Goal: Task Accomplishment & Management: Use online tool/utility

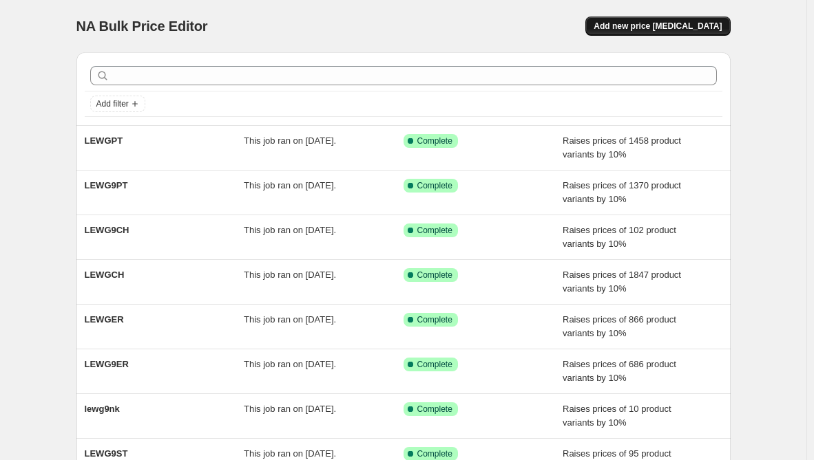
click at [699, 20] on button "Add new price [MEDICAL_DATA]" at bounding box center [657, 26] width 145 height 19
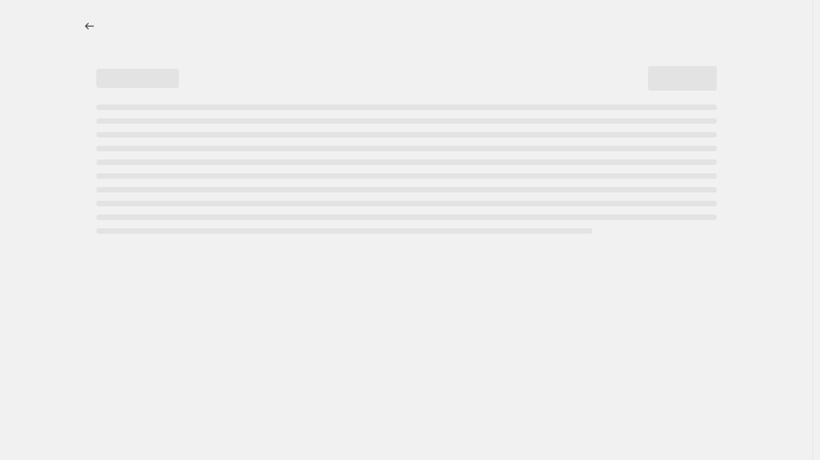
select select "percentage"
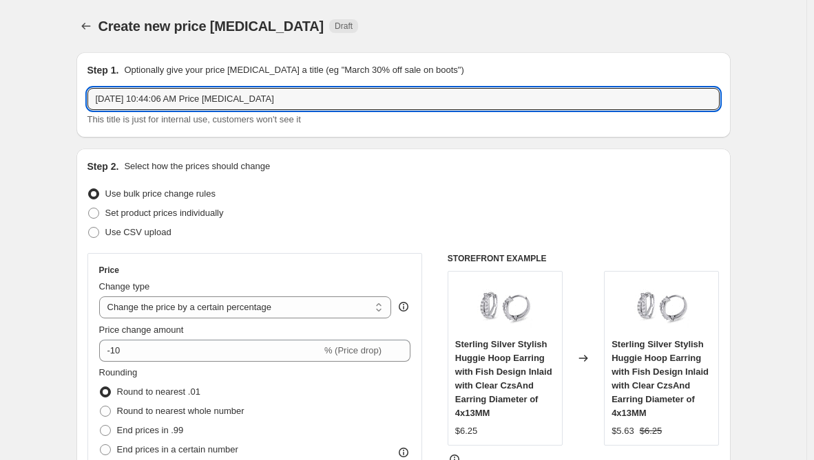
drag, startPoint x: 318, startPoint y: 103, endPoint x: -3, endPoint y: 102, distance: 320.7
click at [0, 102] on html "Home Settings Plans Skip to content Create new price [MEDICAL_DATA]. This page …" at bounding box center [407, 230] width 814 height 460
paste input "LEWG9AB"
type input "LEWG9AB"
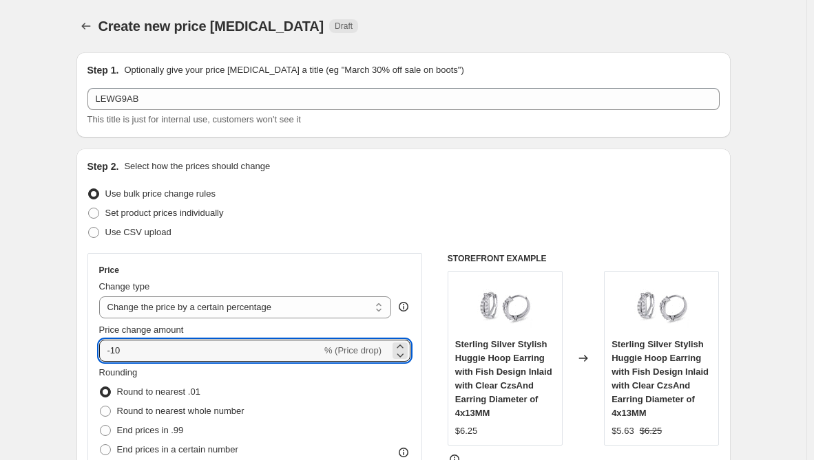
drag, startPoint x: 160, startPoint y: 347, endPoint x: 70, endPoint y: 363, distance: 91.5
type input "10"
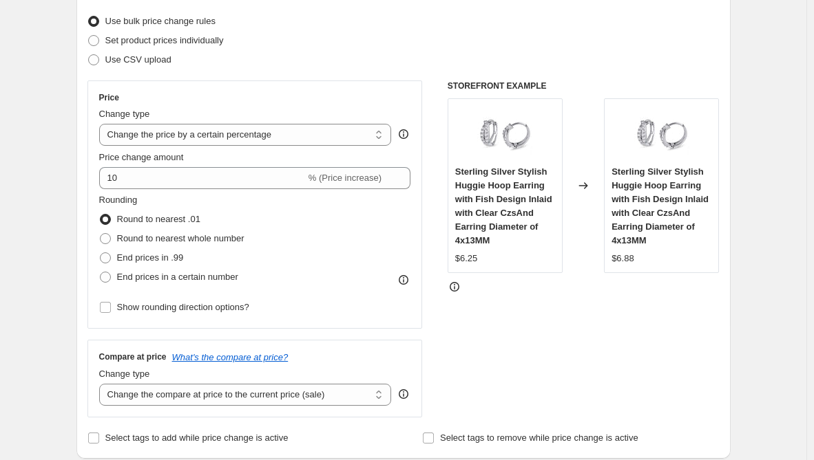
scroll to position [206, 0]
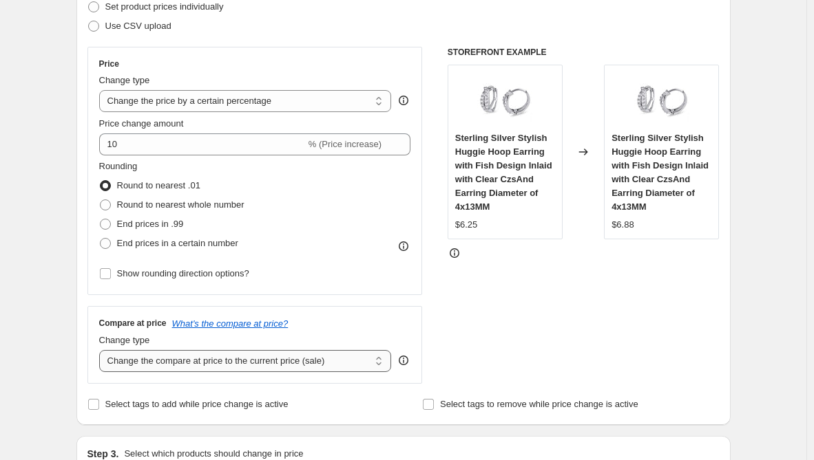
click at [236, 367] on select "Change the compare at price to the current price (sale) Change the compare at p…" at bounding box center [245, 361] width 293 height 22
select select "remove"
click at [102, 350] on select "Change the compare at price to the current price (sale) Change the compare at p…" at bounding box center [245, 361] width 293 height 22
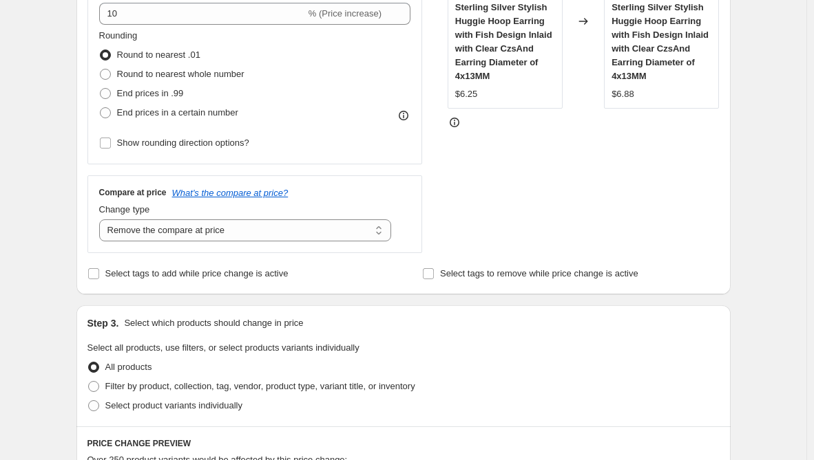
scroll to position [413, 0]
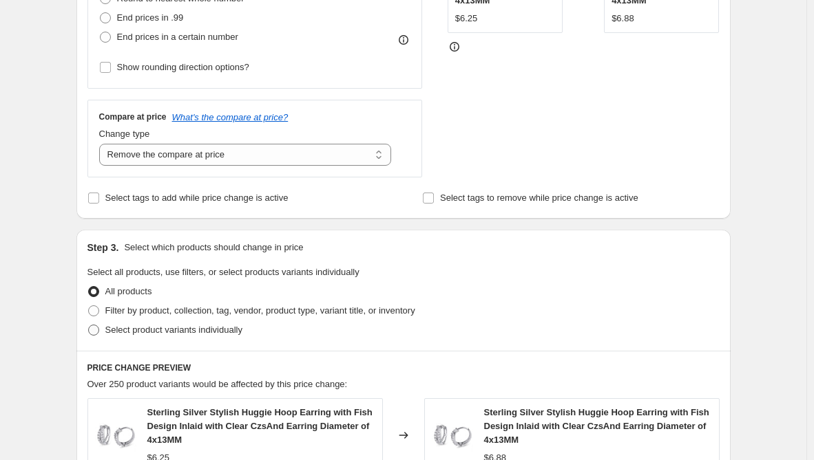
click at [229, 328] on span "Select product variants individually" at bounding box center [173, 330] width 137 height 10
click at [89, 326] on input "Select product variants individually" at bounding box center [88, 325] width 1 height 1
radio input "true"
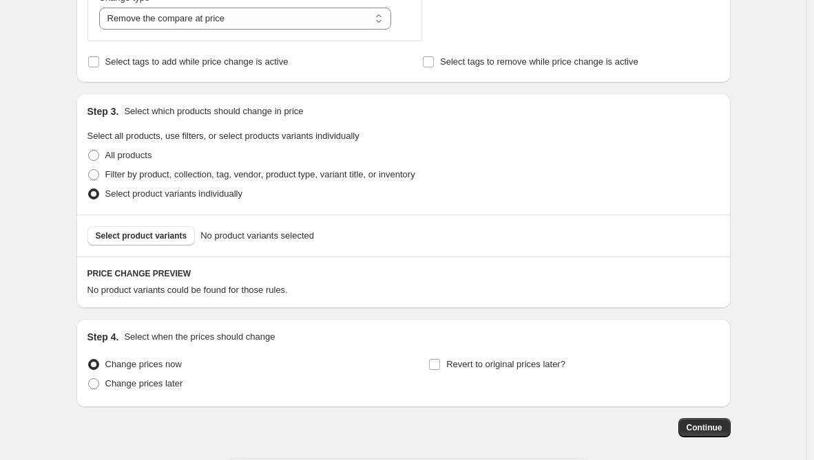
scroll to position [551, 0]
click at [166, 235] on span "Select product variants" at bounding box center [142, 234] width 92 height 11
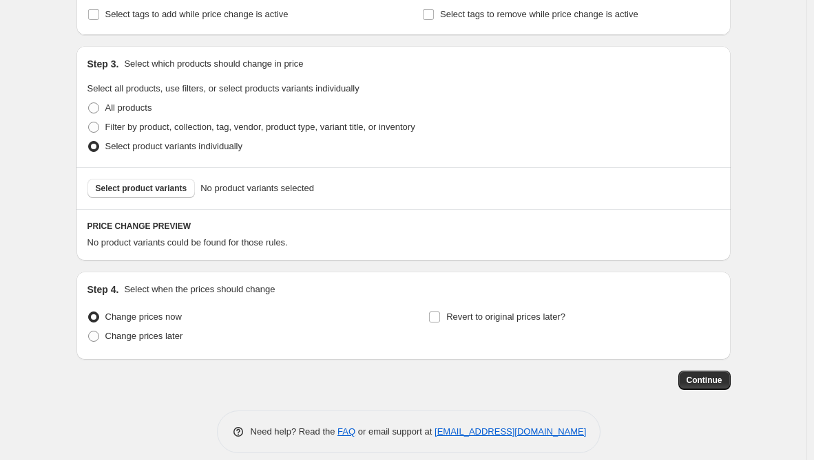
scroll to position [611, 0]
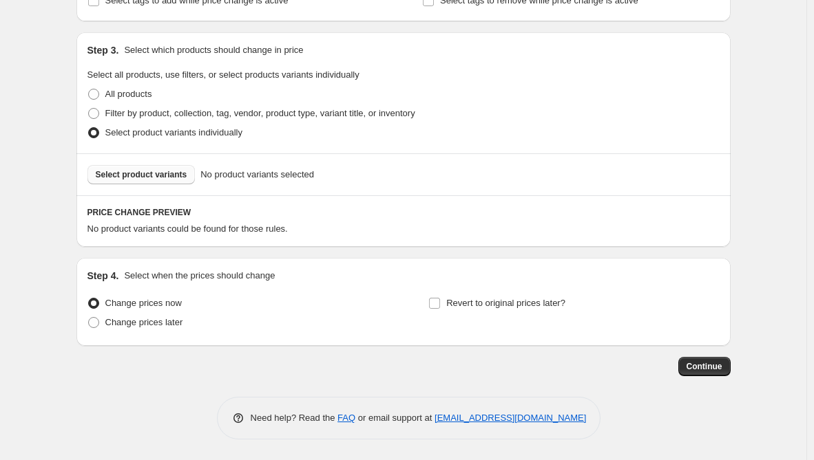
click at [174, 171] on span "Select product variants" at bounding box center [142, 174] width 92 height 11
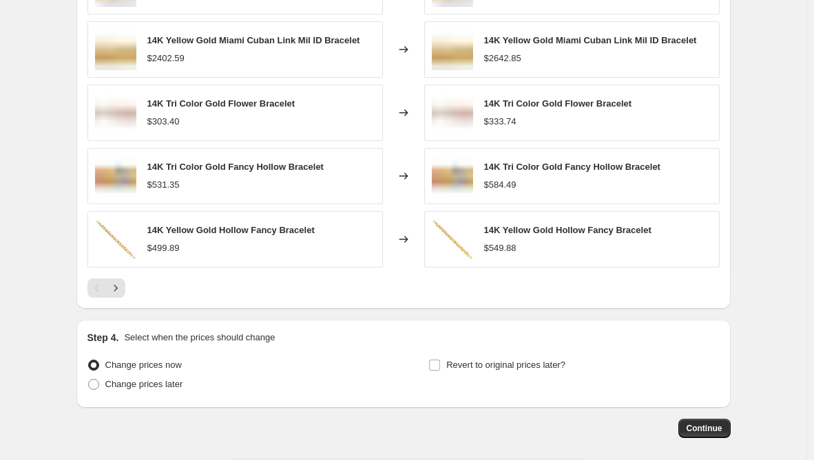
scroll to position [958, 0]
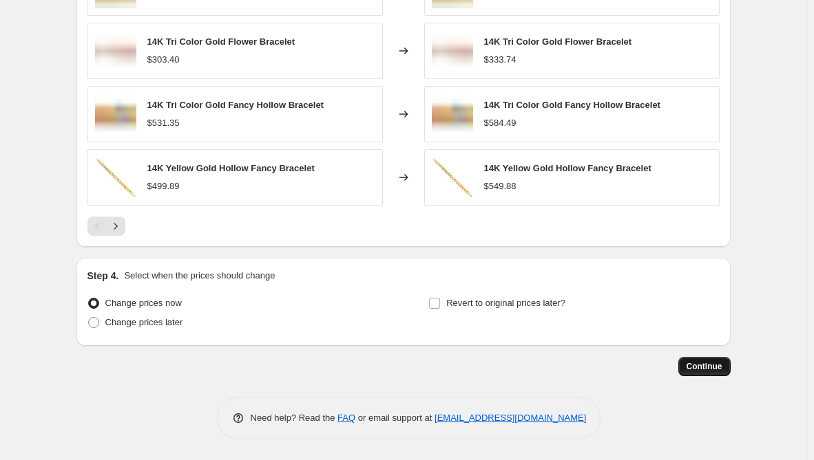
click at [716, 368] on span "Continue" at bounding box center [704, 366] width 36 height 11
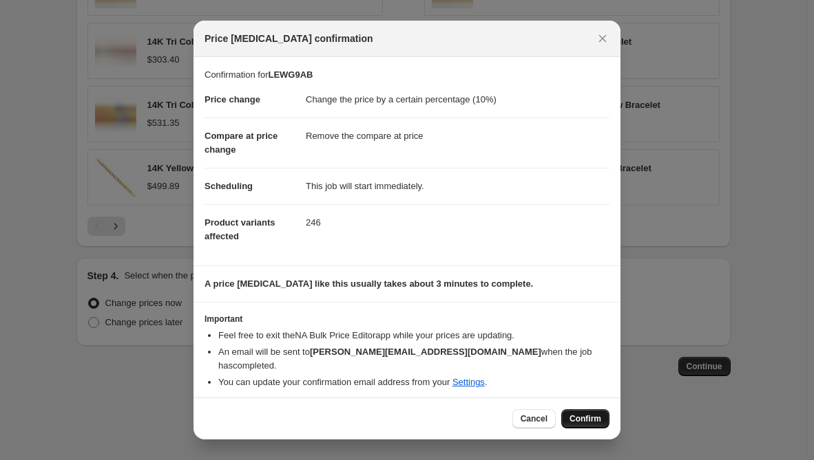
click at [577, 414] on span "Confirm" at bounding box center [585, 419] width 32 height 11
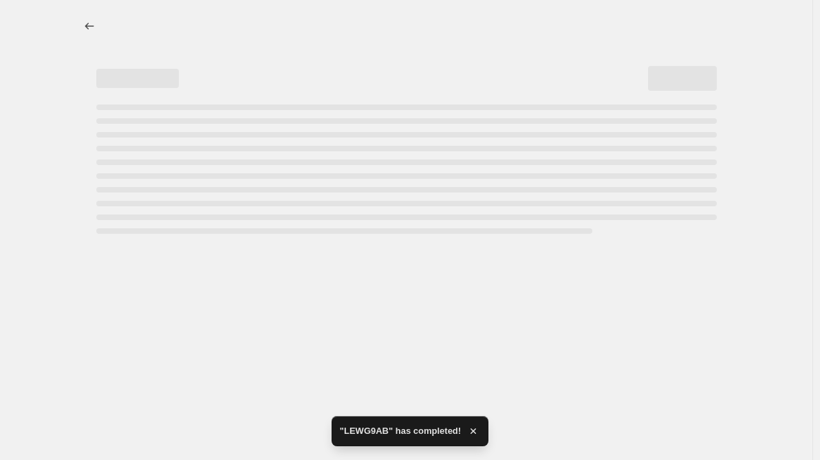
select select "percentage"
select select "remove"
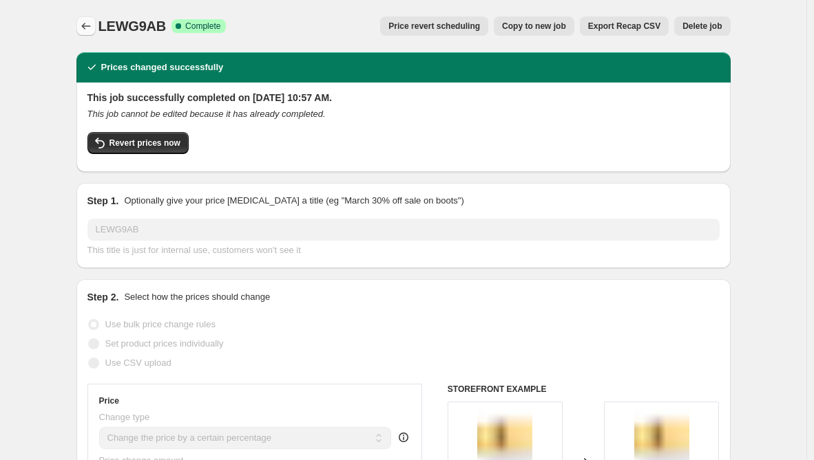
click at [90, 30] on icon "Price change jobs" at bounding box center [86, 26] width 14 height 14
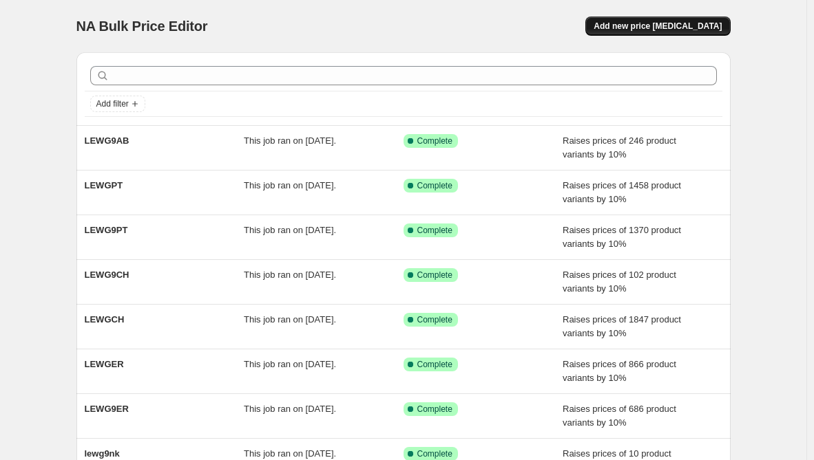
click at [644, 24] on span "Add new price [MEDICAL_DATA]" at bounding box center [657, 26] width 128 height 11
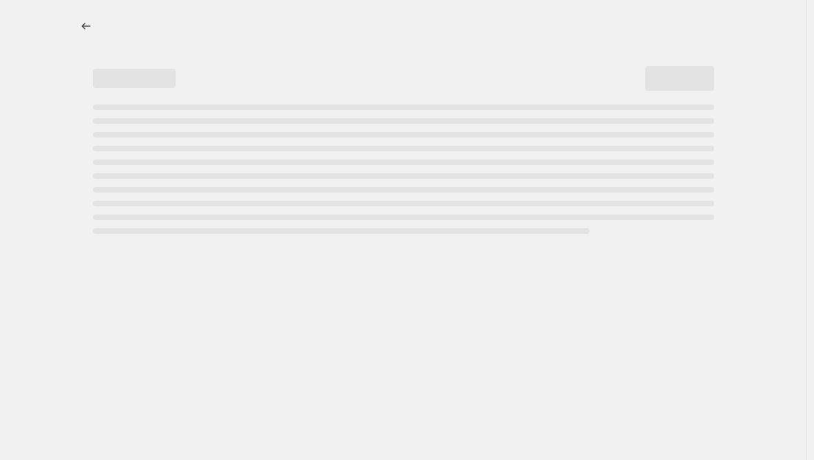
select select "percentage"
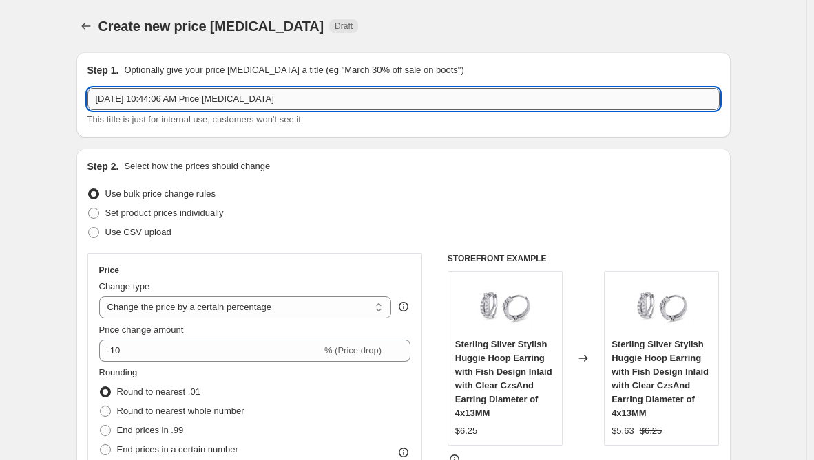
click at [305, 100] on input "[DATE] 10:44:06 AM Price [MEDICAL_DATA]" at bounding box center [403, 99] width 632 height 22
drag, startPoint x: 308, startPoint y: 97, endPoint x: -31, endPoint y: 85, distance: 339.6
click at [0, 85] on html "Home Settings Plans Skip to content Create new price [MEDICAL_DATA]. This page …" at bounding box center [407, 230] width 814 height 460
paste input "LEWGAB"
type input "LEWGAB"
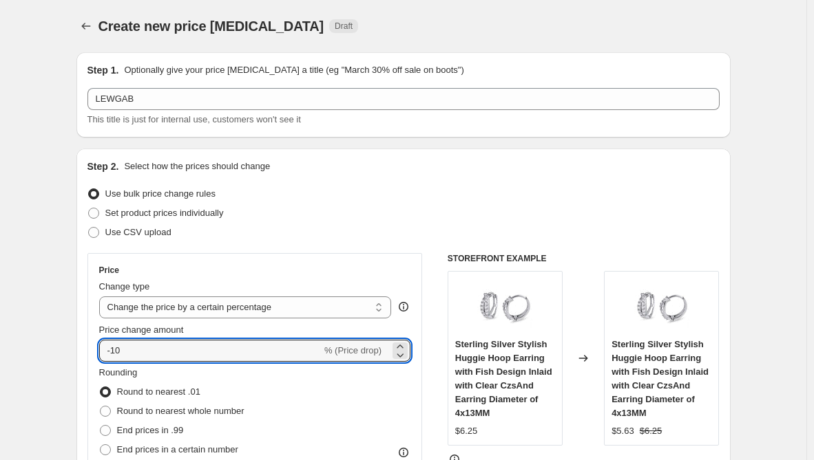
drag, startPoint x: 136, startPoint y: 352, endPoint x: 83, endPoint y: 350, distance: 53.7
click at [83, 350] on div "Step 2. Select how the prices should change Use bulk price change rules Set pro…" at bounding box center [403, 390] width 654 height 483
type input "10"
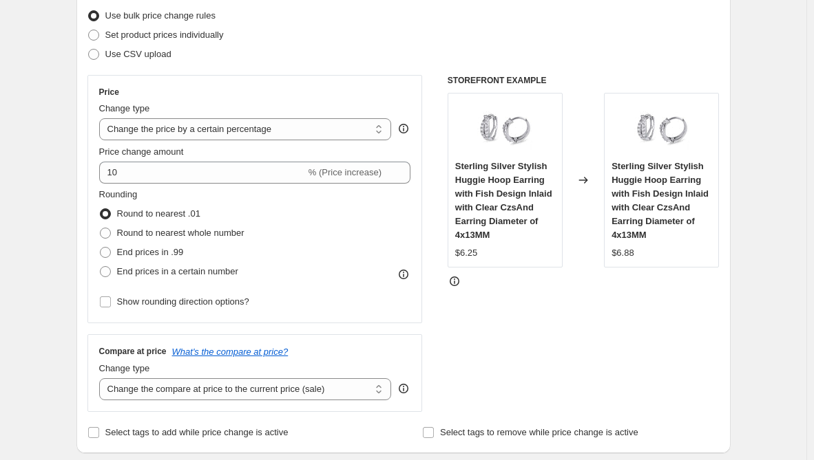
scroll to position [206, 0]
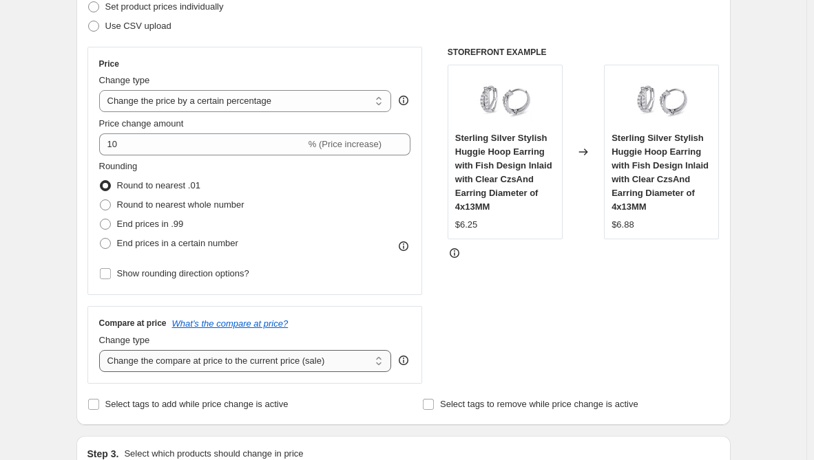
click at [167, 359] on select "Change the compare at price to the current price (sale) Change the compare at p…" at bounding box center [245, 361] width 293 height 22
select select "remove"
click at [102, 350] on select "Change the compare at price to the current price (sale) Change the compare at p…" at bounding box center [245, 361] width 293 height 22
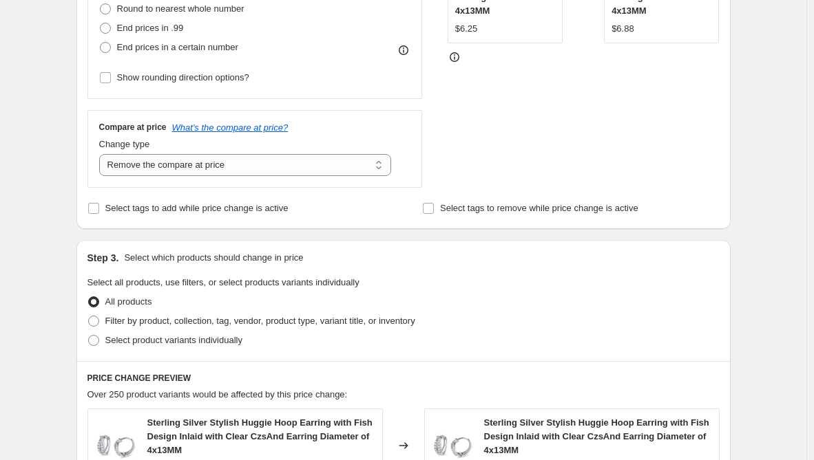
scroll to position [482, 0]
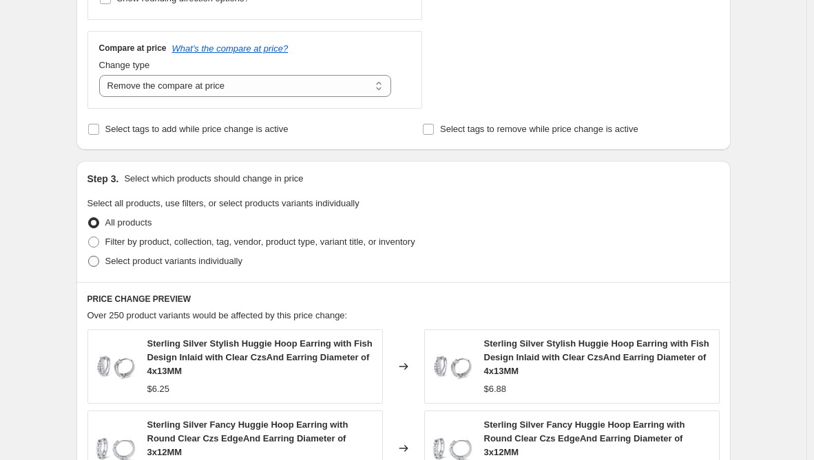
click at [136, 264] on span "Select product variants individually" at bounding box center [173, 261] width 137 height 10
click at [89, 257] on input "Select product variants individually" at bounding box center [88, 256] width 1 height 1
radio input "true"
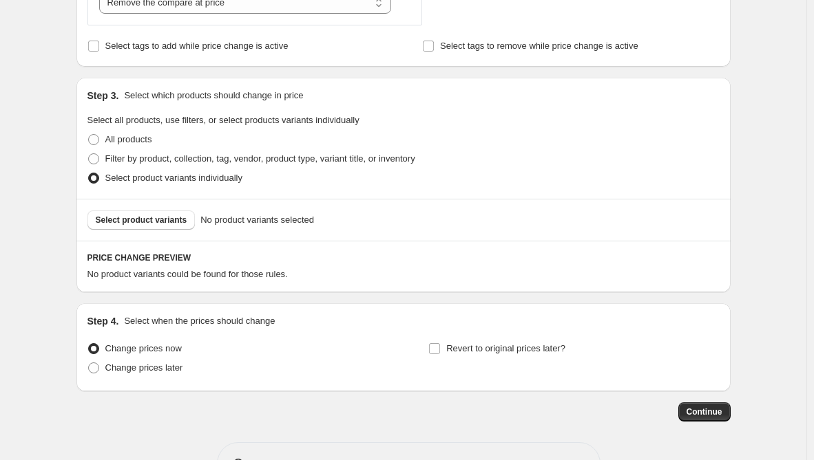
scroll to position [611, 0]
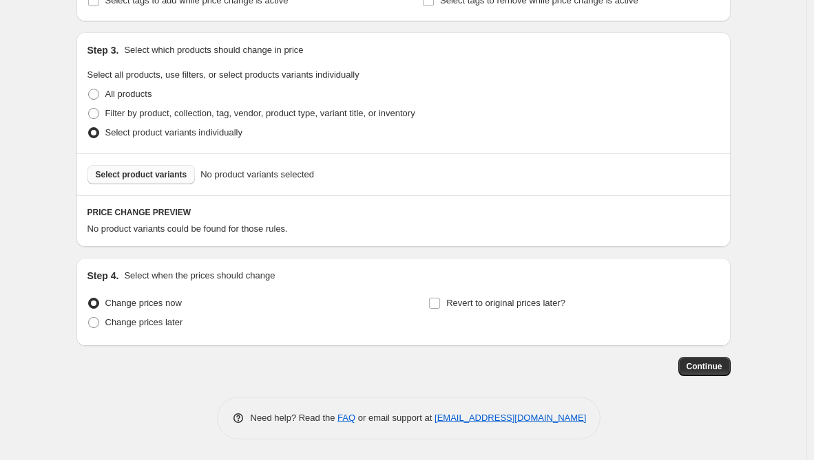
click at [167, 178] on span "Select product variants" at bounding box center [142, 174] width 92 height 11
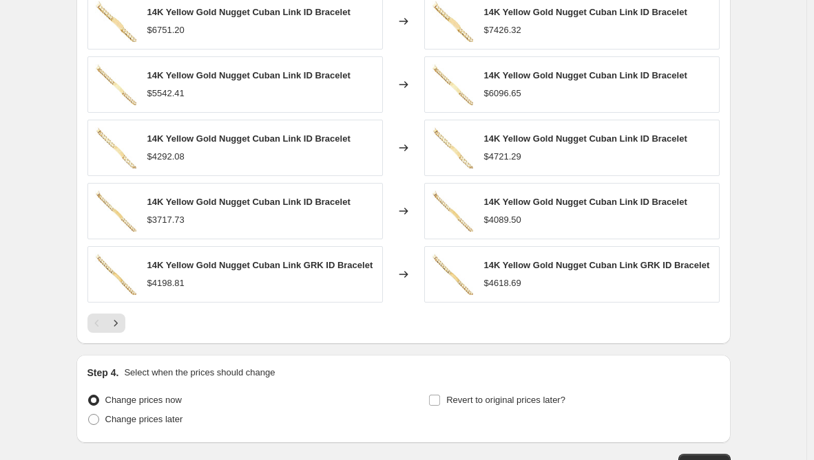
scroll to position [958, 0]
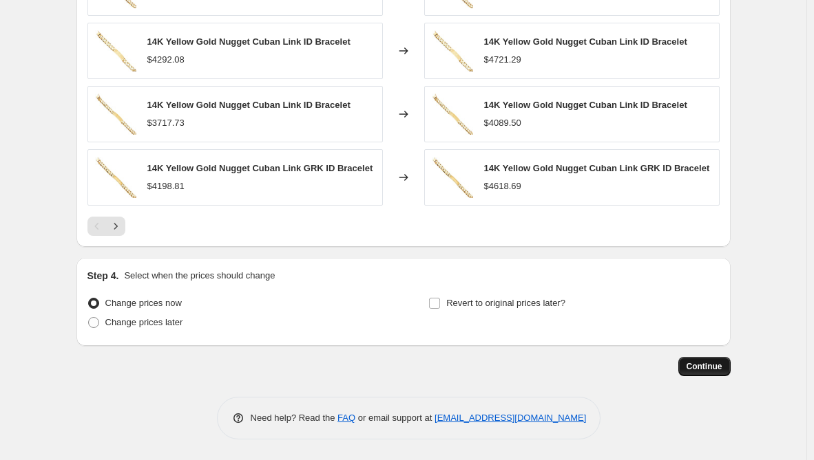
click at [722, 370] on span "Continue" at bounding box center [704, 366] width 36 height 11
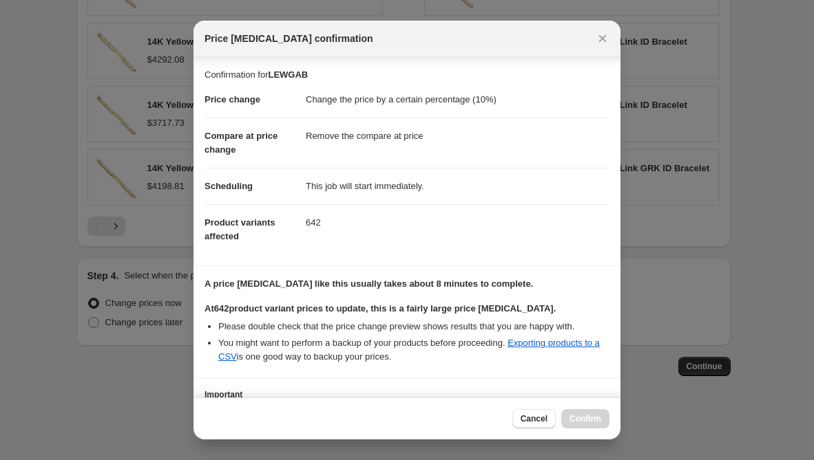
scroll to position [110, 0]
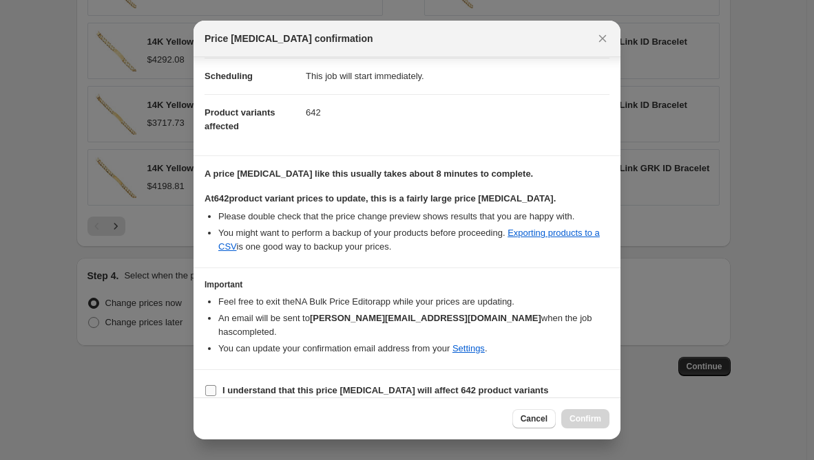
click at [287, 385] on b "I understand that this price [MEDICAL_DATA] will affect 642 product variants" at bounding box center [385, 390] width 326 height 10
click at [216, 385] on input "I understand that this price [MEDICAL_DATA] will affect 642 product variants" at bounding box center [210, 390] width 11 height 11
checkbox input "true"
click at [591, 418] on span "Confirm" at bounding box center [585, 419] width 32 height 11
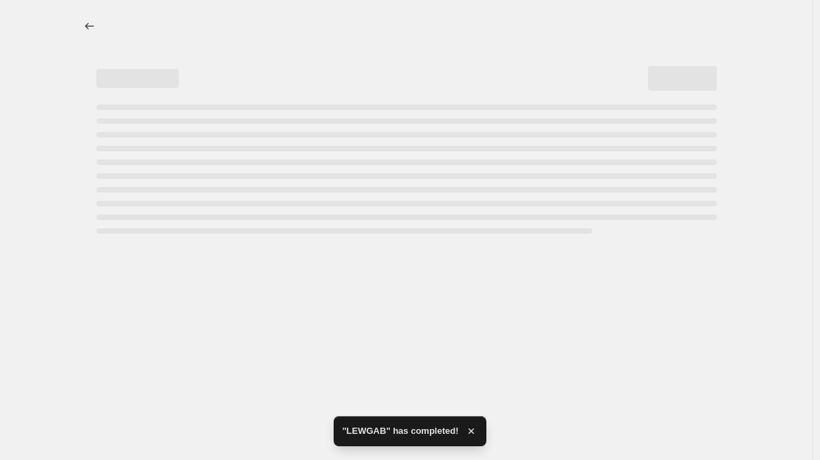
select select "percentage"
select select "remove"
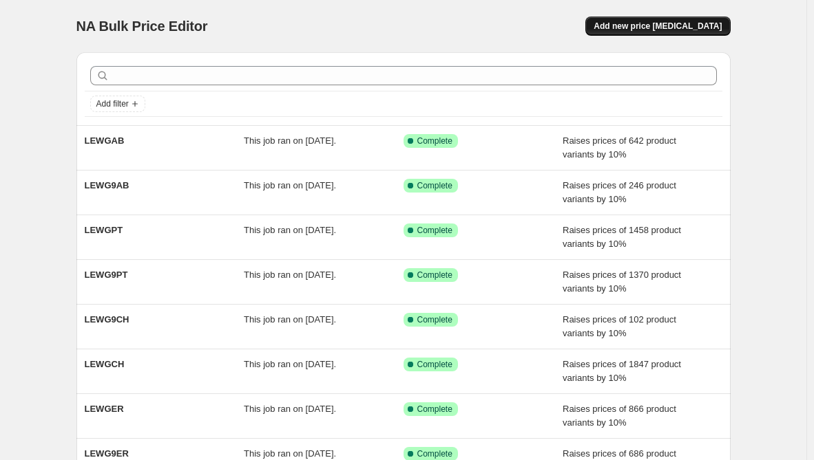
click at [640, 32] on button "Add new price [MEDICAL_DATA]" at bounding box center [657, 26] width 145 height 19
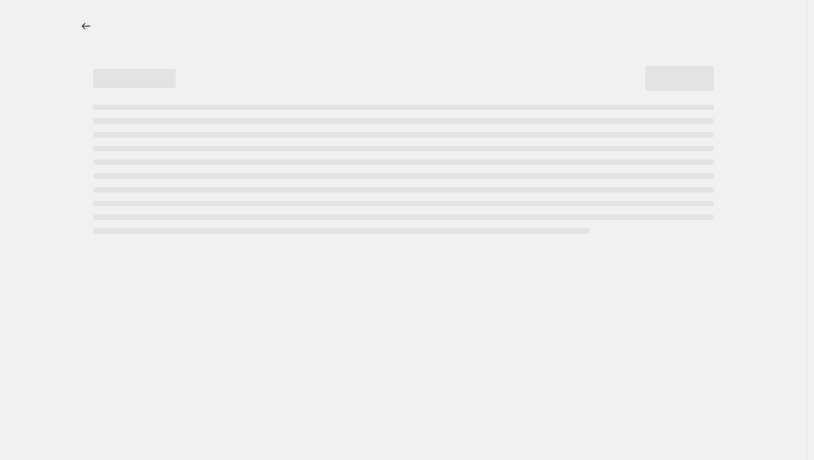
select select "percentage"
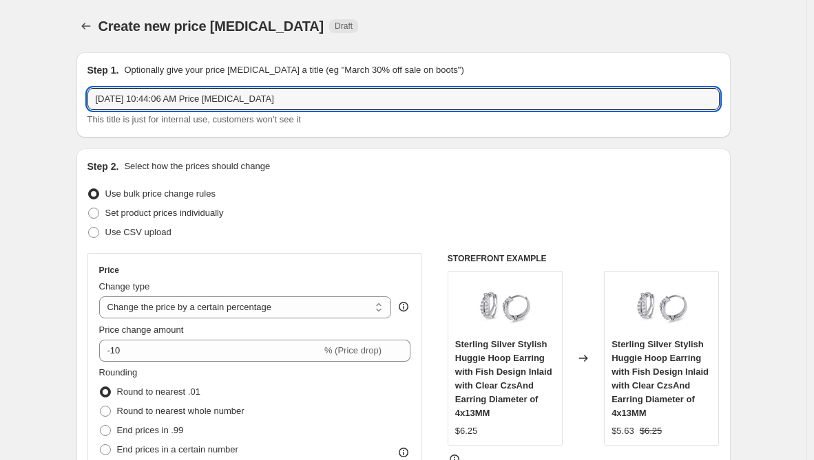
drag, startPoint x: 295, startPoint y: 100, endPoint x: -21, endPoint y: 90, distance: 316.1
click at [0, 90] on html "Home Settings Plans Skip to content Create new price [MEDICAL_DATA]. This page …" at bounding box center [407, 230] width 814 height 460
paste input "LEWGBC"
type input "LEWGBC"
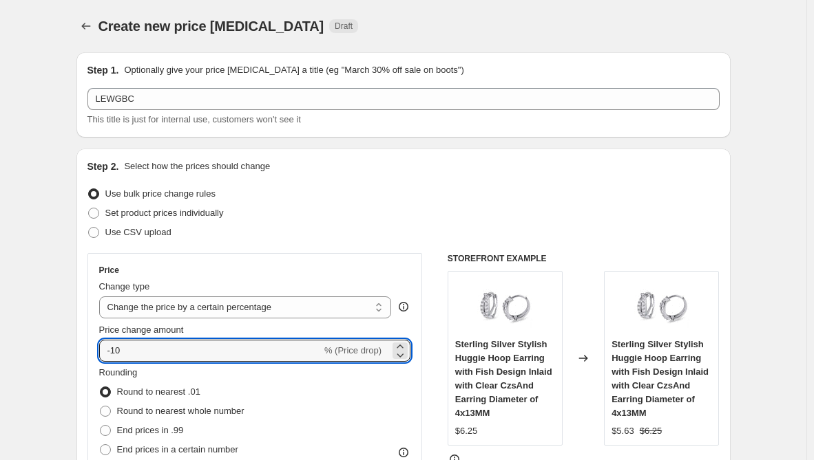
drag, startPoint x: 160, startPoint y: 358, endPoint x: 97, endPoint y: 342, distance: 65.3
click at [97, 342] on div "Price Change type Change the price to a certain amount Change the price by a ce…" at bounding box center [254, 377] width 335 height 248
type input "10"
click at [97, 342] on div "Price Change type Change the price to a certain amount Change the price by a ce…" at bounding box center [254, 377] width 335 height 248
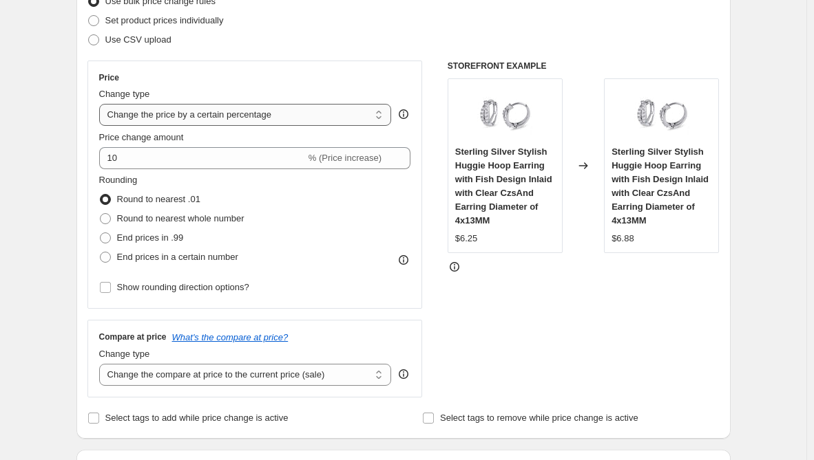
scroll to position [206, 0]
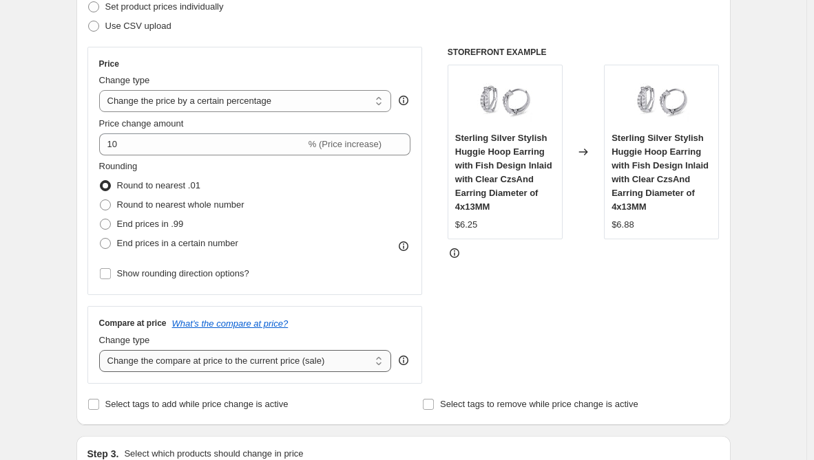
click at [171, 357] on select "Change the compare at price to the current price (sale) Change the compare at p…" at bounding box center [245, 361] width 293 height 22
select select "remove"
click at [102, 350] on select "Change the compare at price to the current price (sale) Change the compare at p…" at bounding box center [245, 361] width 293 height 22
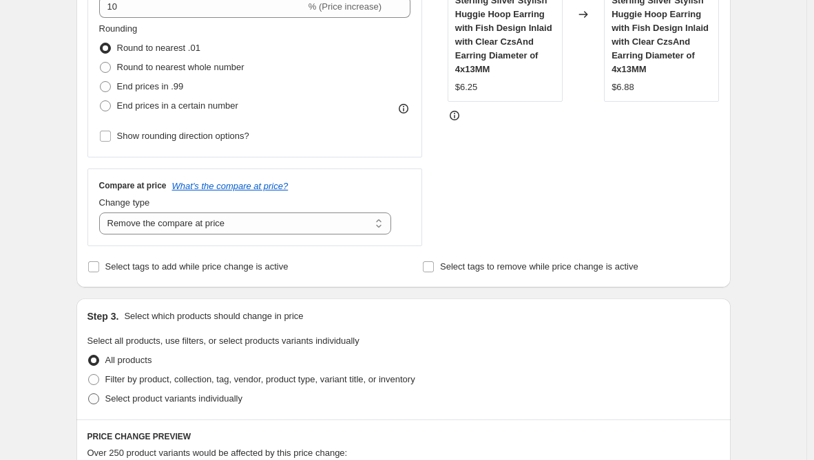
click at [134, 398] on span "Select product variants individually" at bounding box center [173, 399] width 137 height 10
click at [89, 394] on input "Select product variants individually" at bounding box center [88, 394] width 1 height 1
radio input "true"
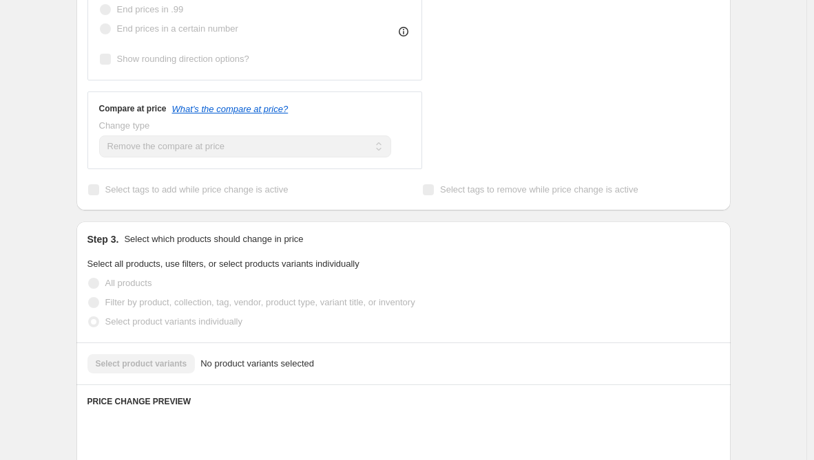
scroll to position [482, 0]
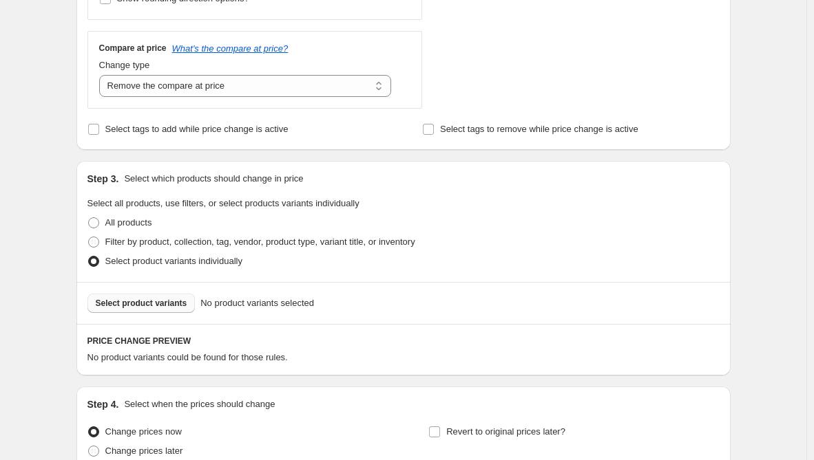
click at [171, 309] on span "Select product variants" at bounding box center [142, 303] width 92 height 11
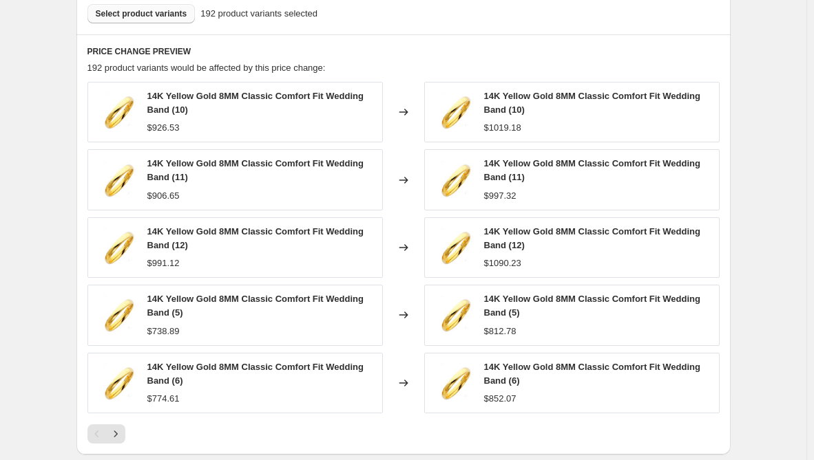
scroll to position [980, 0]
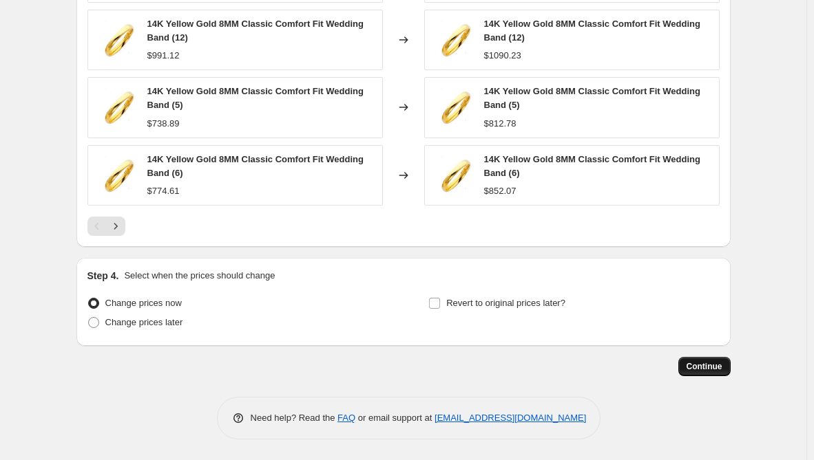
click at [694, 365] on span "Continue" at bounding box center [704, 366] width 36 height 11
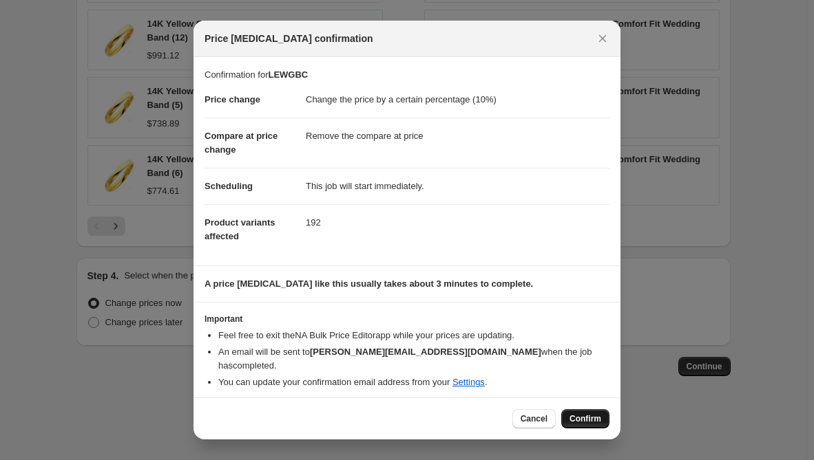
click at [606, 416] on button "Confirm" at bounding box center [585, 419] width 48 height 19
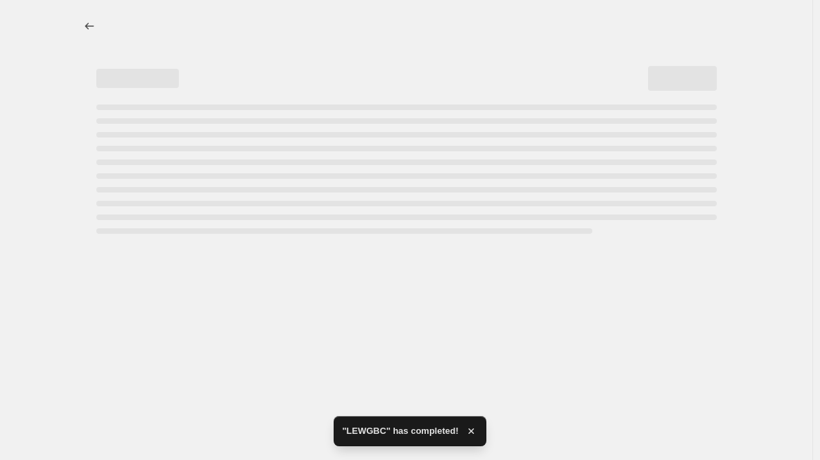
select select "percentage"
select select "remove"
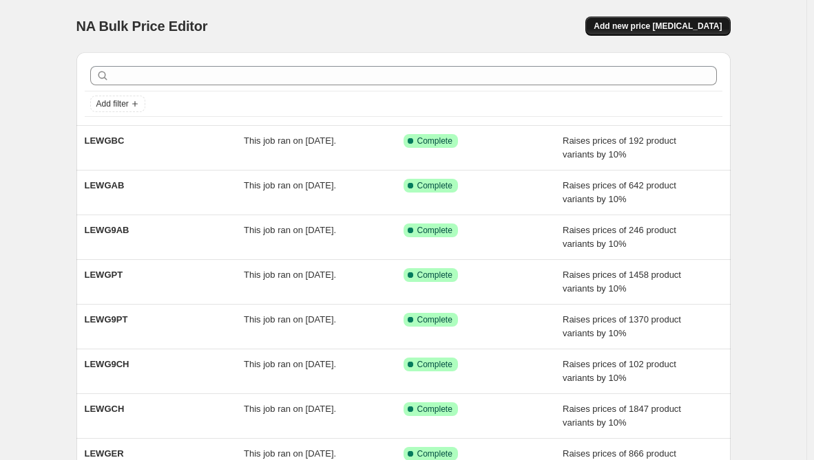
click at [646, 29] on span "Add new price [MEDICAL_DATA]" at bounding box center [657, 26] width 128 height 11
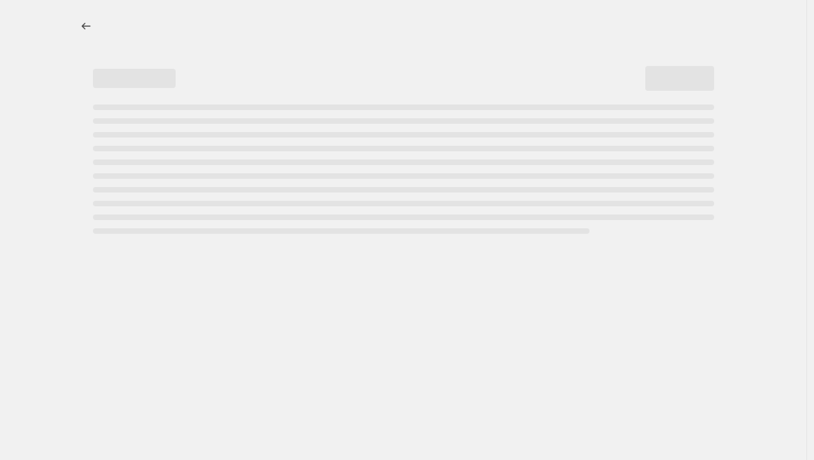
select select "percentage"
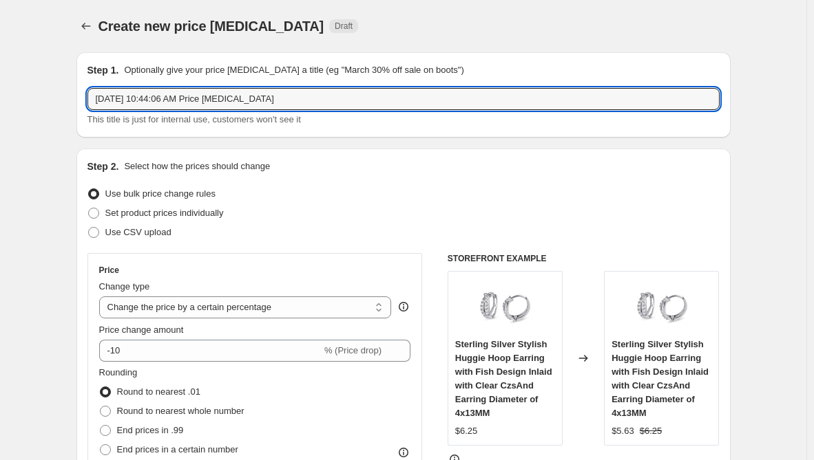
drag, startPoint x: 285, startPoint y: 101, endPoint x: -35, endPoint y: 100, distance: 320.1
click at [0, 100] on html "Home Settings Plans Skip to content Create new price [MEDICAL_DATA]. This page …" at bounding box center [407, 230] width 814 height 460
paste input "LEWGAS"
type input "LEWGAS"
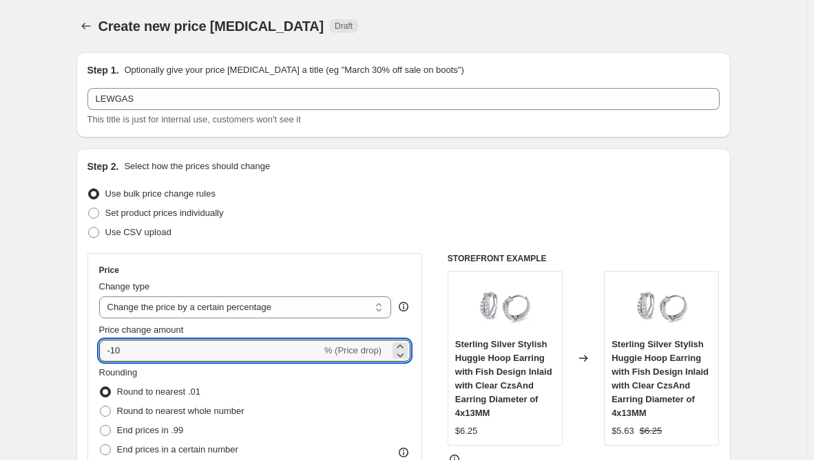
drag, startPoint x: 151, startPoint y: 353, endPoint x: 45, endPoint y: 346, distance: 107.0
type input "10"
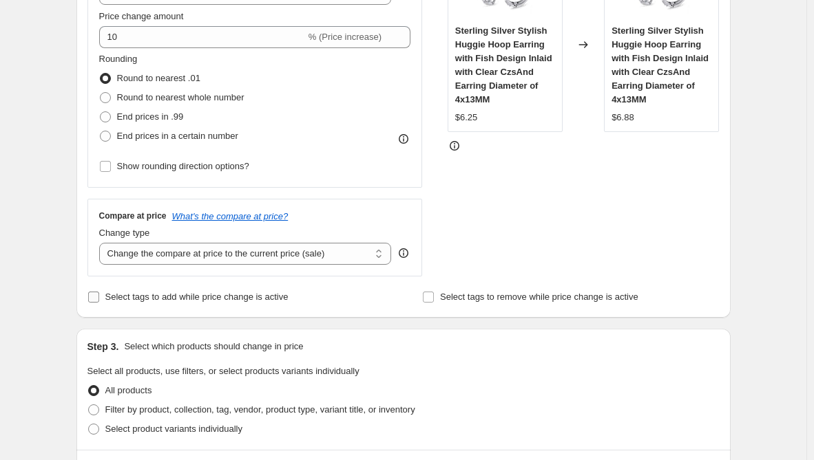
scroll to position [344, 0]
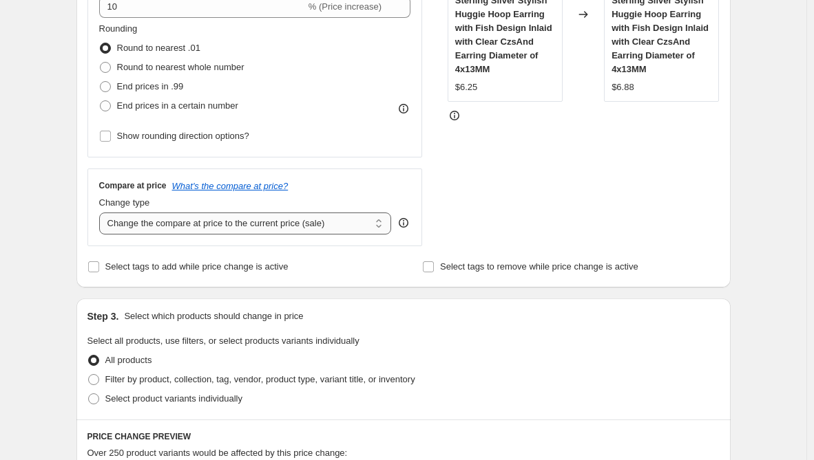
click at [215, 219] on select "Change the compare at price to the current price (sale) Change the compare at p…" at bounding box center [245, 224] width 293 height 22
select select "remove"
click at [102, 213] on select "Change the compare at price to the current price (sale) Change the compare at p…" at bounding box center [245, 224] width 293 height 22
click at [139, 404] on span "Select product variants individually" at bounding box center [173, 399] width 137 height 10
click at [89, 394] on input "Select product variants individually" at bounding box center [88, 394] width 1 height 1
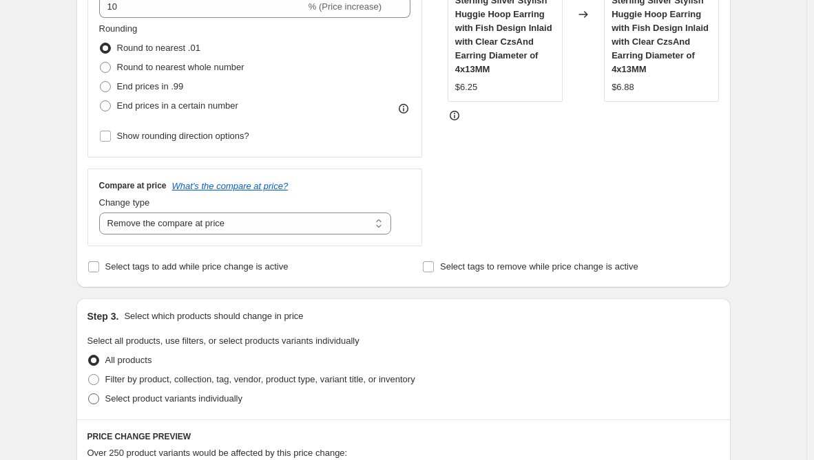
radio input "true"
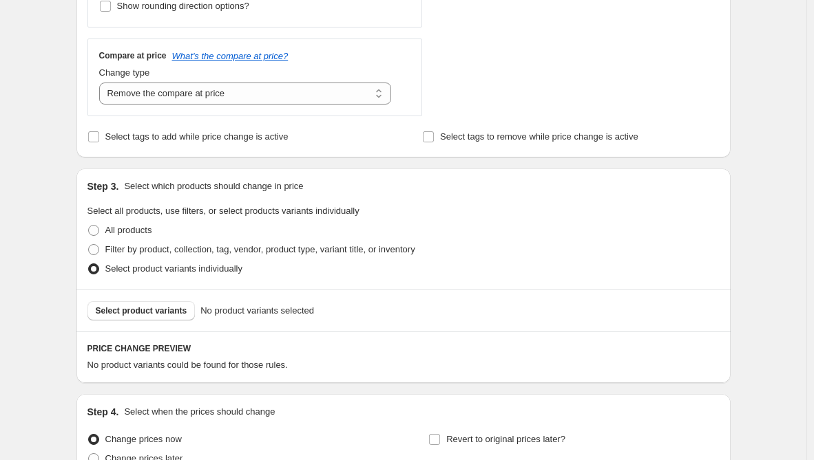
scroll to position [474, 0]
drag, startPoint x: 147, startPoint y: 315, endPoint x: 582, endPoint y: 293, distance: 434.9
click at [580, 293] on div "Select product variants No product variants selected" at bounding box center [403, 311] width 654 height 42
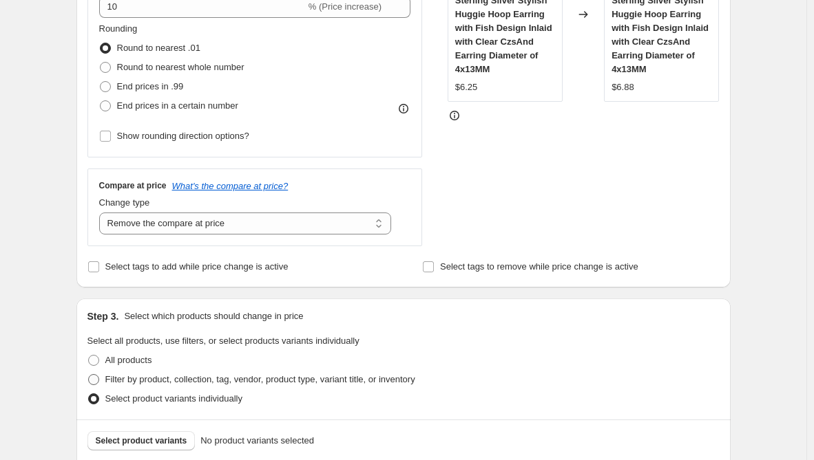
scroll to position [551, 0]
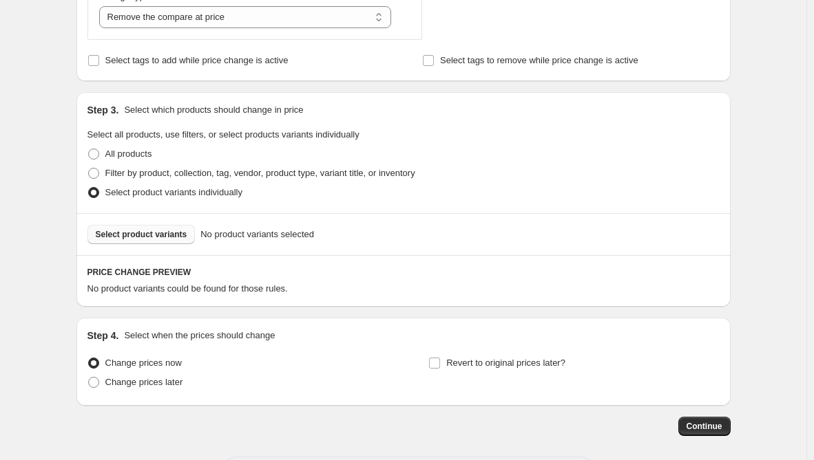
click at [169, 235] on span "Select product variants" at bounding box center [142, 234] width 92 height 11
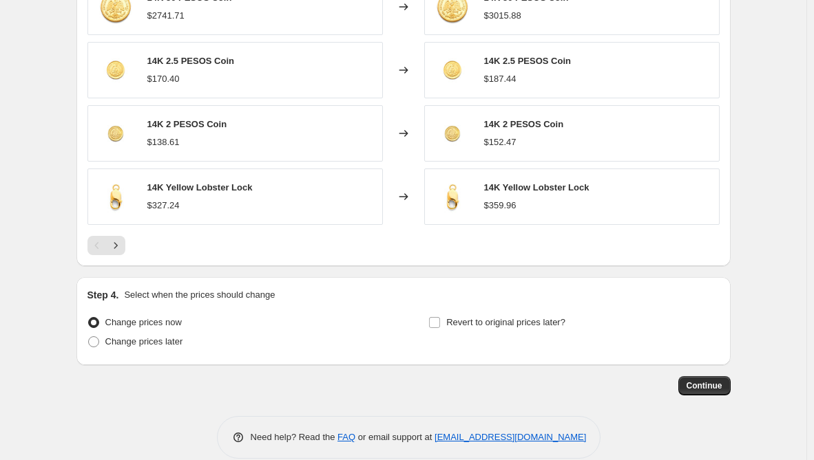
scroll to position [958, 0]
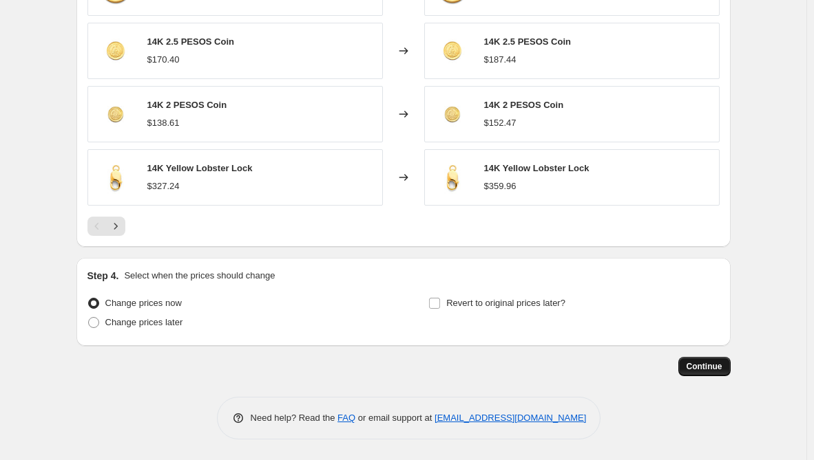
click at [719, 371] on span "Continue" at bounding box center [704, 366] width 36 height 11
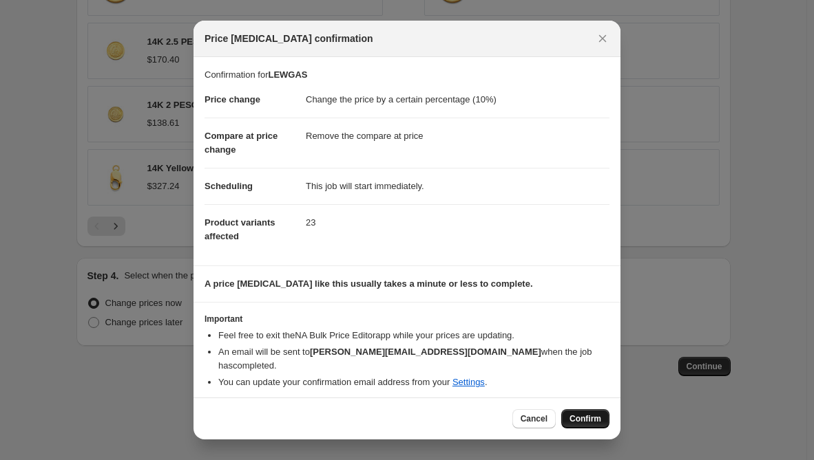
click at [580, 414] on span "Confirm" at bounding box center [585, 419] width 32 height 11
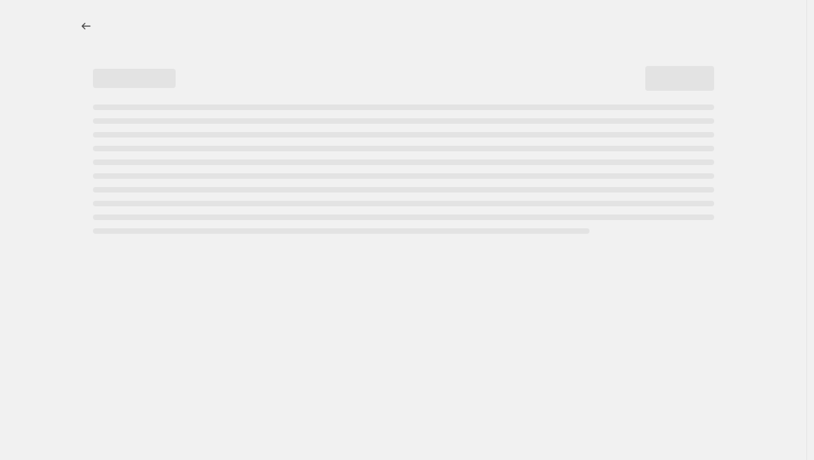
select select "percentage"
select select "remove"
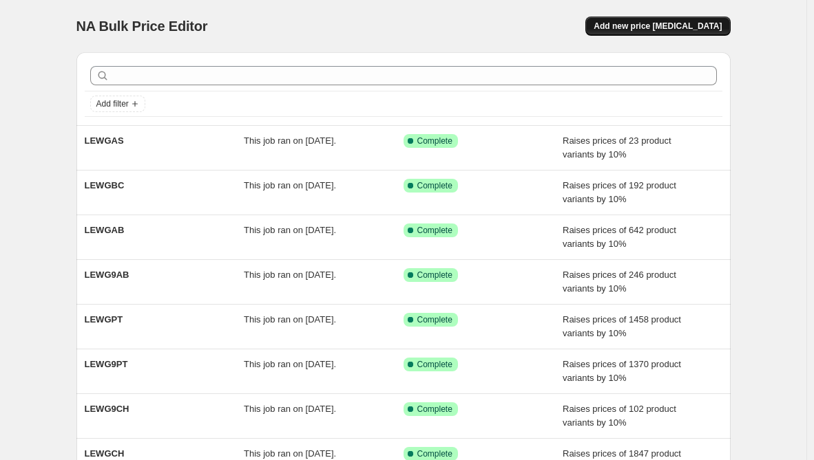
click at [660, 27] on span "Add new price [MEDICAL_DATA]" at bounding box center [657, 26] width 128 height 11
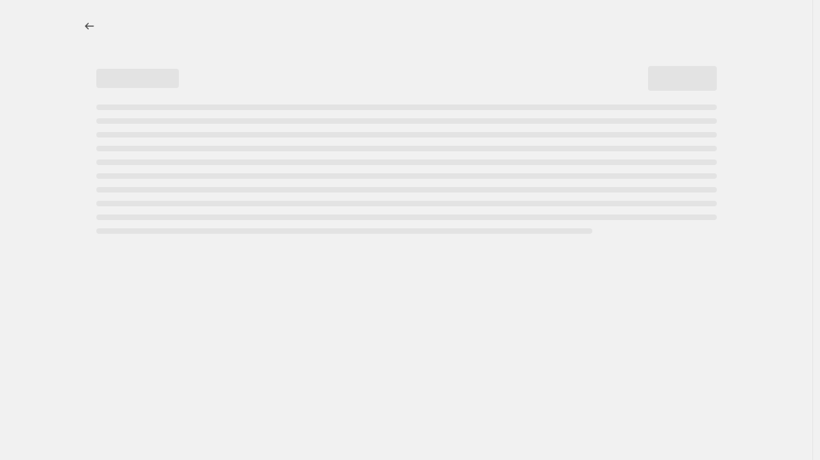
select select "percentage"
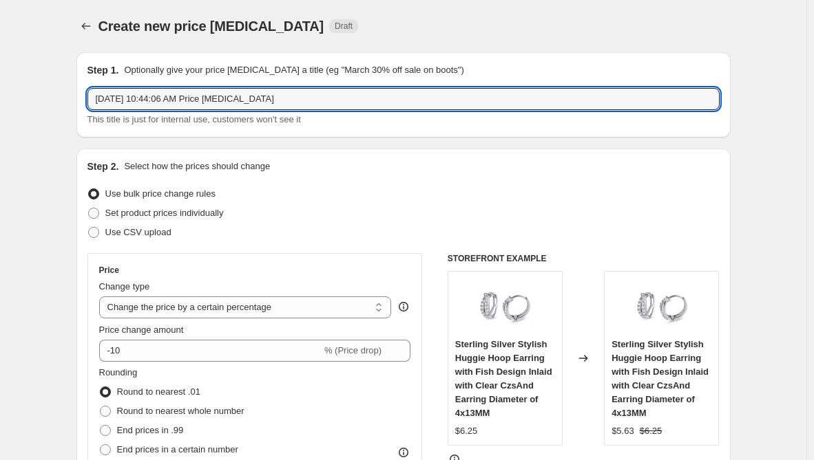
drag, startPoint x: 307, startPoint y: 92, endPoint x: -83, endPoint y: 78, distance: 389.8
click at [0, 78] on html "Home Settings Plans Skip to content Create new price [MEDICAL_DATA]. This page …" at bounding box center [407, 230] width 814 height 460
paste input "LEWG9BF"
type input "LEWG9BF"
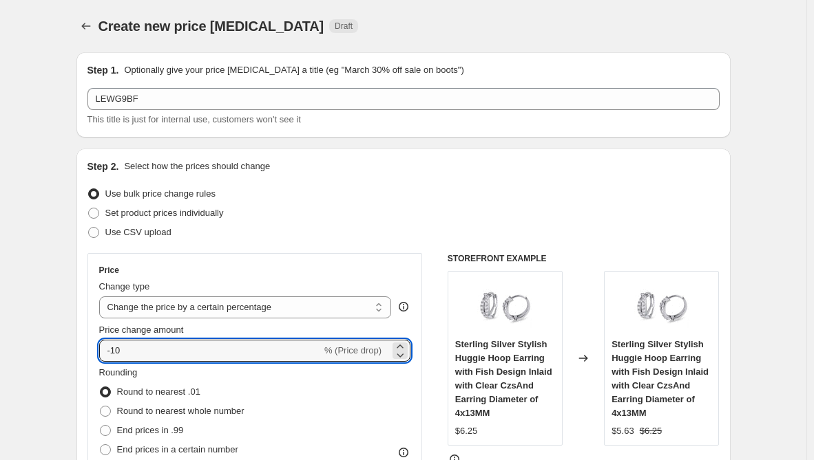
drag, startPoint x: 171, startPoint y: 343, endPoint x: 78, endPoint y: 342, distance: 93.6
type input "10"
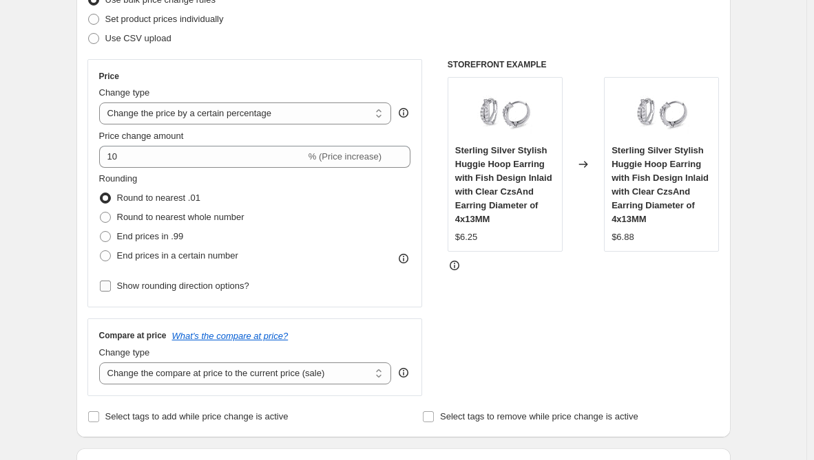
scroll to position [275, 0]
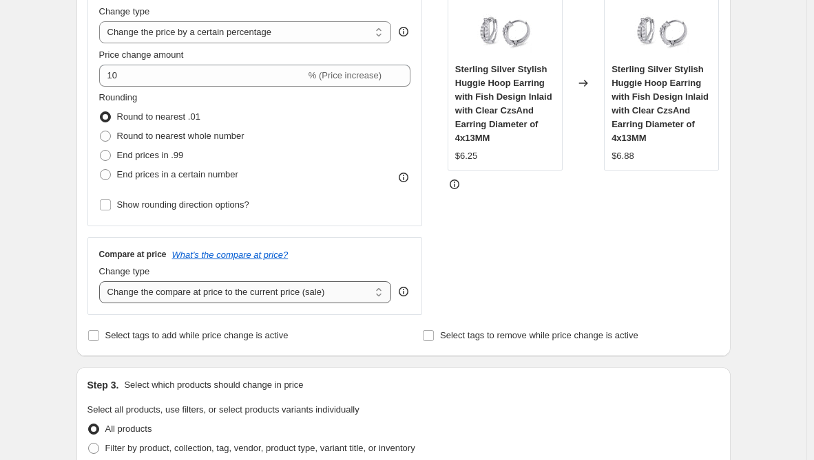
click at [236, 288] on select "Change the compare at price to the current price (sale) Change the compare at p…" at bounding box center [245, 293] width 293 height 22
select select "remove"
click at [102, 282] on select "Change the compare at price to the current price (sale) Change the compare at p…" at bounding box center [245, 293] width 293 height 22
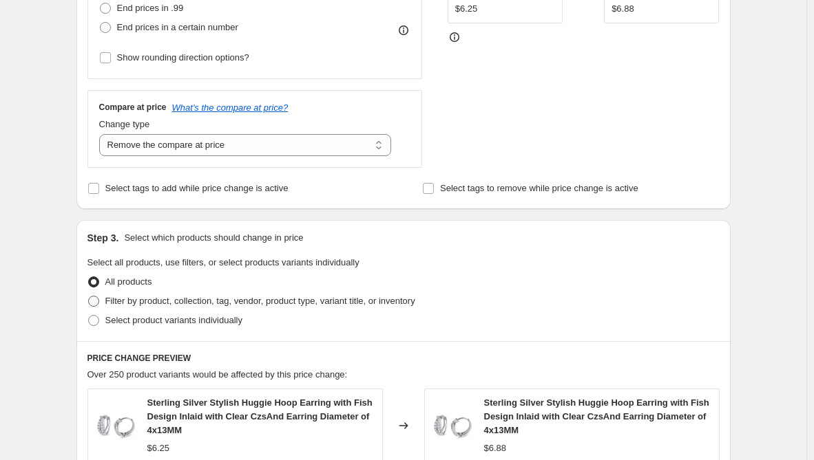
scroll to position [482, 0]
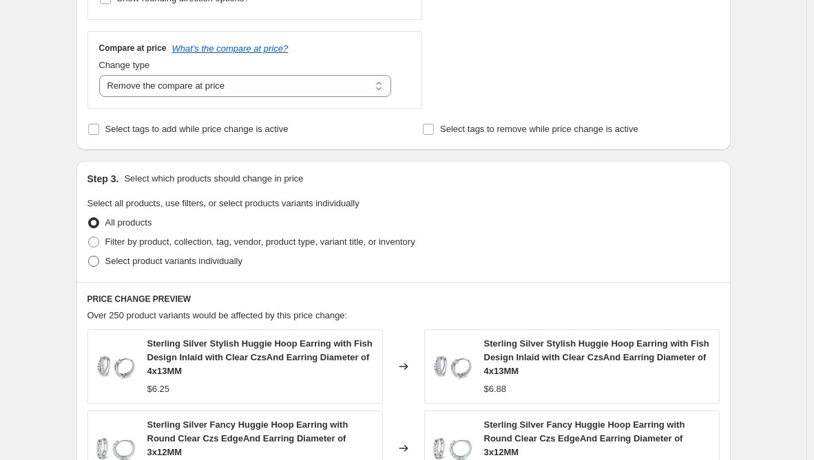
click at [200, 265] on span "Select product variants individually" at bounding box center [173, 261] width 137 height 10
click at [89, 257] on input "Select product variants individually" at bounding box center [88, 256] width 1 height 1
radio input "true"
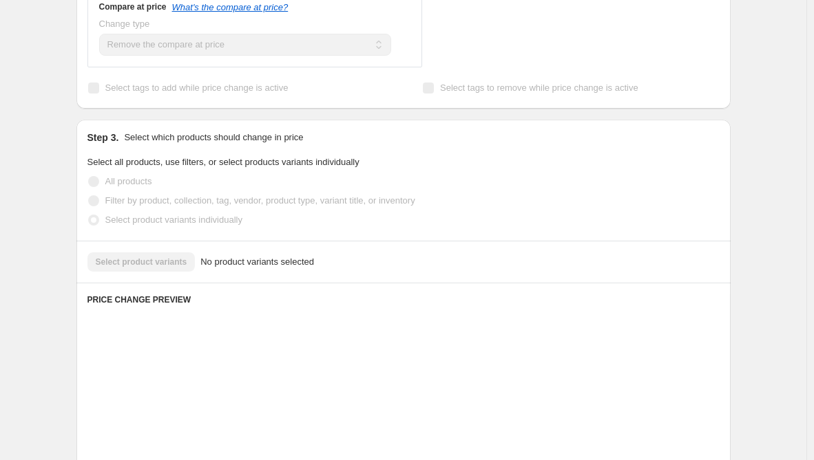
scroll to position [611, 0]
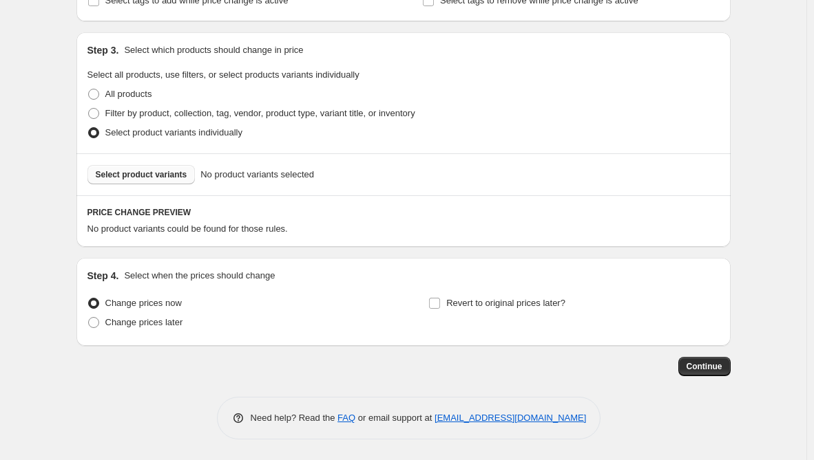
click at [170, 171] on span "Select product variants" at bounding box center [142, 174] width 92 height 11
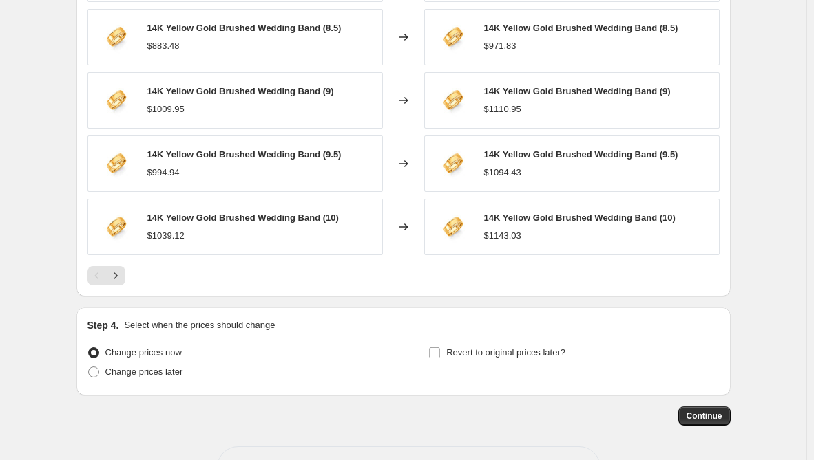
scroll to position [958, 0]
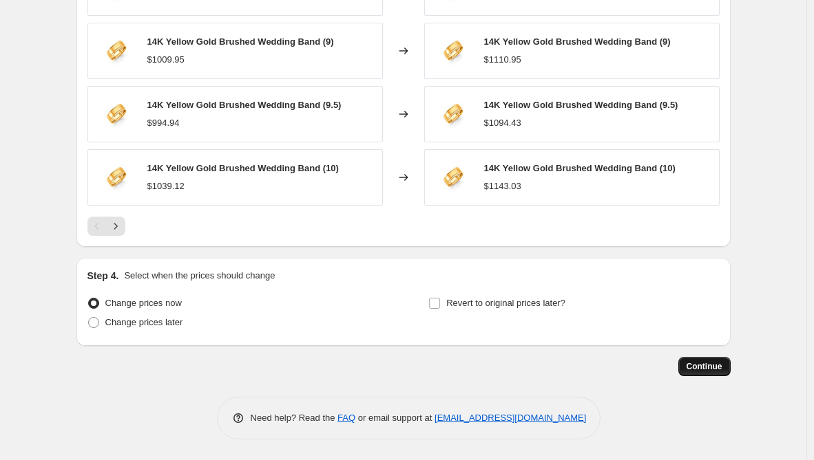
click at [702, 373] on button "Continue" at bounding box center [704, 366] width 52 height 19
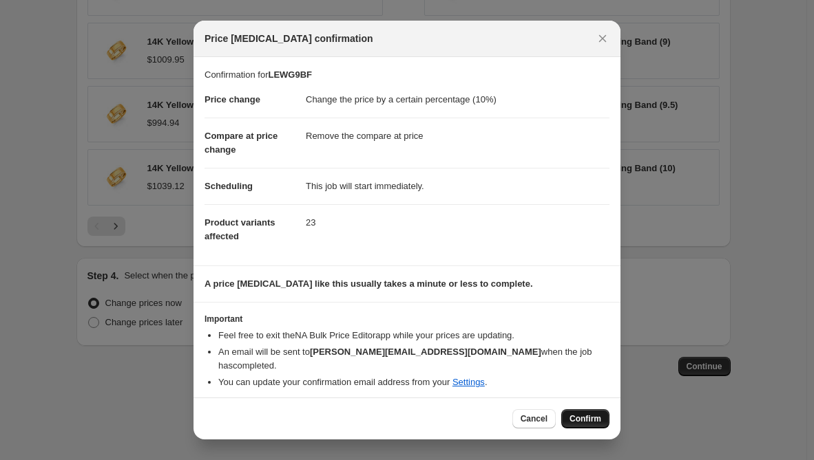
click at [583, 414] on span "Confirm" at bounding box center [585, 419] width 32 height 11
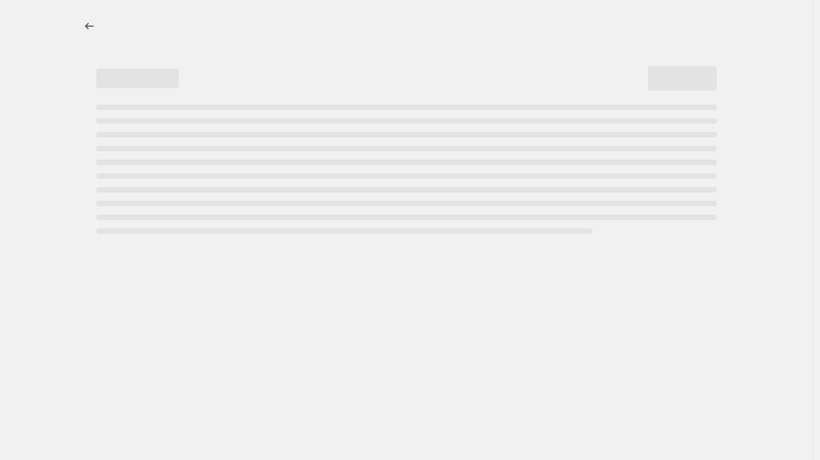
select select "percentage"
select select "remove"
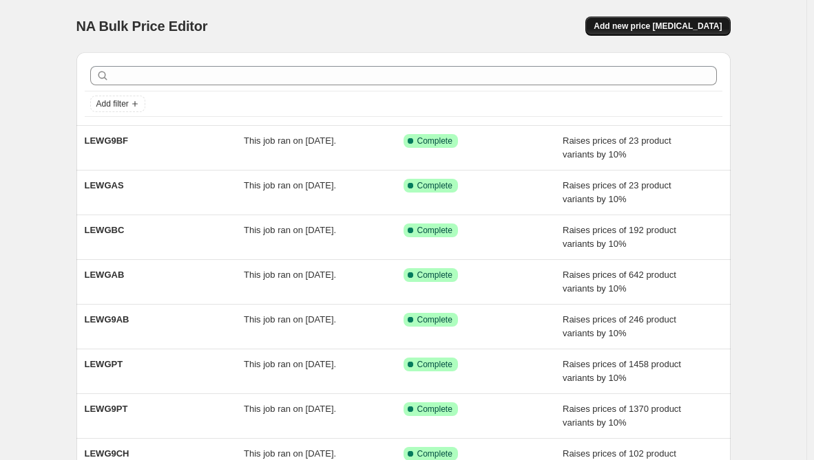
click at [661, 32] on button "Add new price [MEDICAL_DATA]" at bounding box center [657, 26] width 145 height 19
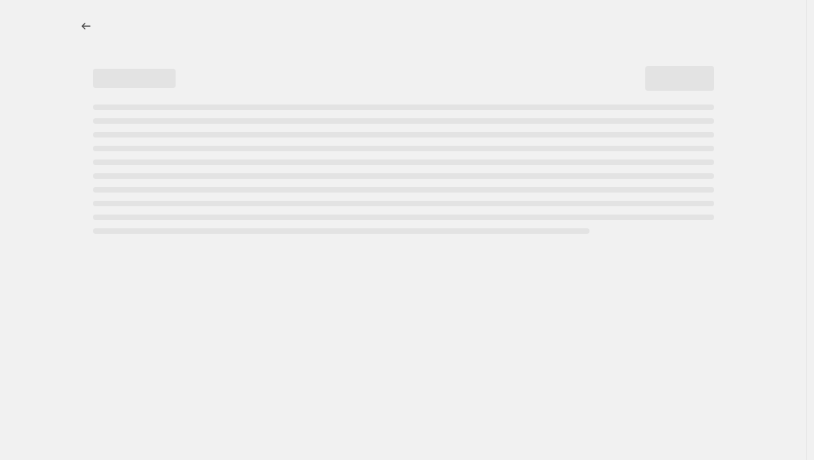
select select "percentage"
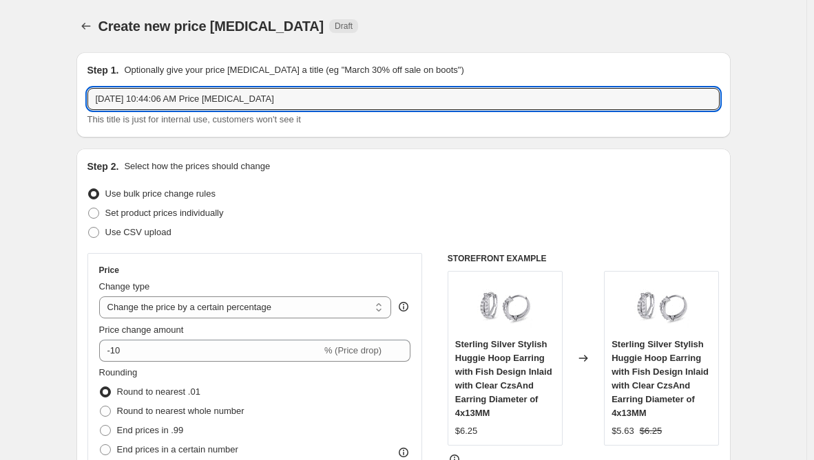
drag, startPoint x: 295, startPoint y: 102, endPoint x: -43, endPoint y: 114, distance: 338.2
click at [0, 114] on html "Home Settings Plans Skip to content Create new price [MEDICAL_DATA]. This page …" at bounding box center [407, 230] width 814 height 460
paste input "LEWGBF"
type input "LEWGBF"
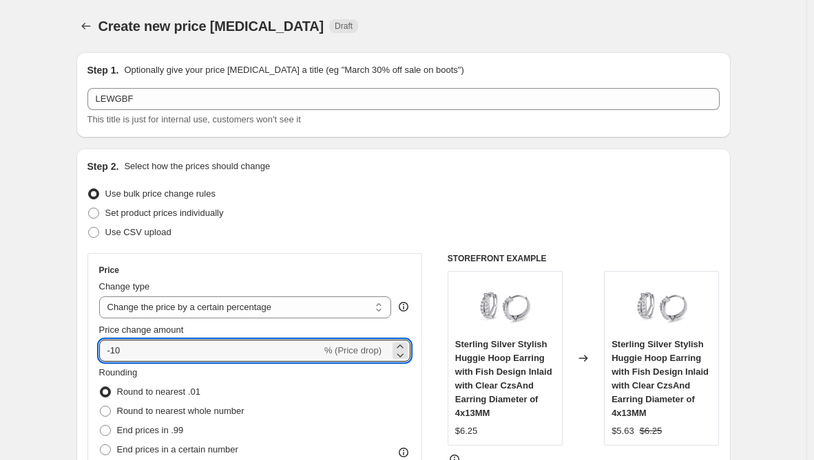
type input "10"
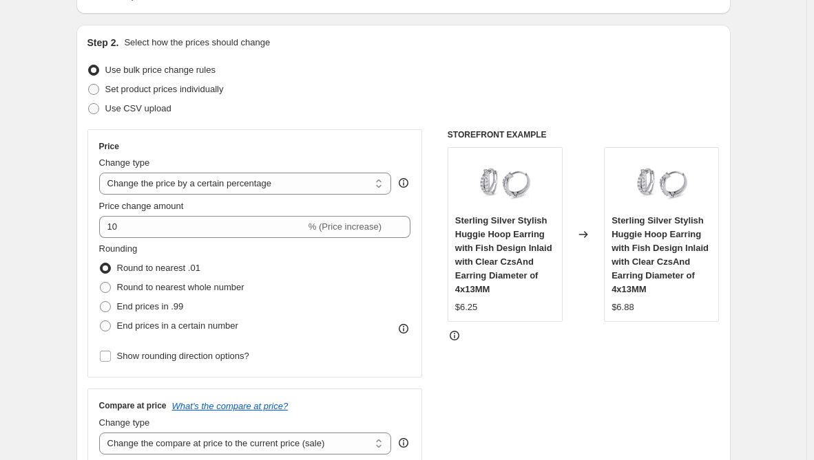
scroll to position [206, 0]
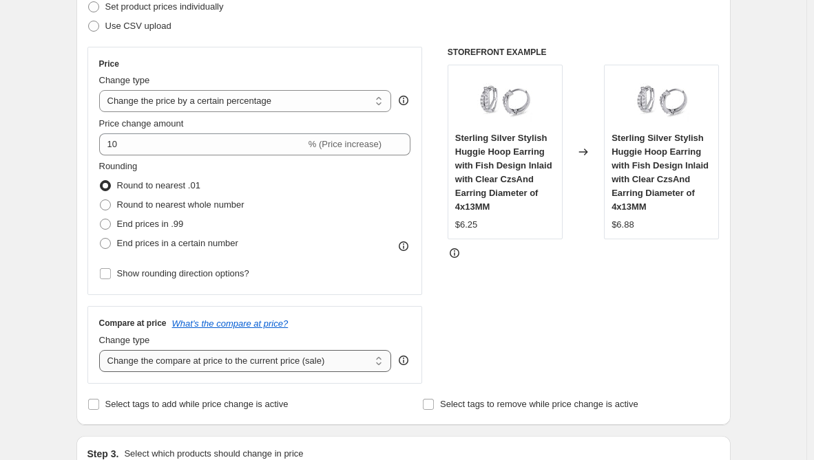
click at [224, 361] on select "Change the compare at price to the current price (sale) Change the compare at p…" at bounding box center [245, 361] width 293 height 22
select select "remove"
click at [102, 350] on select "Change the compare at price to the current price (sale) Change the compare at p…" at bounding box center [245, 361] width 293 height 22
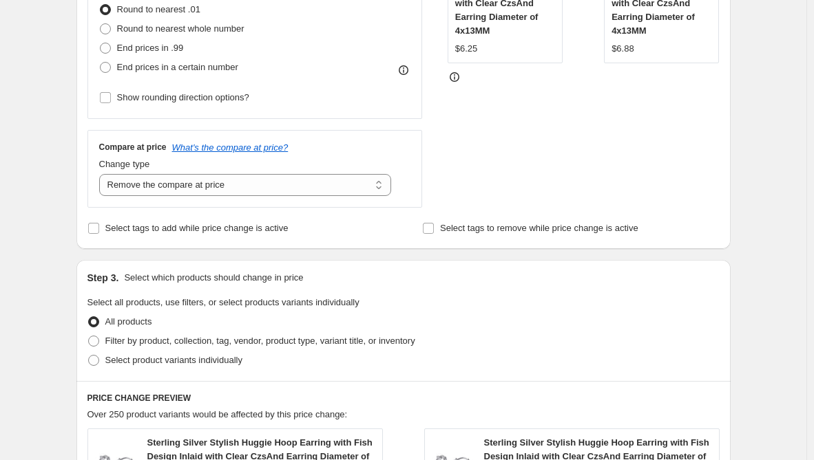
scroll to position [413, 0]
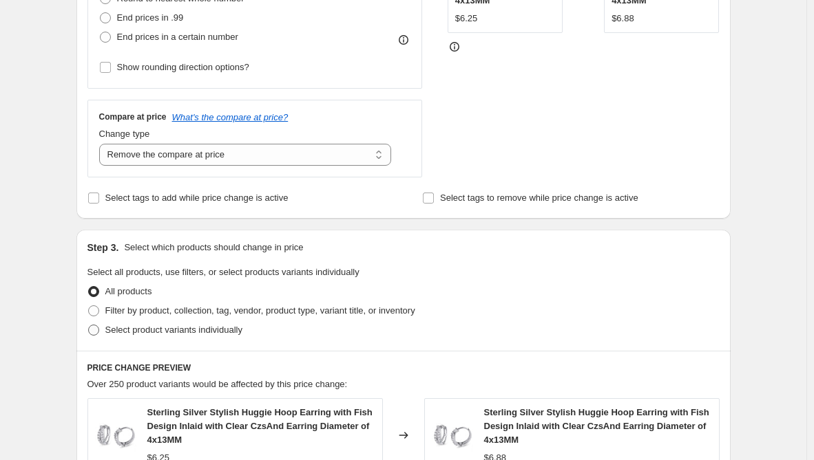
click at [189, 331] on span "Select product variants individually" at bounding box center [173, 330] width 137 height 10
click at [89, 326] on input "Select product variants individually" at bounding box center [88, 325] width 1 height 1
radio input "true"
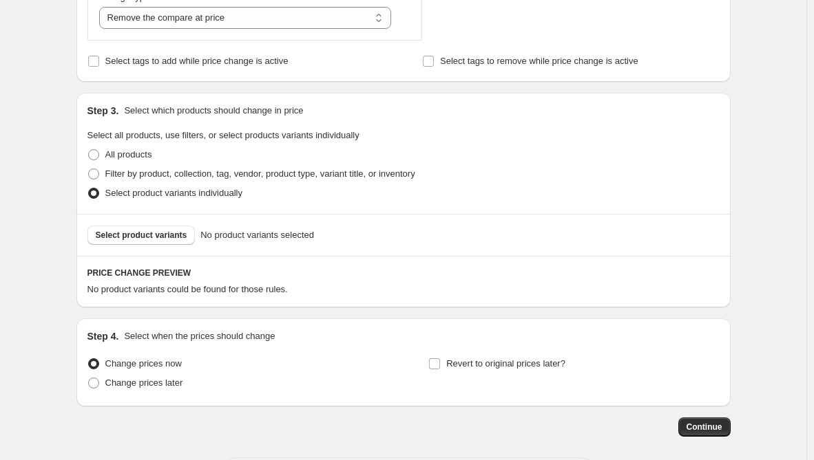
scroll to position [551, 0]
click at [156, 238] on span "Select product variants" at bounding box center [142, 234] width 92 height 11
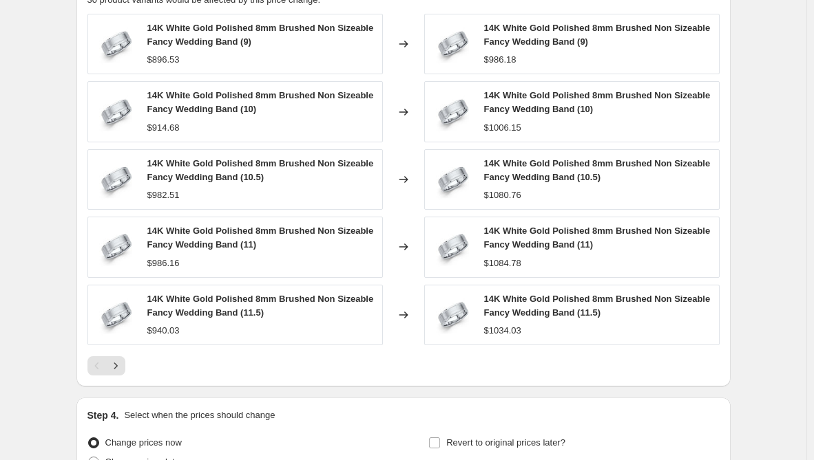
scroll to position [980, 0]
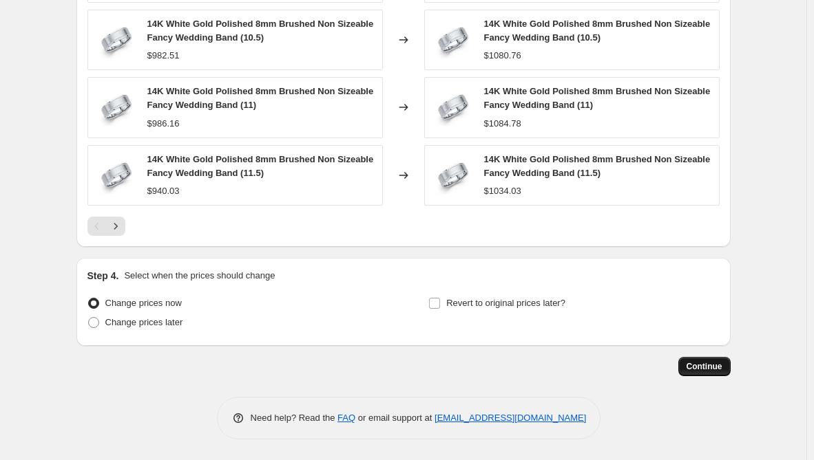
click at [730, 359] on button "Continue" at bounding box center [704, 366] width 52 height 19
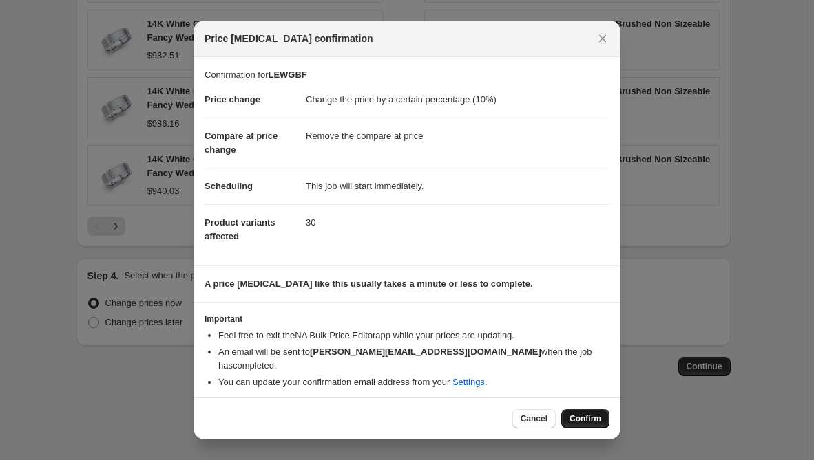
click at [584, 414] on span "Confirm" at bounding box center [585, 419] width 32 height 11
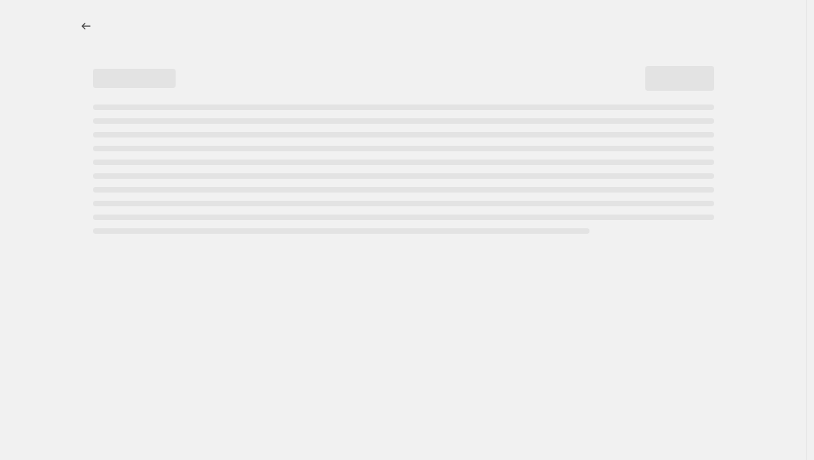
select select "percentage"
select select "remove"
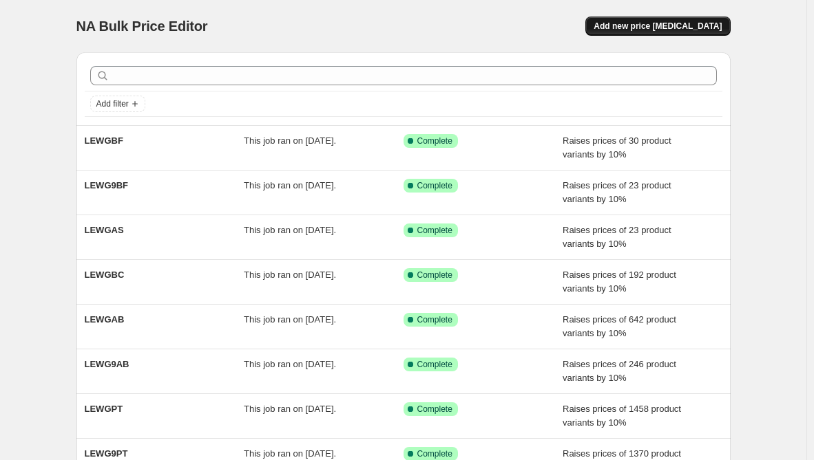
click at [662, 29] on span "Add new price [MEDICAL_DATA]" at bounding box center [657, 26] width 128 height 11
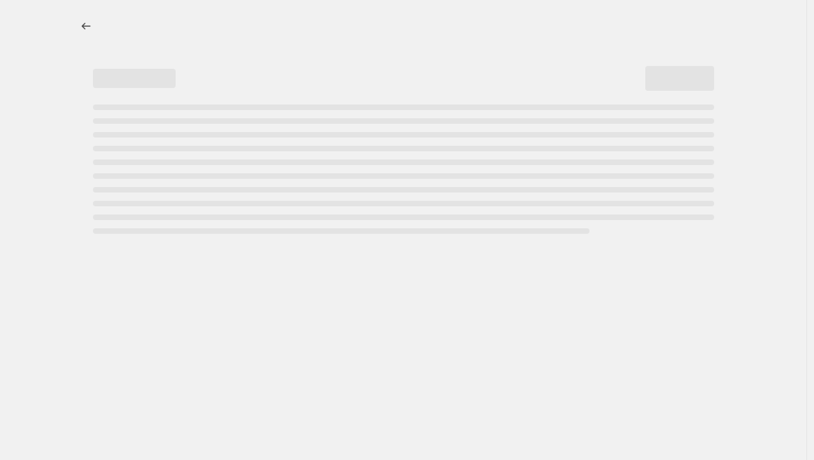
select select "percentage"
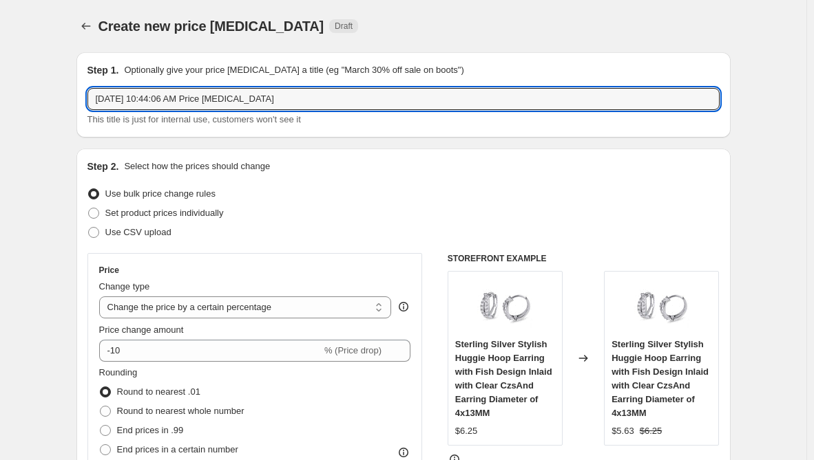
drag, startPoint x: 291, startPoint y: 100, endPoint x: -40, endPoint y: 100, distance: 331.1
click at [0, 100] on html "Home Settings Plans Skip to content Create new price [MEDICAL_DATA]. This page …" at bounding box center [407, 230] width 814 height 460
paste input "LEWGBMC"
type input "LEWGBMC"
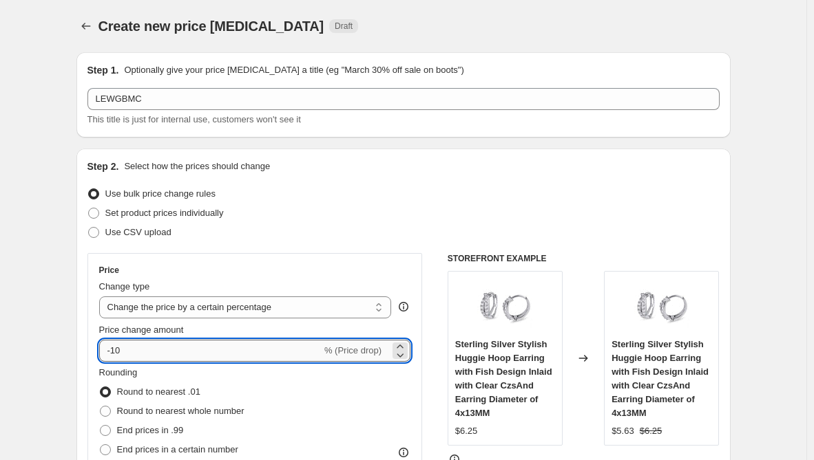
click at [115, 351] on input "-10" at bounding box center [210, 351] width 222 height 22
type input "10"
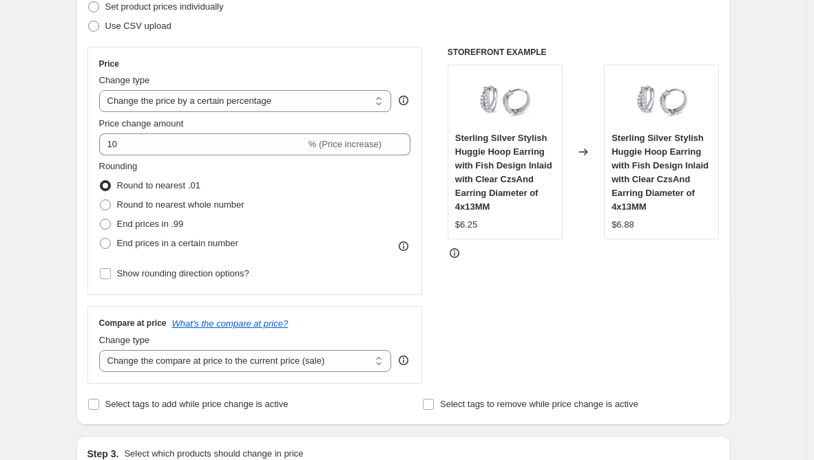
scroll to position [275, 0]
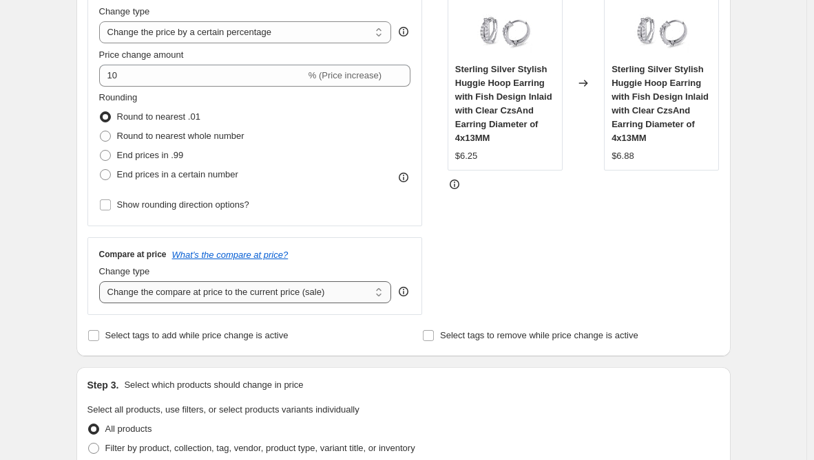
click at [212, 295] on select "Change the compare at price to the current price (sale) Change the compare at p…" at bounding box center [245, 293] width 293 height 22
select select "remove"
click at [102, 282] on select "Change the compare at price to the current price (sale) Change the compare at p…" at bounding box center [245, 293] width 293 height 22
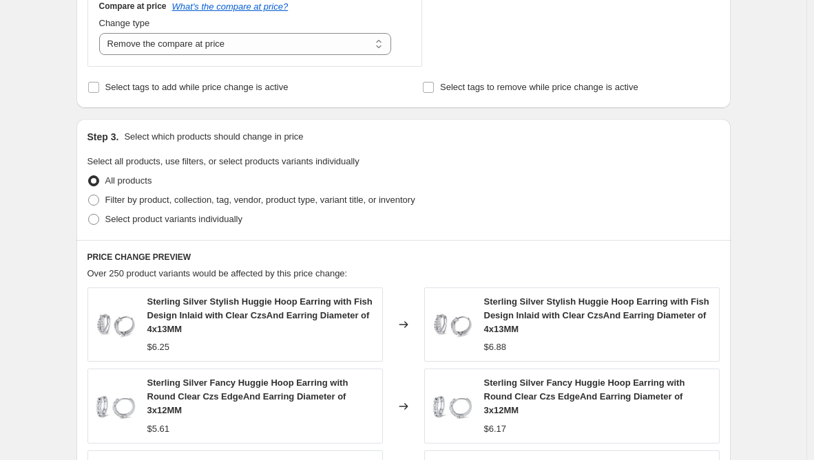
scroll to position [551, 0]
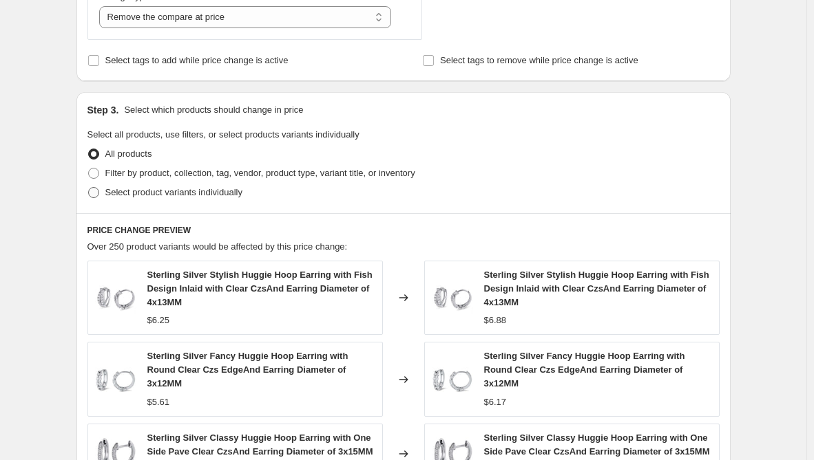
click at [140, 184] on label "Select product variants individually" at bounding box center [164, 192] width 155 height 19
click at [89, 187] on input "Select product variants individually" at bounding box center [88, 187] width 1 height 1
radio input "true"
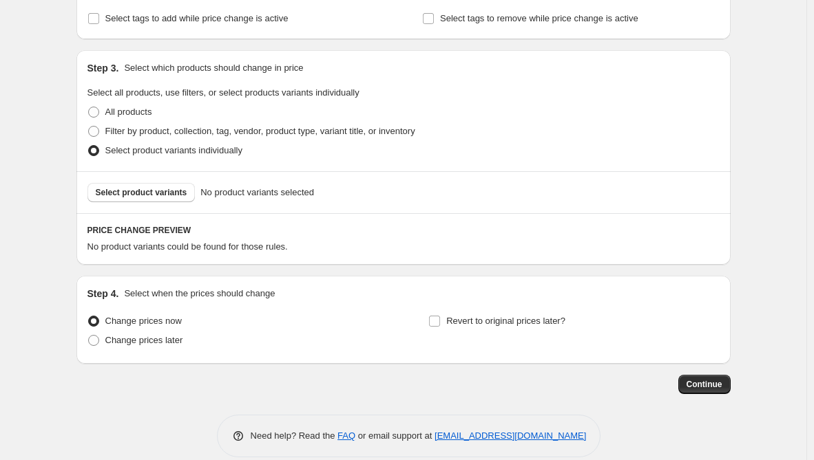
scroll to position [611, 0]
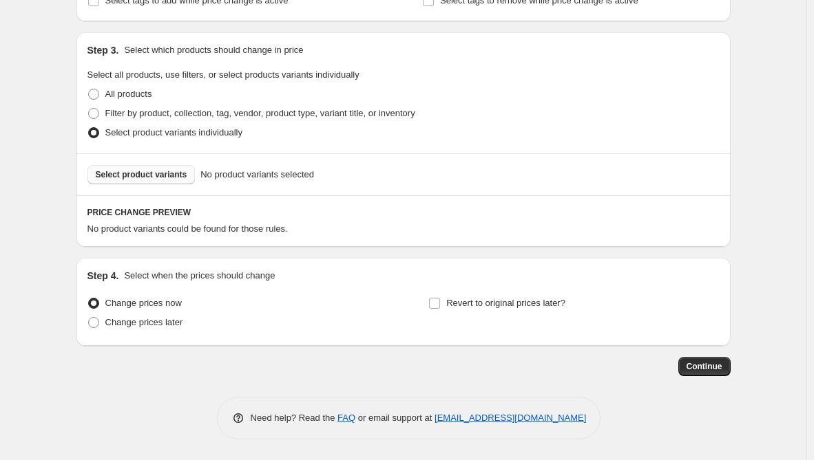
click at [146, 182] on button "Select product variants" at bounding box center [141, 174] width 108 height 19
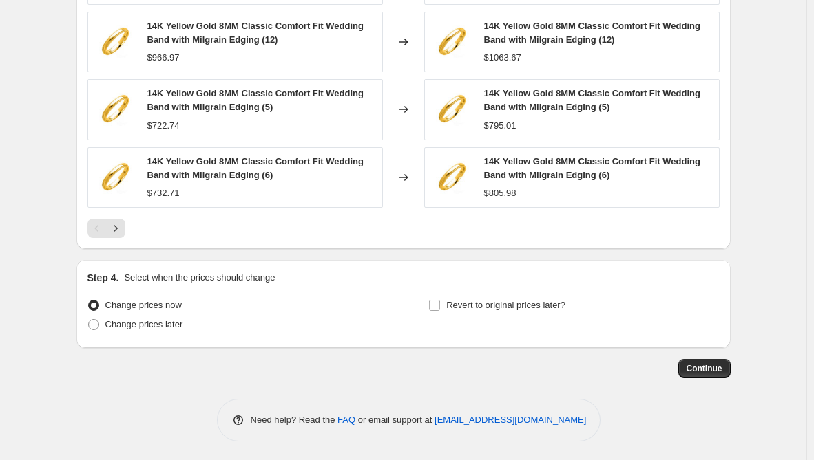
scroll to position [980, 0]
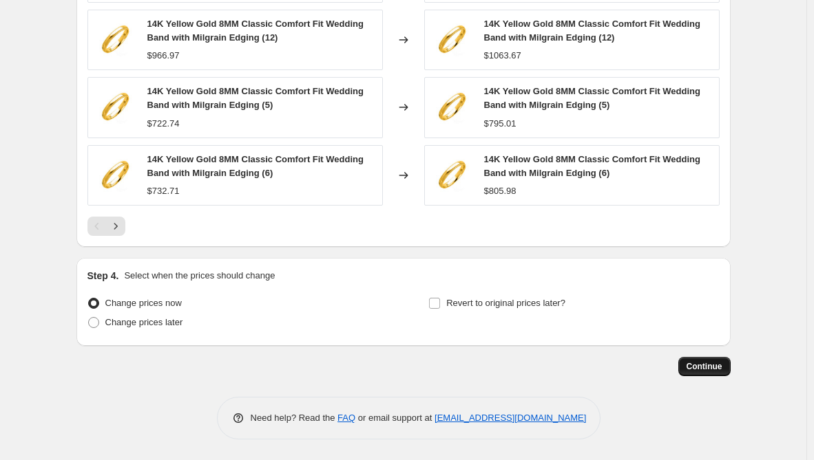
click at [704, 362] on span "Continue" at bounding box center [704, 366] width 36 height 11
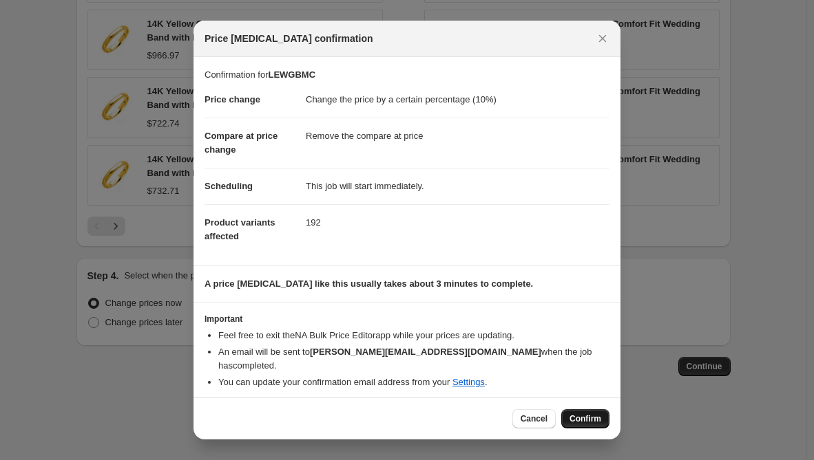
click at [575, 410] on button "Confirm" at bounding box center [585, 419] width 48 height 19
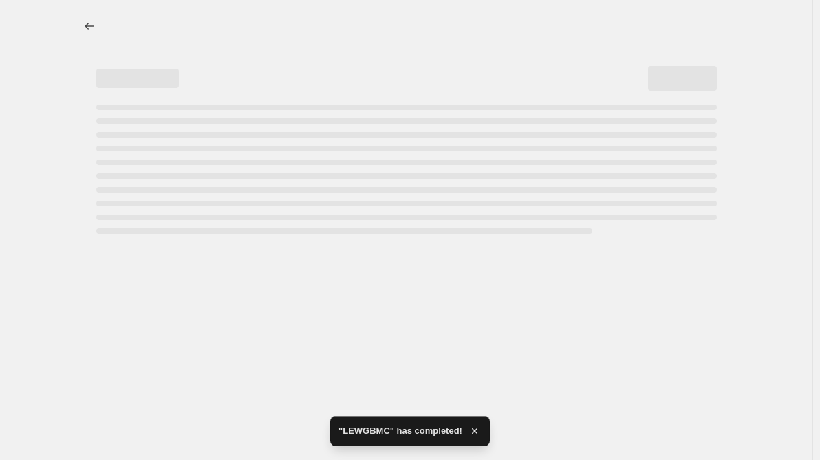
select select "percentage"
select select "remove"
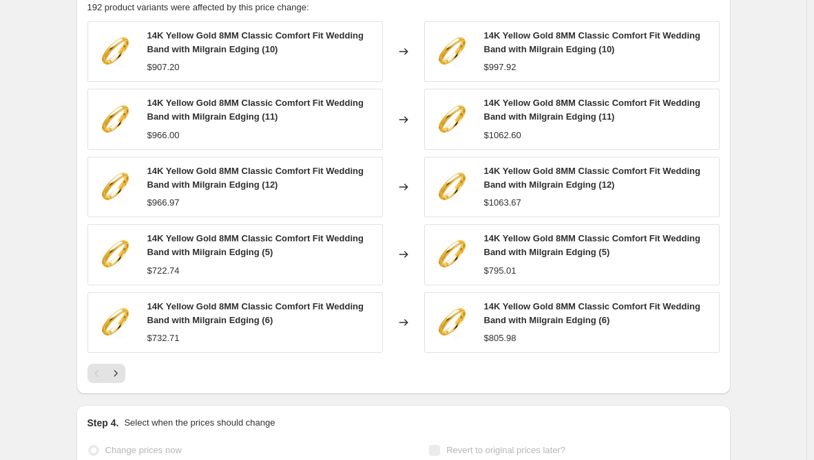
scroll to position [1081, 0]
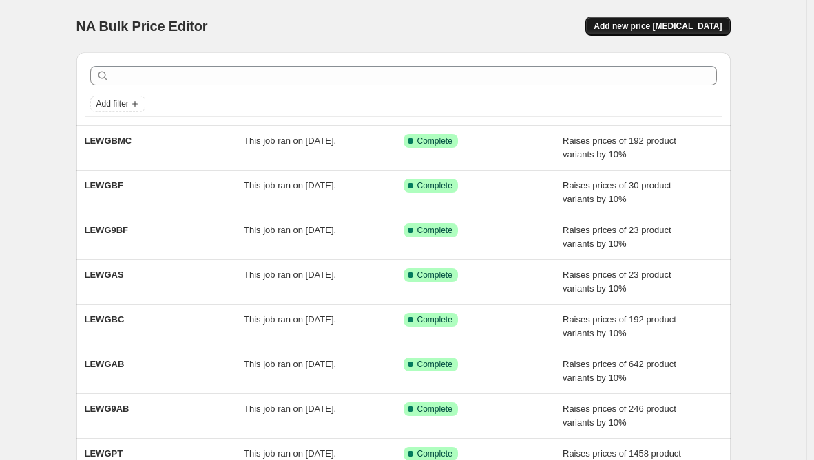
click at [659, 20] on button "Add new price [MEDICAL_DATA]" at bounding box center [657, 26] width 145 height 19
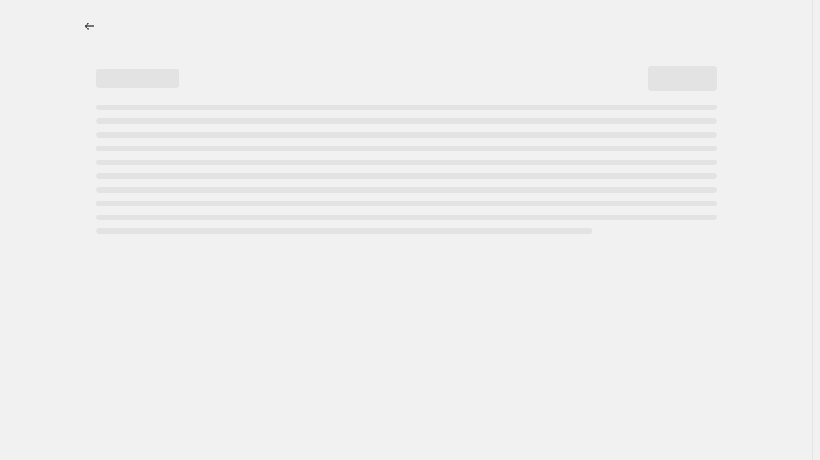
select select "percentage"
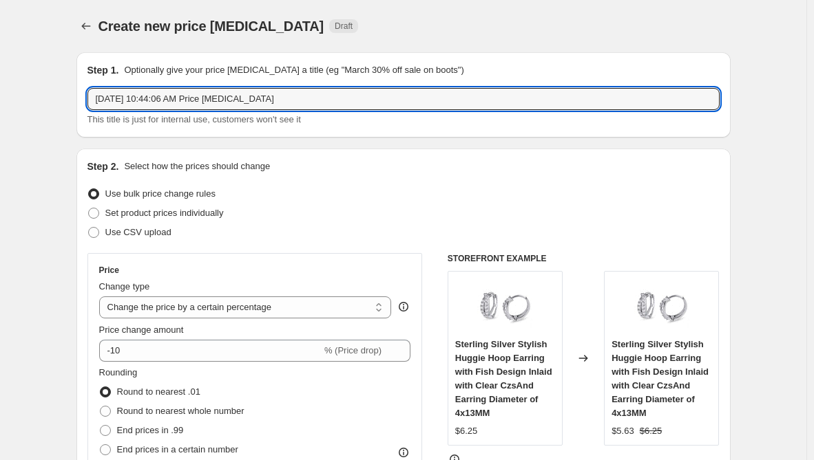
drag, startPoint x: 281, startPoint y: 102, endPoint x: -25, endPoint y: 98, distance: 305.6
click at [0, 98] on html "Home Settings Plans Skip to content Create new price [MEDICAL_DATA]. This page …" at bounding box center [407, 230] width 814 height 460
paste input "LEWGBMR"
type input "LEWGBMR"
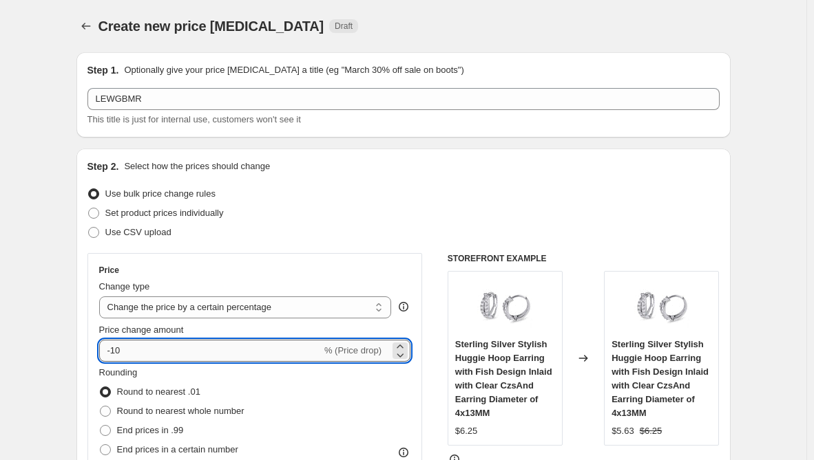
click at [116, 357] on input "-10" at bounding box center [210, 351] width 222 height 22
type input "10"
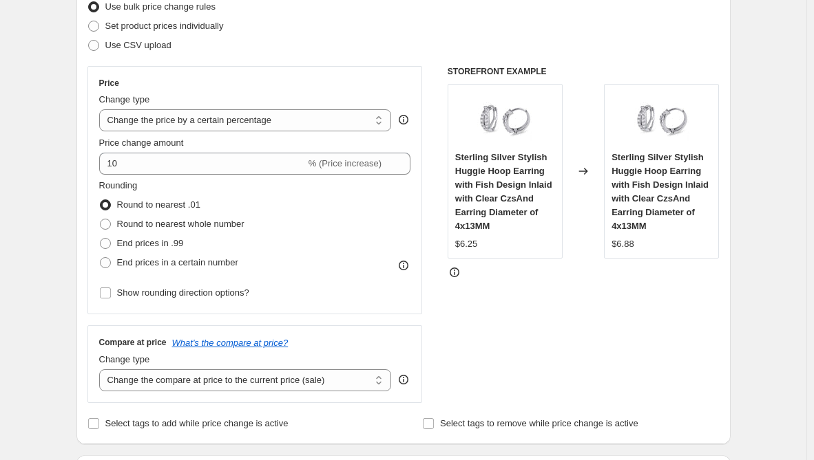
scroll to position [206, 0]
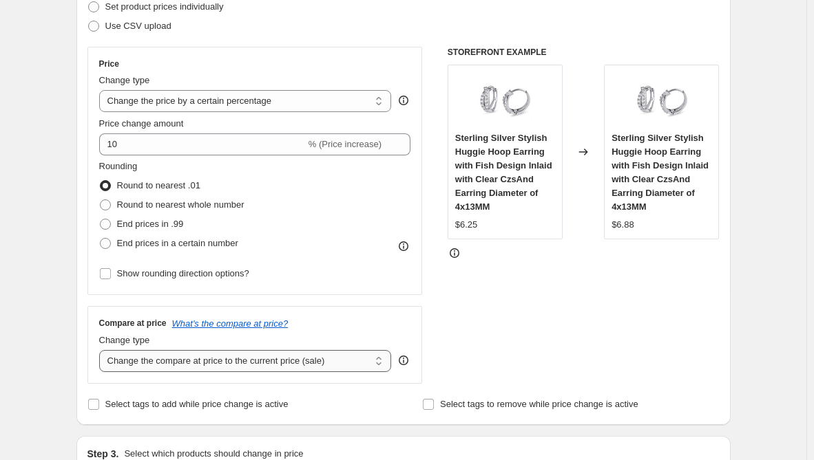
click at [241, 368] on select "Change the compare at price to the current price (sale) Change the compare at p…" at bounding box center [245, 361] width 293 height 22
select select "remove"
click at [102, 350] on select "Change the compare at price to the current price (sale) Change the compare at p…" at bounding box center [245, 361] width 293 height 22
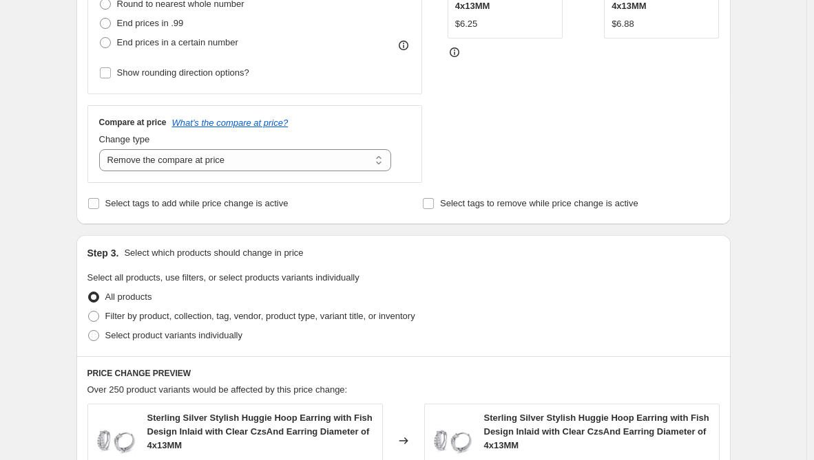
scroll to position [413, 0]
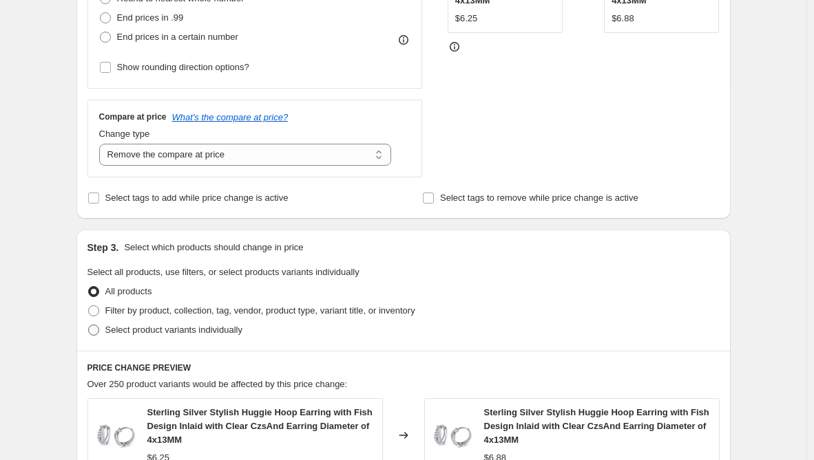
click at [223, 331] on span "Select product variants individually" at bounding box center [173, 330] width 137 height 10
click at [89, 326] on input "Select product variants individually" at bounding box center [88, 325] width 1 height 1
radio input "true"
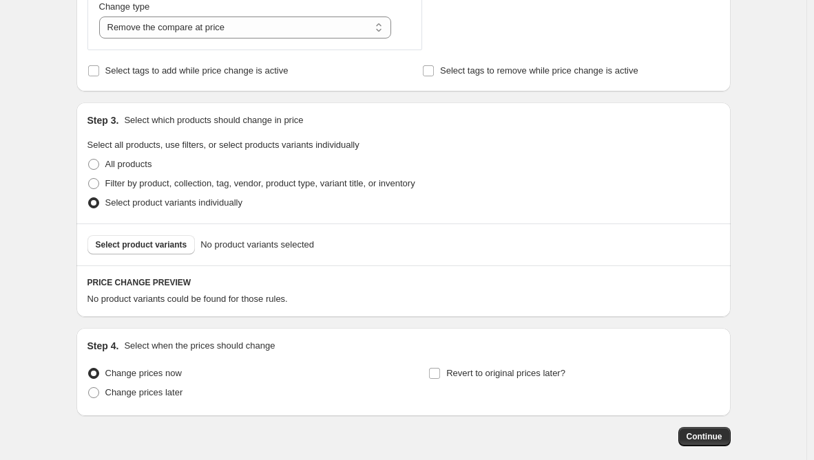
scroll to position [551, 0]
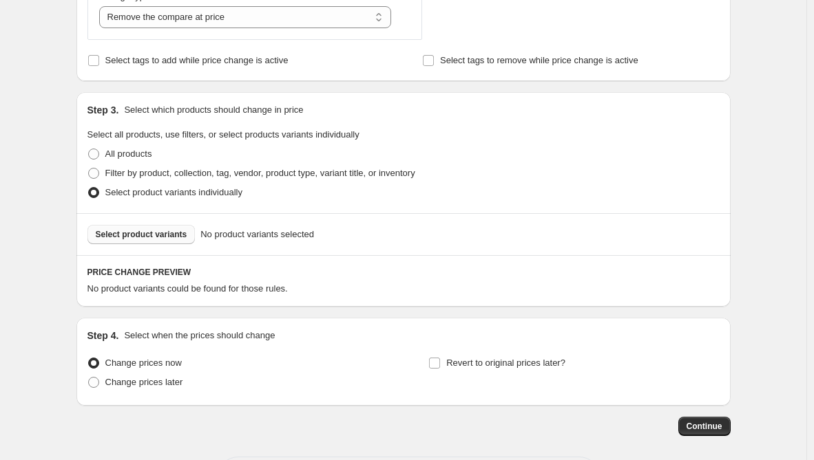
click at [178, 238] on span "Select product variants" at bounding box center [142, 234] width 92 height 11
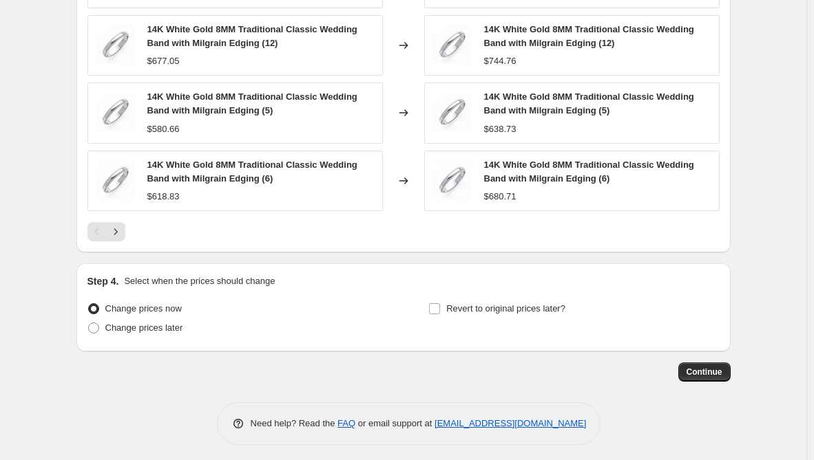
scroll to position [980, 0]
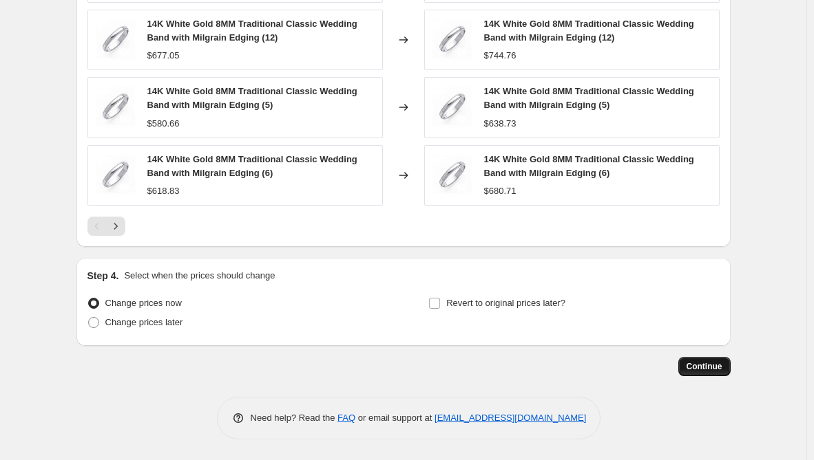
click at [695, 374] on button "Continue" at bounding box center [704, 366] width 52 height 19
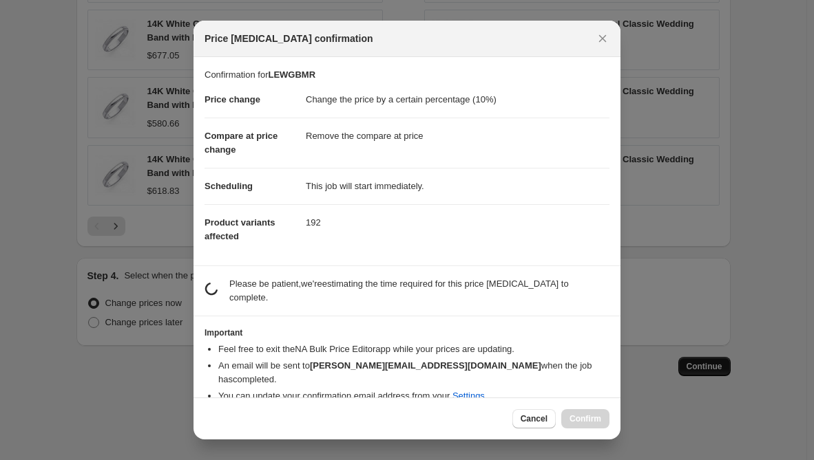
scroll to position [0, 0]
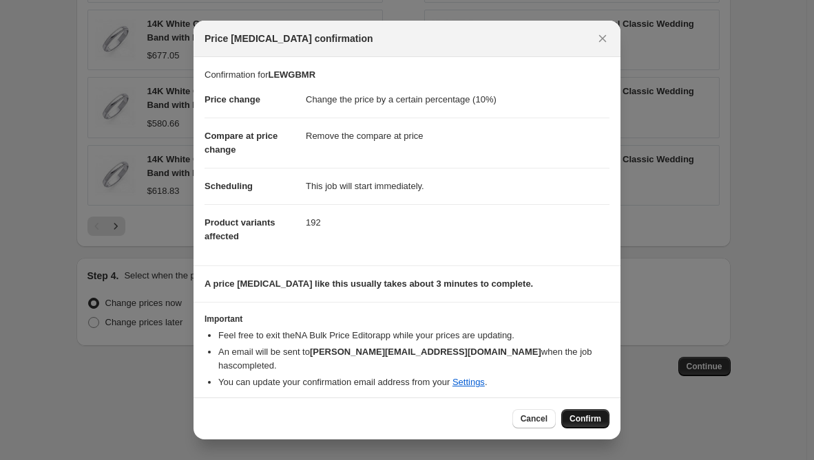
click at [575, 414] on span "Confirm" at bounding box center [585, 419] width 32 height 11
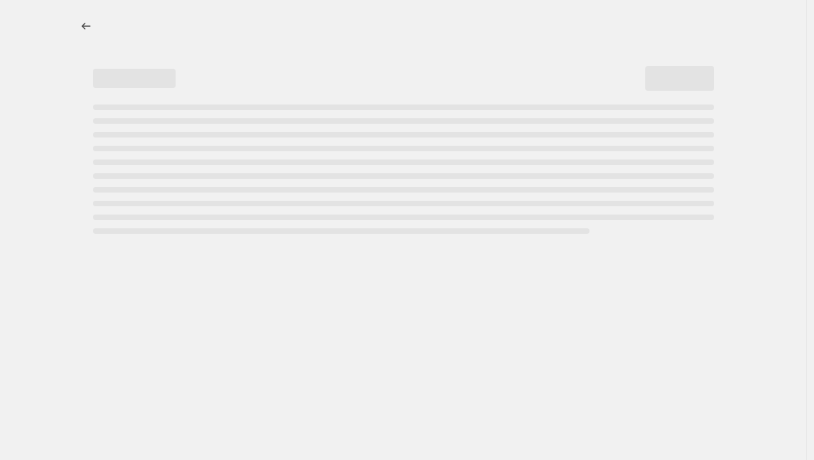
select select "percentage"
select select "remove"
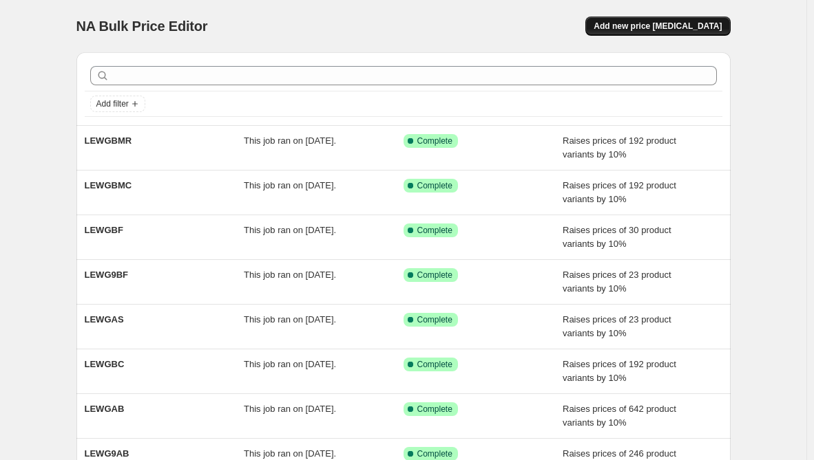
click at [646, 24] on span "Add new price [MEDICAL_DATA]" at bounding box center [657, 26] width 128 height 11
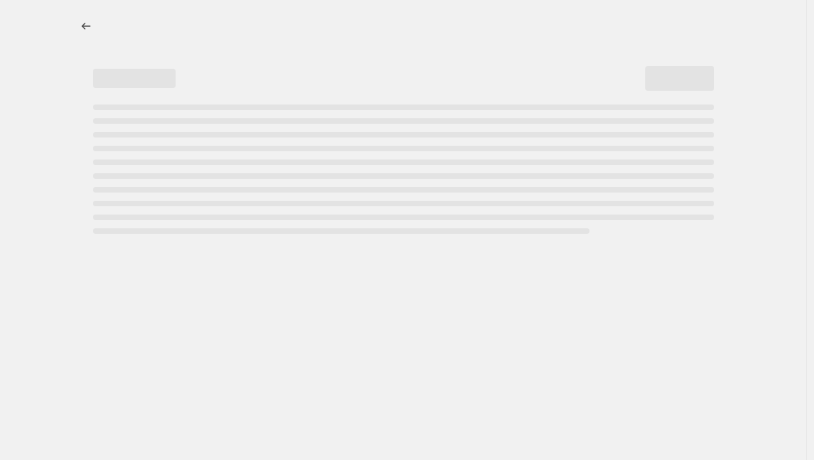
select select "percentage"
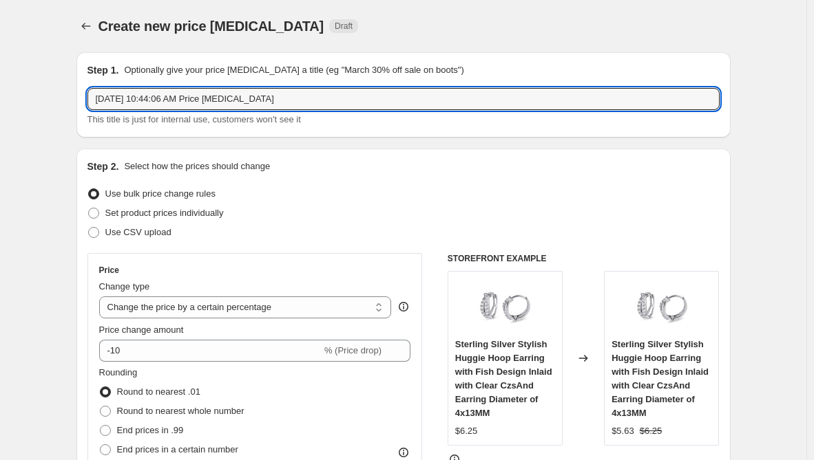
drag, startPoint x: 319, startPoint y: 100, endPoint x: 28, endPoint y: 106, distance: 291.9
paste input "LEWG9BR"
type input "LEWG9BR"
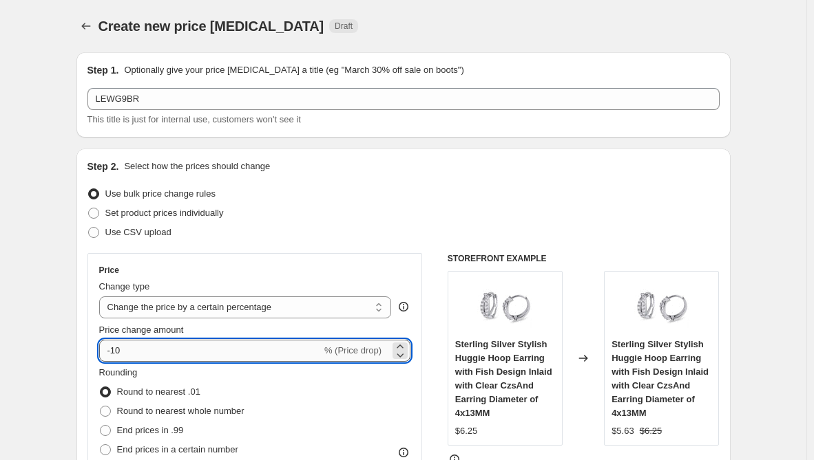
click at [114, 352] on input "-10" at bounding box center [210, 351] width 222 height 22
type input "10"
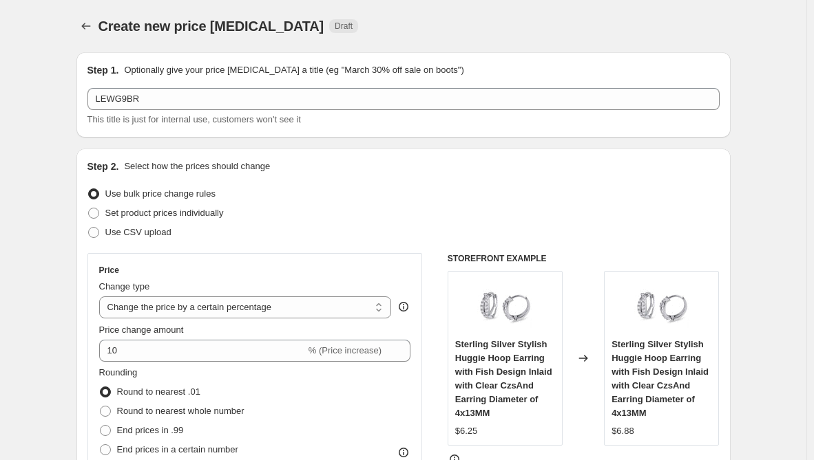
click at [81, 357] on div "Step 2. Select how the prices should change Use bulk price change rules Set pro…" at bounding box center [403, 390] width 654 height 483
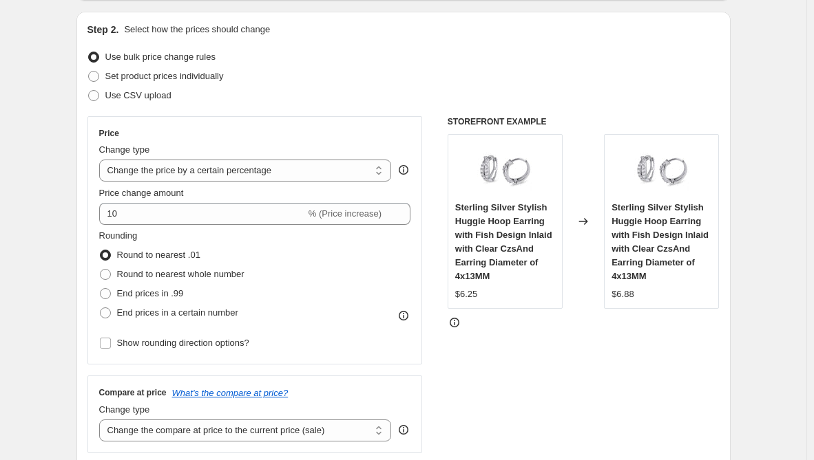
scroll to position [138, 0]
click at [204, 434] on select "Change the compare at price to the current price (sale) Change the compare at p…" at bounding box center [245, 430] width 293 height 22
select select "remove"
click at [102, 419] on select "Change the compare at price to the current price (sale) Change the compare at p…" at bounding box center [245, 430] width 293 height 22
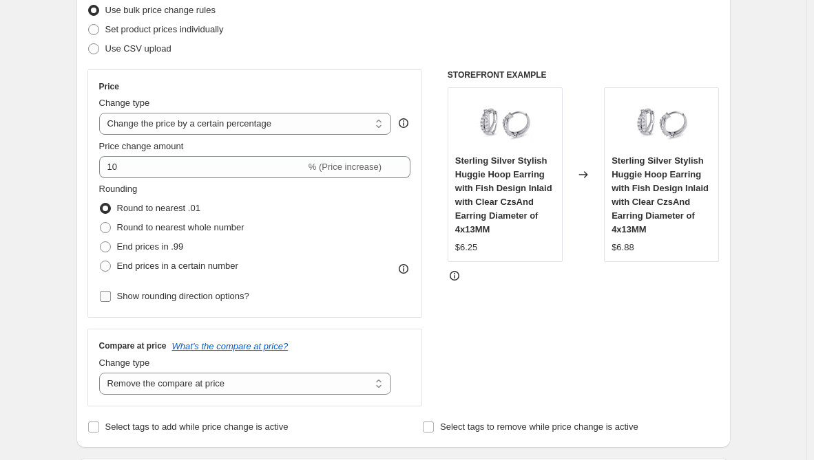
scroll to position [344, 0]
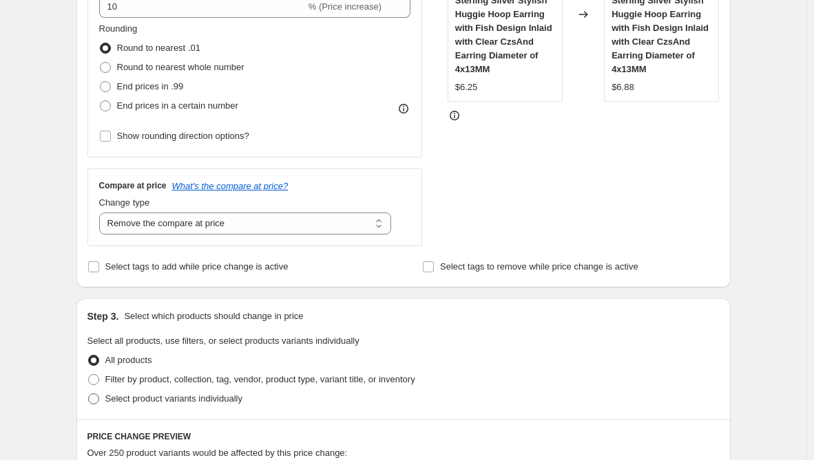
click at [169, 399] on span "Select product variants individually" at bounding box center [173, 399] width 137 height 10
click at [89, 394] on input "Select product variants individually" at bounding box center [88, 394] width 1 height 1
radio input "true"
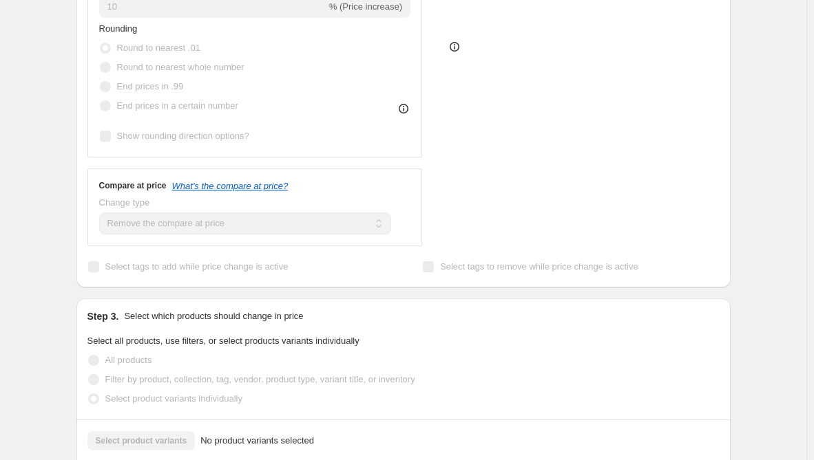
scroll to position [551, 0]
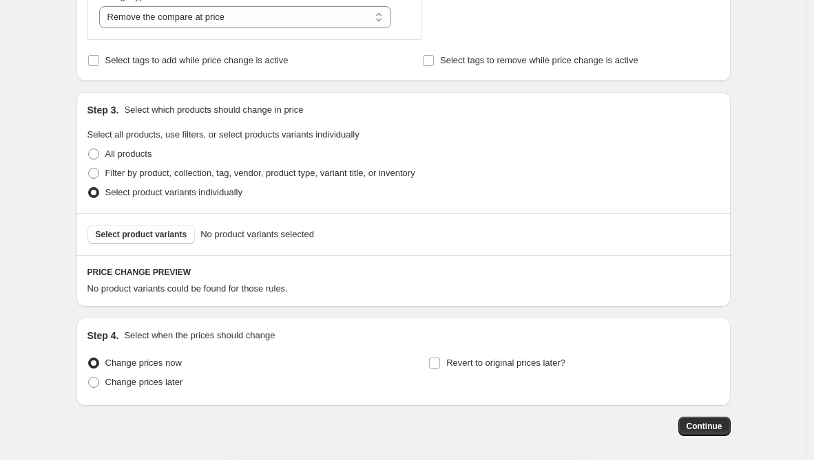
click at [171, 240] on span "Select product variants" at bounding box center [142, 234] width 92 height 11
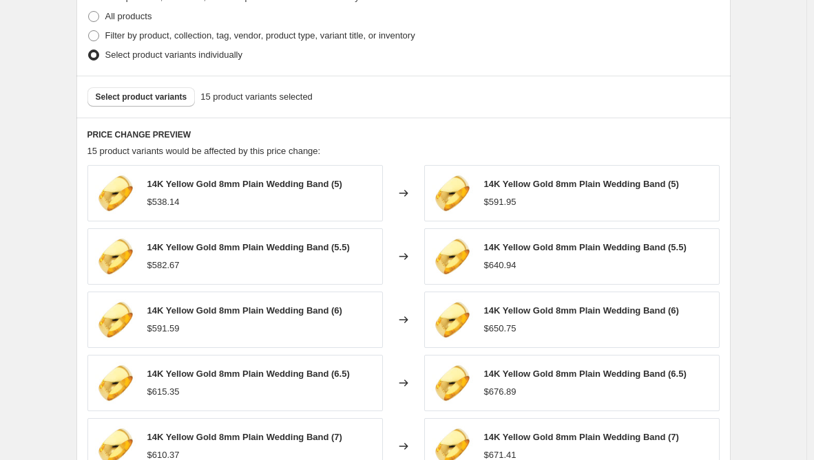
scroll to position [958, 0]
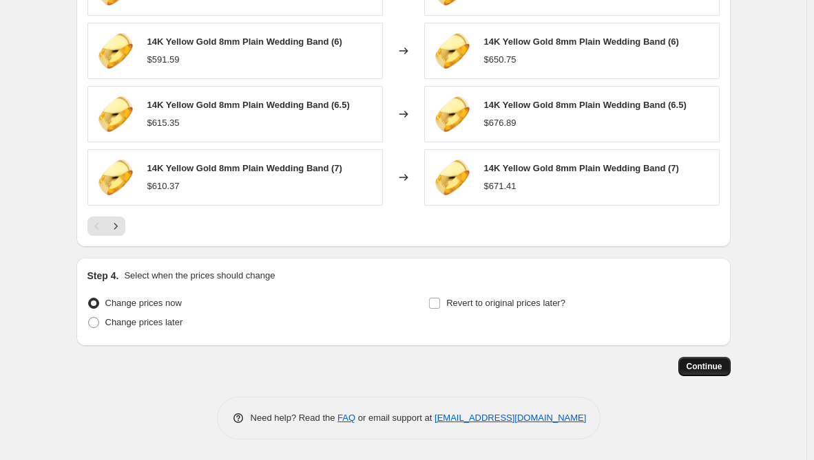
click at [717, 359] on button "Continue" at bounding box center [704, 366] width 52 height 19
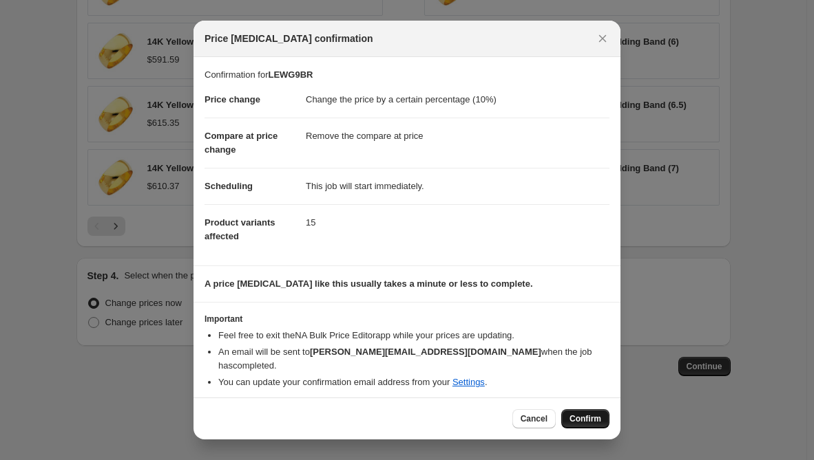
click at [590, 414] on span "Confirm" at bounding box center [585, 419] width 32 height 11
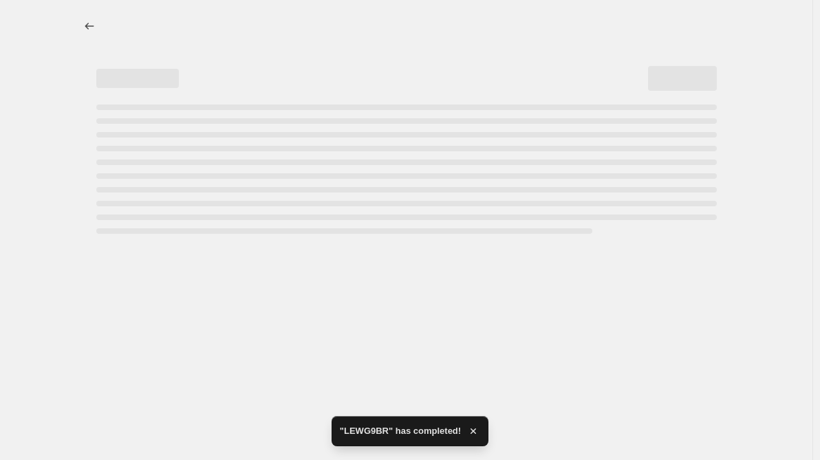
select select "percentage"
select select "remove"
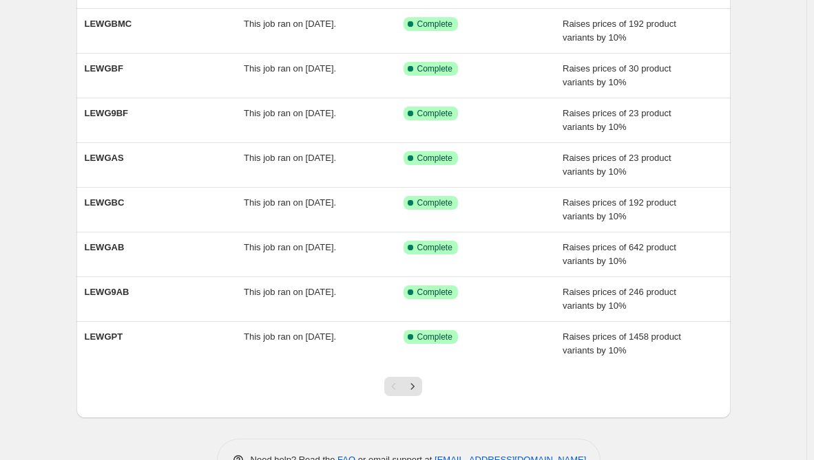
scroll to position [248, 0]
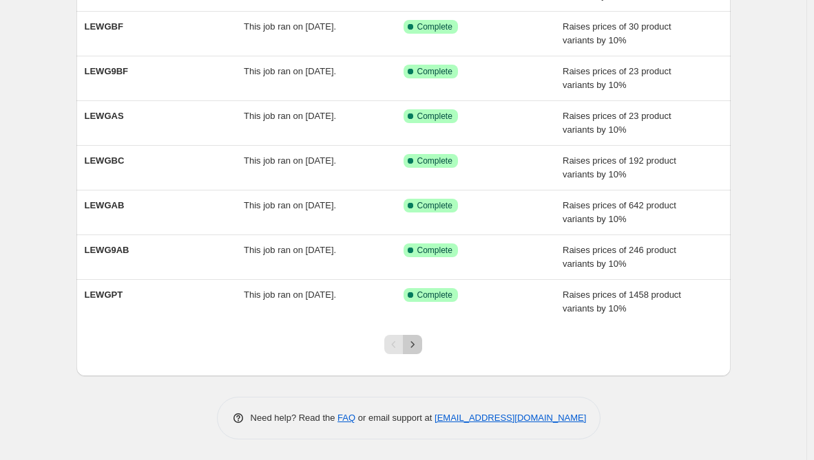
click at [415, 343] on icon "Next" at bounding box center [412, 345] width 14 height 14
click at [396, 339] on icon "Previous" at bounding box center [394, 345] width 14 height 14
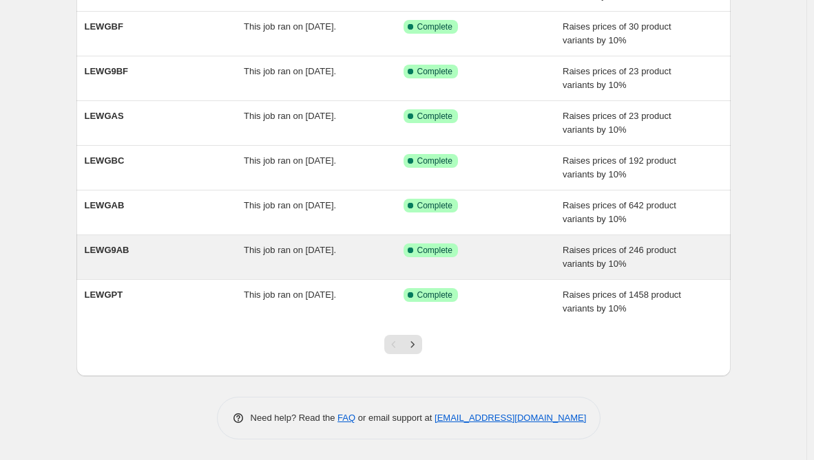
scroll to position [0, 0]
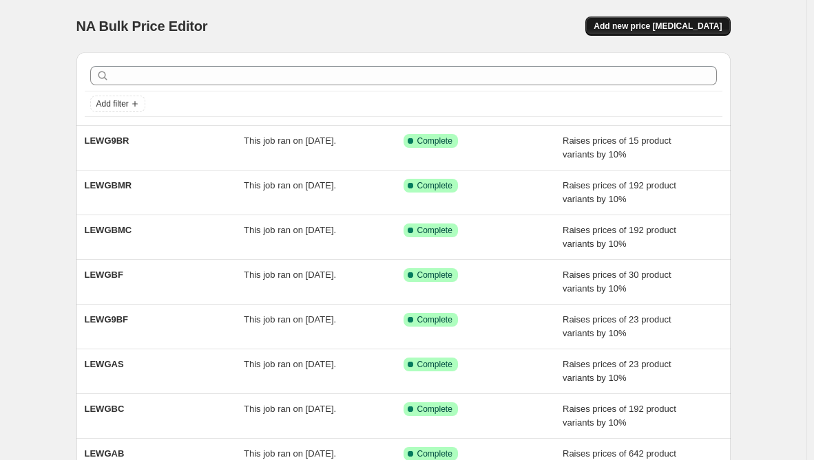
click at [646, 28] on span "Add new price [MEDICAL_DATA]" at bounding box center [657, 26] width 128 height 11
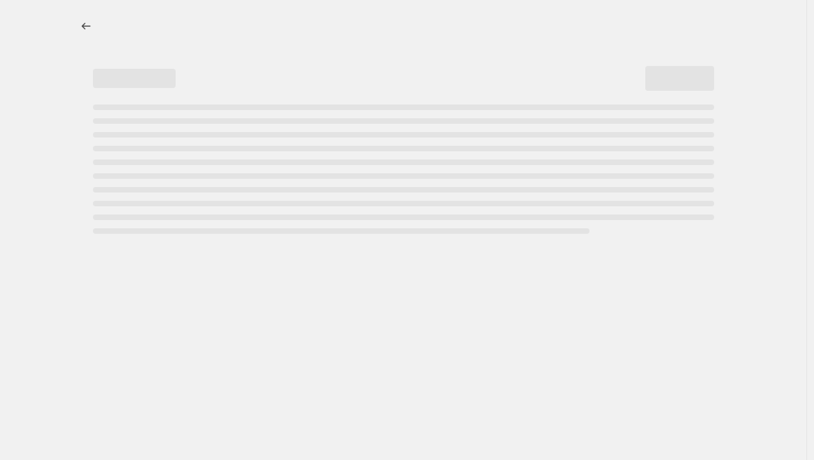
select select "percentage"
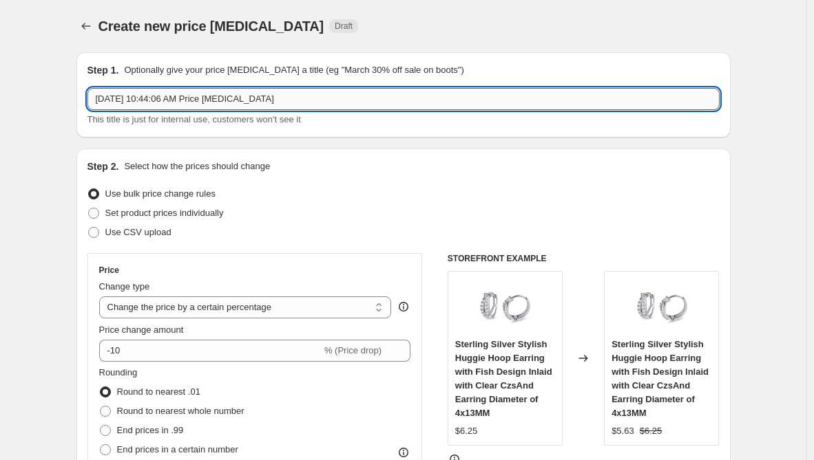
click at [286, 102] on input "[DATE] 10:44:06 AM Price [MEDICAL_DATA]" at bounding box center [403, 99] width 632 height 22
drag, startPoint x: 286, startPoint y: 102, endPoint x: 36, endPoint y: 83, distance: 250.5
paste input "LEWGBR"
type input "LEWGBR"
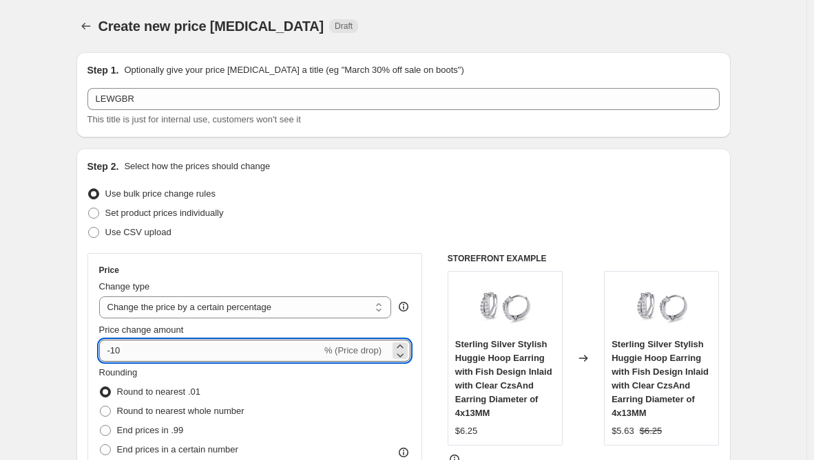
click at [113, 352] on input "-10" at bounding box center [210, 351] width 222 height 22
type input "10"
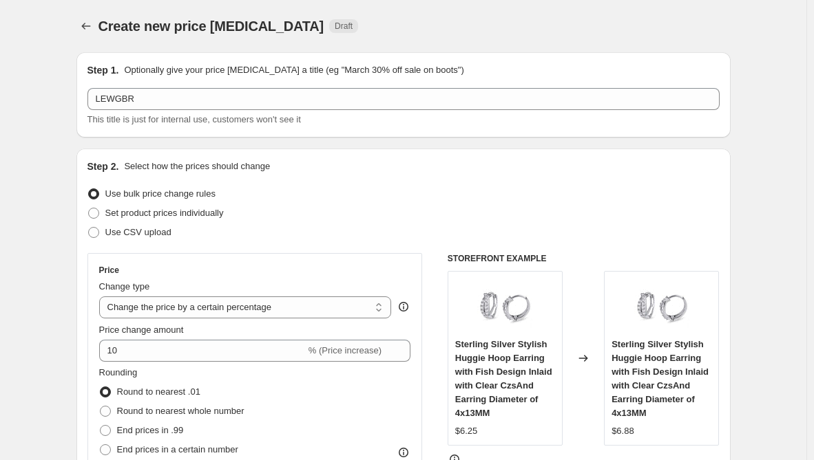
click at [81, 344] on div "Step 2. Select how the prices should change Use bulk price change rules Set pro…" at bounding box center [403, 390] width 654 height 483
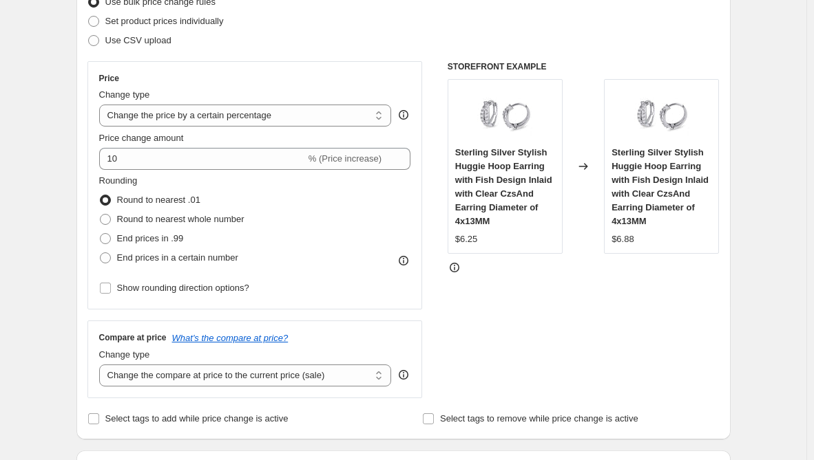
scroll to position [275, 0]
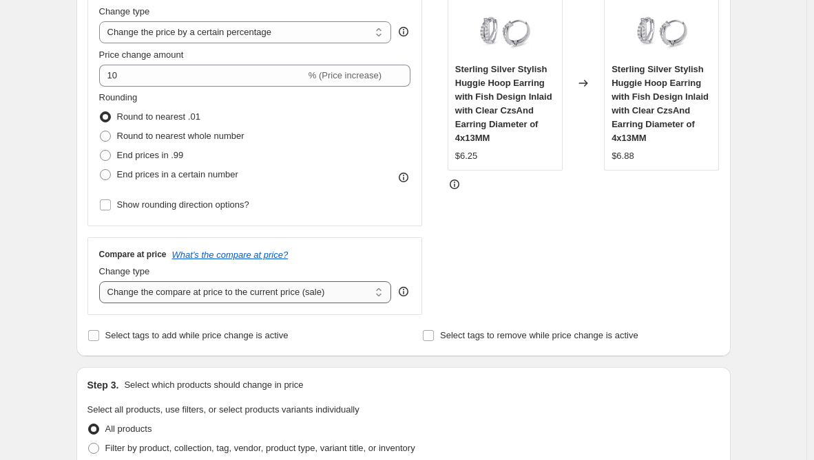
click at [302, 290] on select "Change the compare at price to the current price (sale) Change the compare at p…" at bounding box center [245, 293] width 293 height 22
select select "remove"
click at [102, 282] on select "Change the compare at price to the current price (sale) Change the compare at p…" at bounding box center [245, 293] width 293 height 22
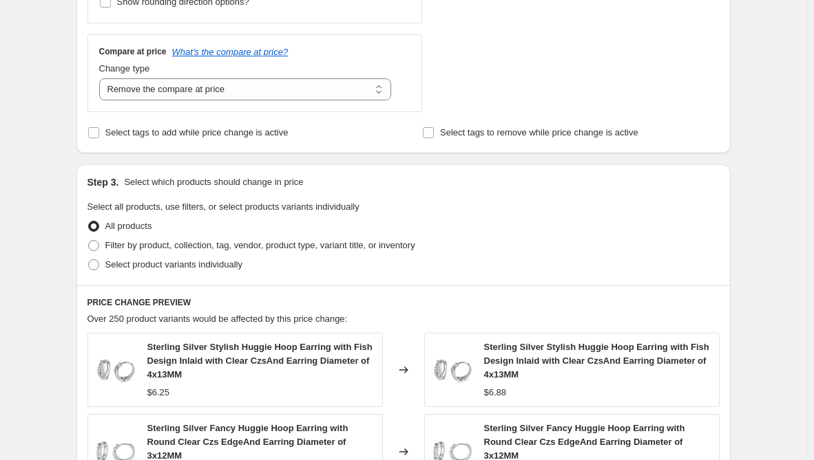
scroll to position [482, 0]
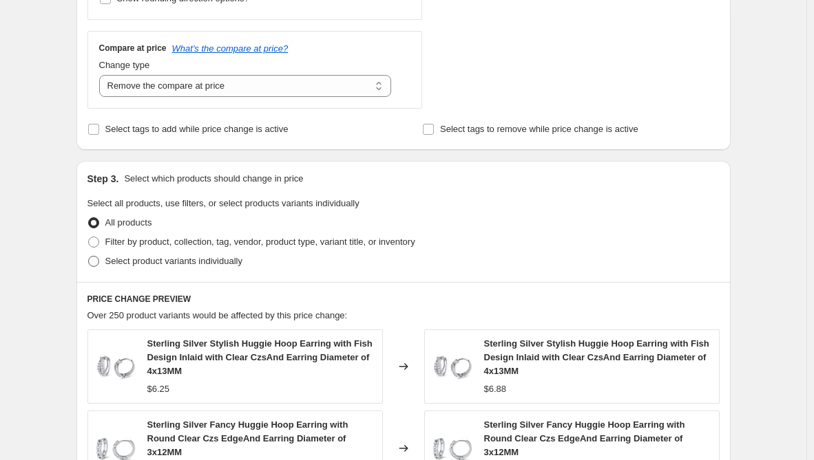
click at [143, 254] on label "Select product variants individually" at bounding box center [164, 261] width 155 height 19
click at [89, 256] on input "Select product variants individually" at bounding box center [88, 256] width 1 height 1
radio input "true"
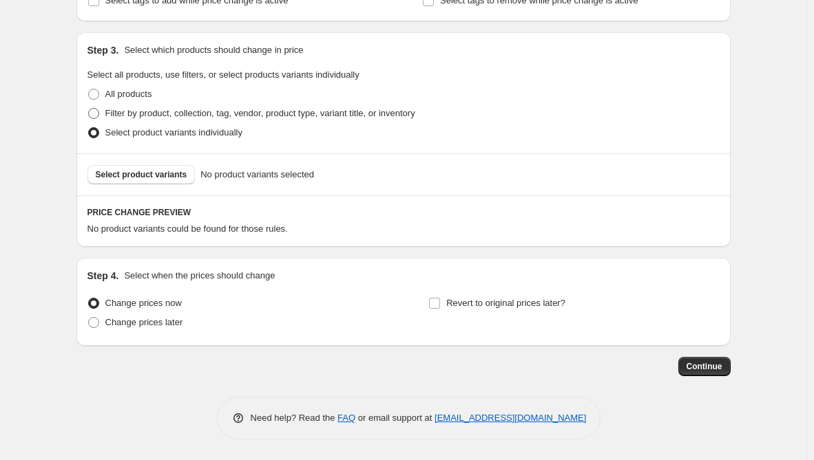
scroll to position [611, 0]
click at [138, 174] on span "Select product variants" at bounding box center [142, 174] width 92 height 11
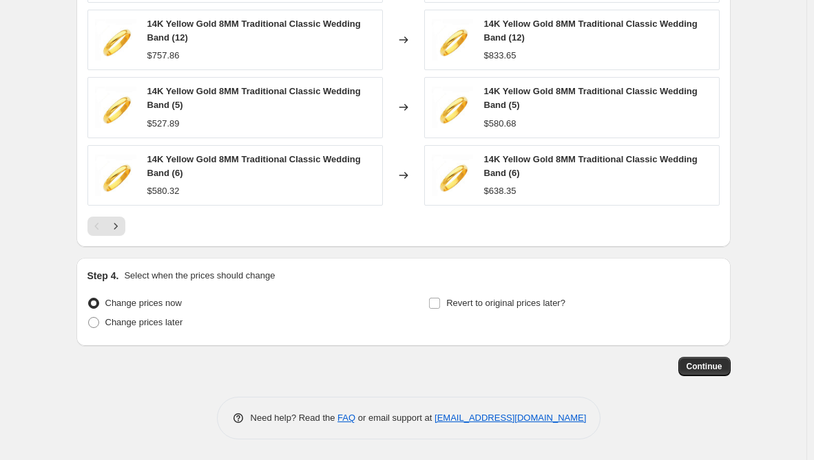
scroll to position [980, 0]
click at [721, 365] on span "Continue" at bounding box center [704, 366] width 36 height 11
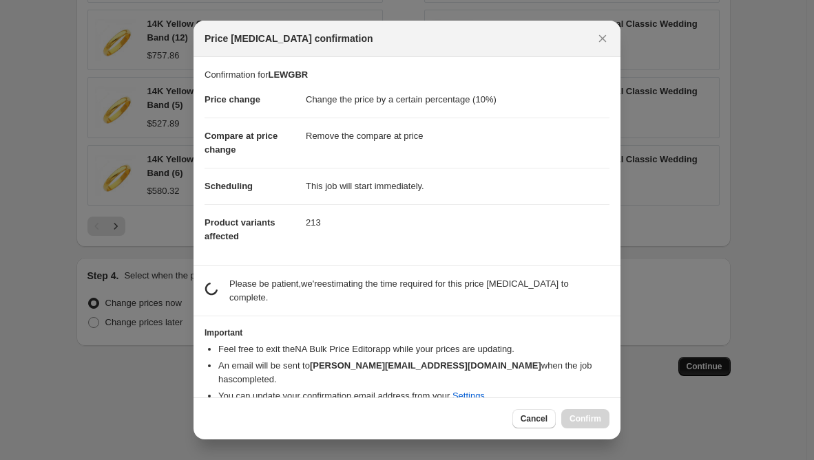
scroll to position [0, 0]
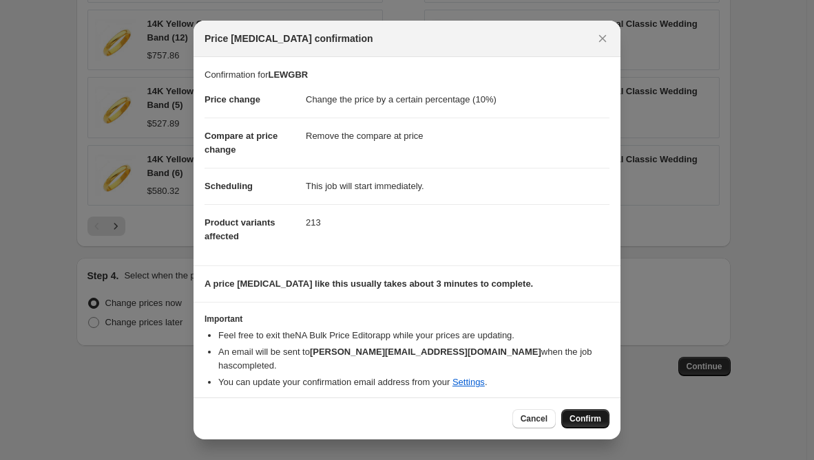
click at [586, 414] on span "Confirm" at bounding box center [585, 419] width 32 height 11
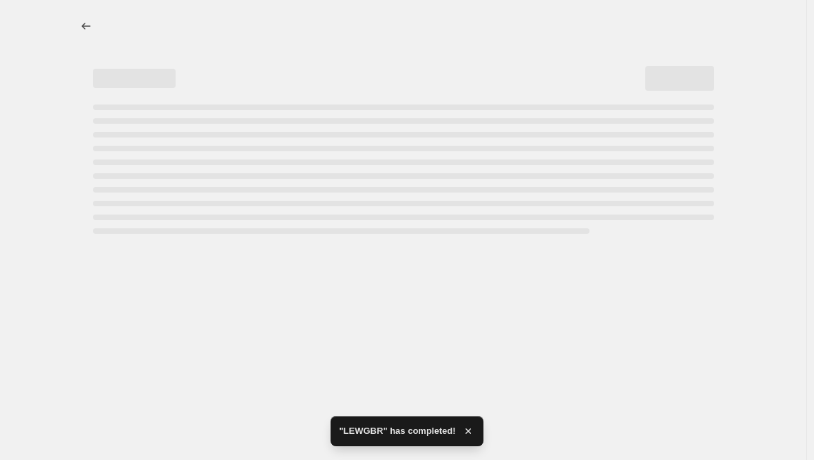
select select "percentage"
select select "remove"
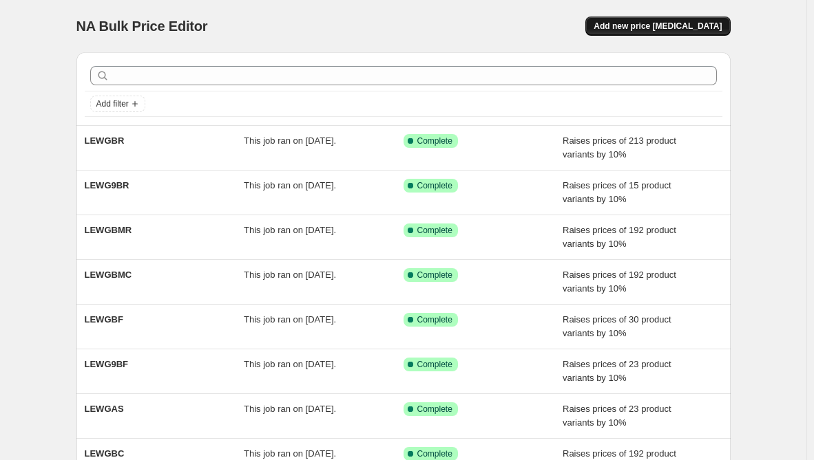
click at [714, 23] on span "Add new price [MEDICAL_DATA]" at bounding box center [657, 26] width 128 height 11
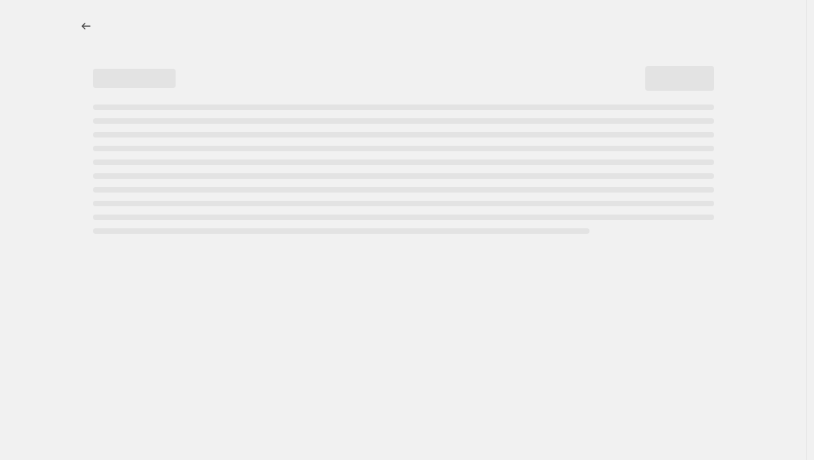
select select "percentage"
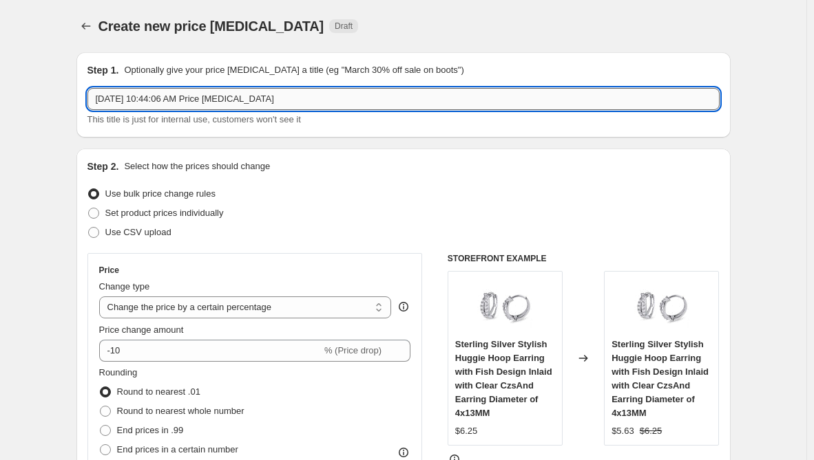
click at [300, 99] on input "[DATE] 10:44:06 AM Price [MEDICAL_DATA]" at bounding box center [403, 99] width 632 height 22
drag, startPoint x: 300, startPoint y: 99, endPoint x: 23, endPoint y: 109, distance: 276.9
paste input "LEWGBTC"
type input "LEWGBTC"
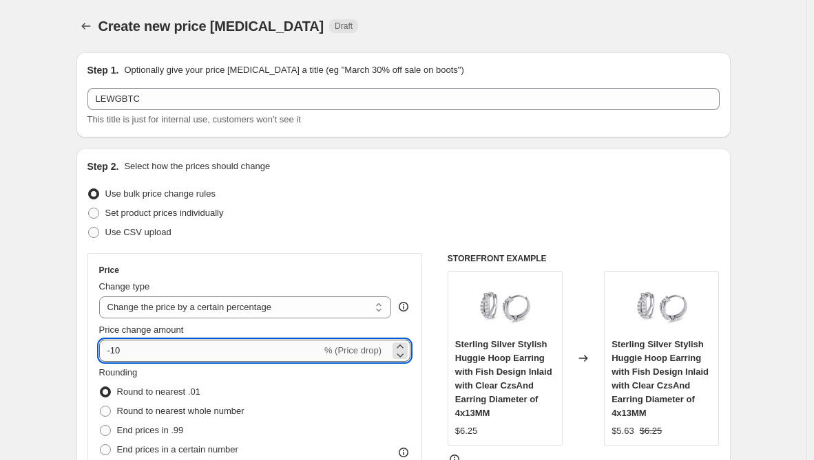
click at [117, 350] on input "-10" at bounding box center [210, 351] width 222 height 22
type input "10"
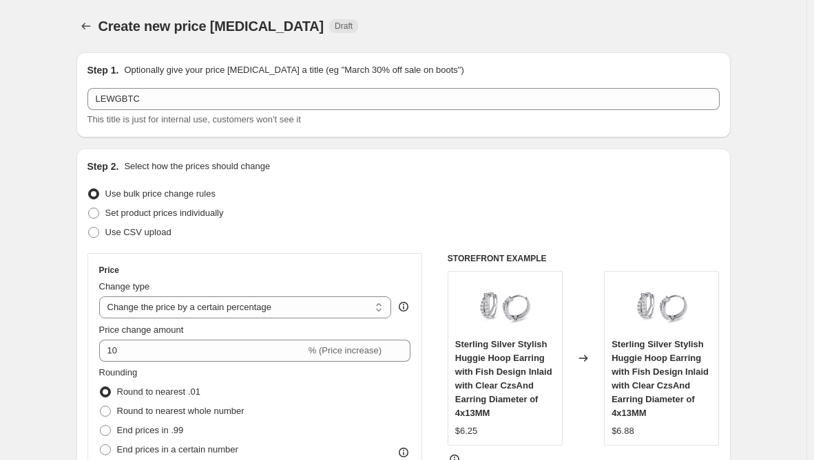
click at [81, 364] on div "Step 2. Select how the prices should change Use bulk price change rules Set pro…" at bounding box center [403, 390] width 654 height 483
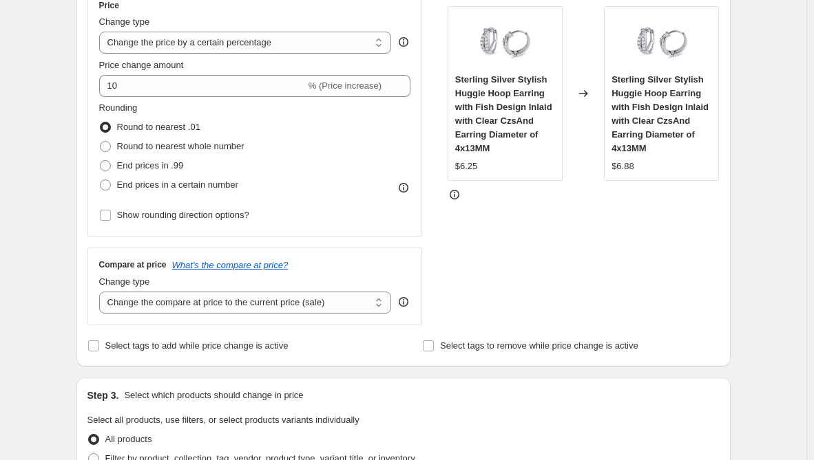
scroll to position [344, 0]
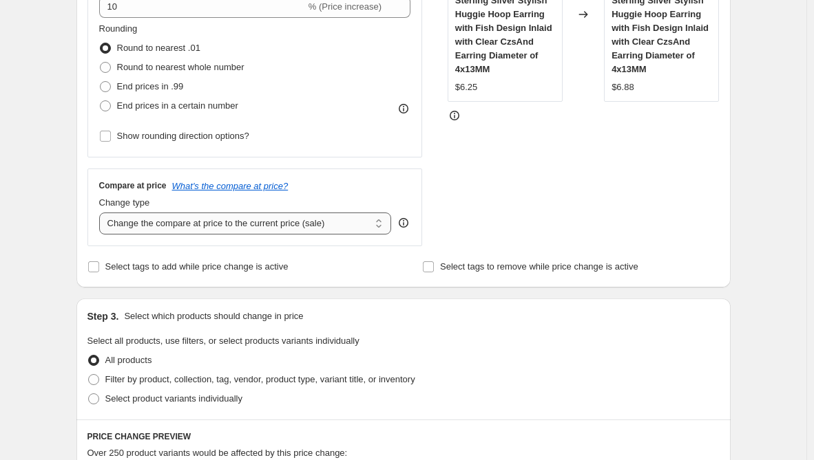
click at [204, 227] on select "Change the compare at price to the current price (sale) Change the compare at p…" at bounding box center [245, 224] width 293 height 22
select select "remove"
click at [102, 213] on select "Change the compare at price to the current price (sale) Change the compare at p…" at bounding box center [245, 224] width 293 height 22
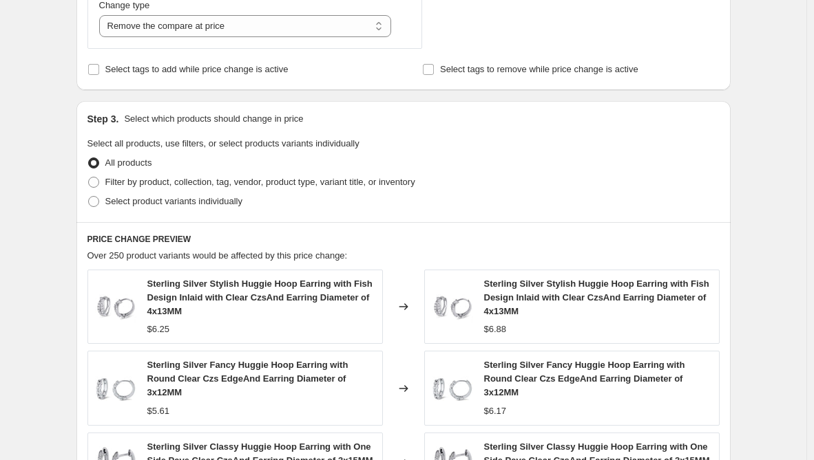
scroll to position [551, 0]
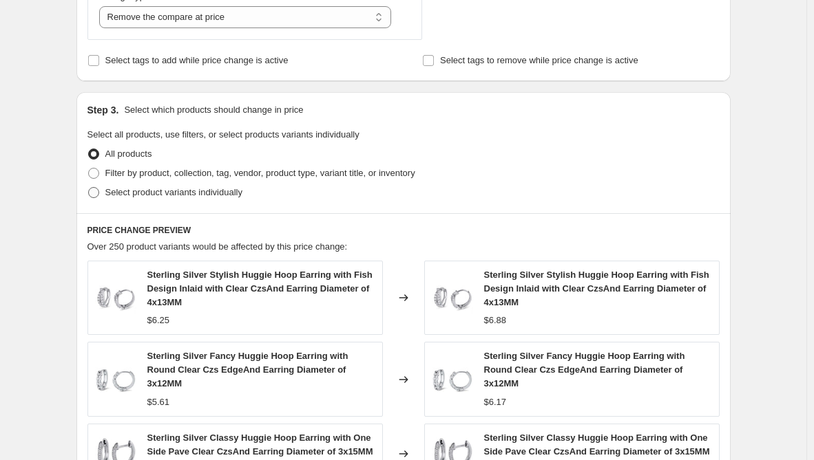
click at [181, 200] on span "Select product variants individually" at bounding box center [173, 193] width 137 height 14
click at [89, 188] on input "Select product variants individually" at bounding box center [88, 187] width 1 height 1
radio input "true"
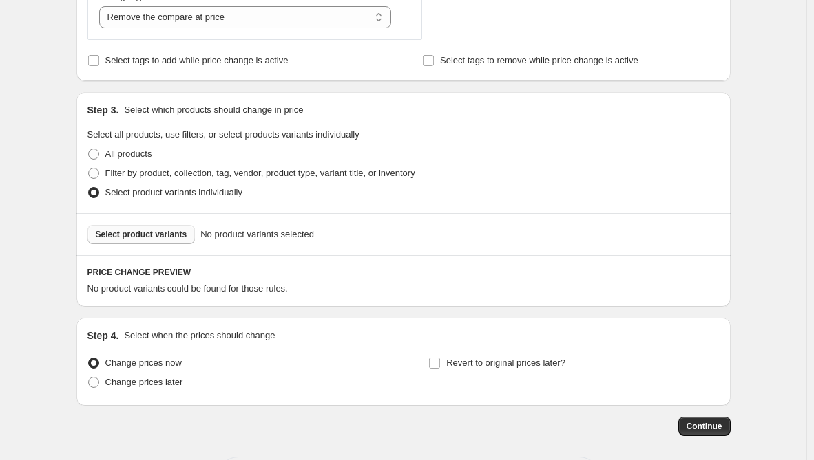
click at [173, 242] on button "Select product variants" at bounding box center [141, 234] width 108 height 19
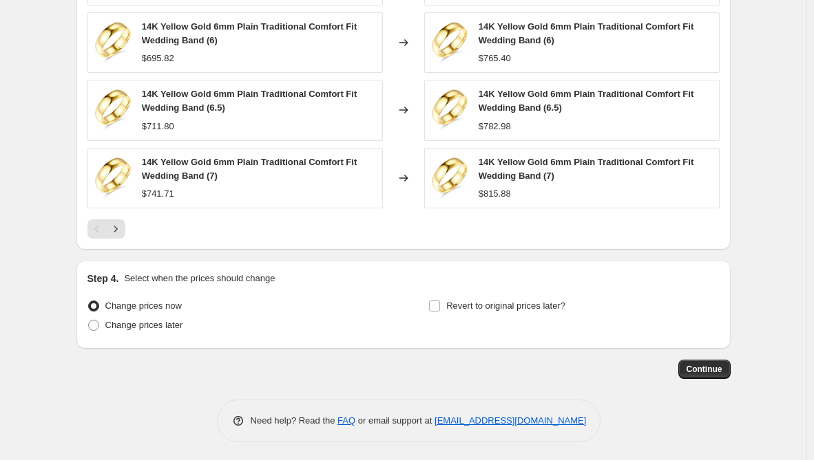
scroll to position [980, 0]
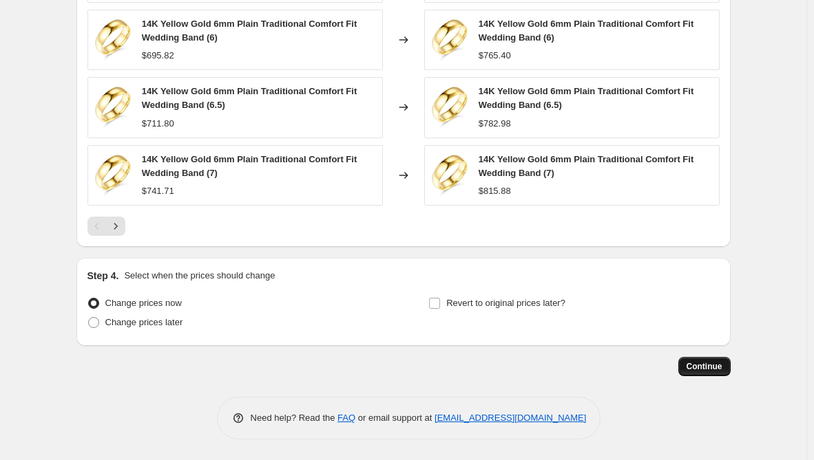
click at [696, 361] on span "Continue" at bounding box center [704, 366] width 36 height 11
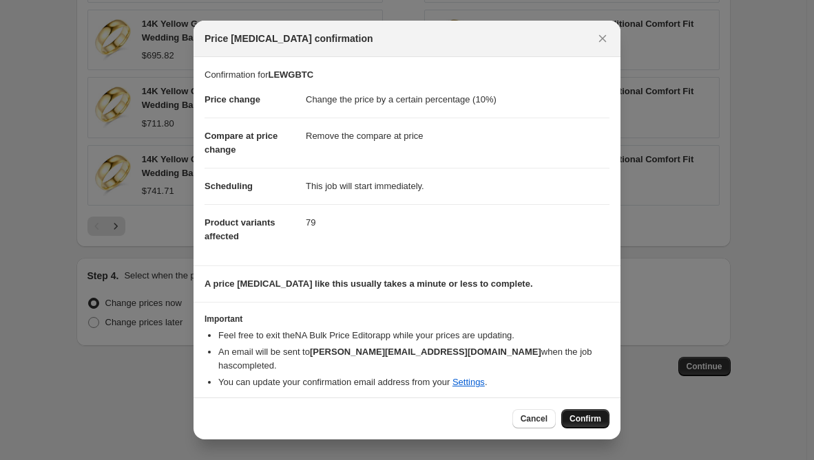
click at [582, 414] on span "Confirm" at bounding box center [585, 419] width 32 height 11
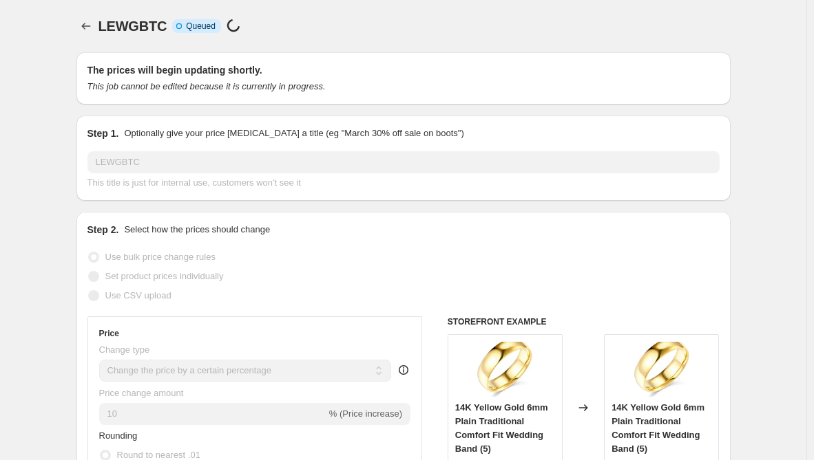
scroll to position [980, 0]
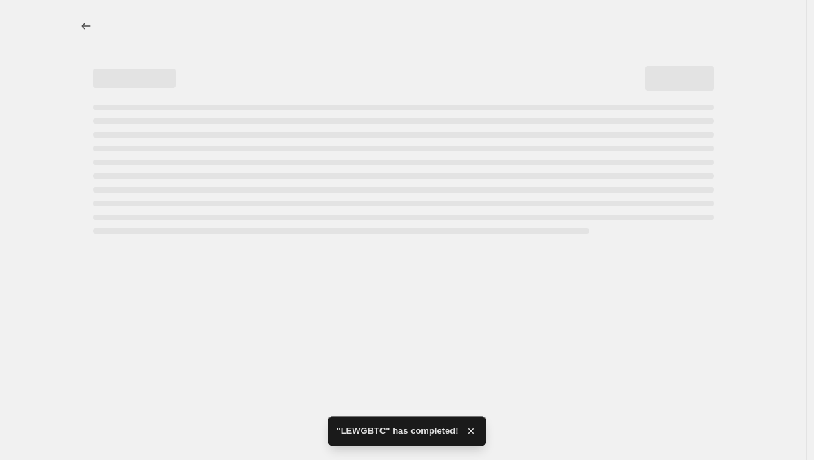
select select "percentage"
select select "remove"
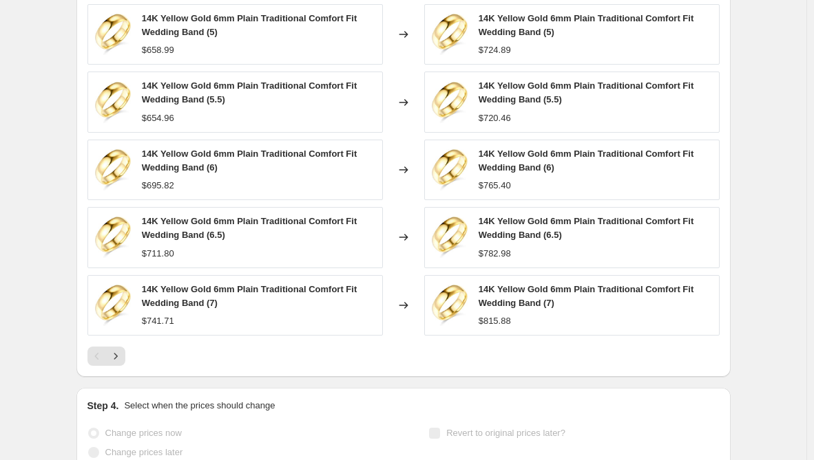
scroll to position [0, 0]
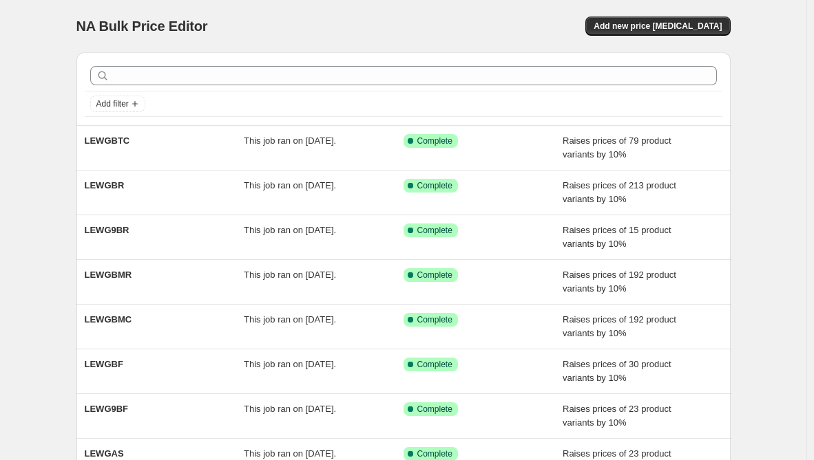
click at [655, 37] on div "NA Bulk Price Editor. This page is ready NA Bulk Price Editor Add new price [ME…" at bounding box center [403, 26] width 654 height 52
click at [655, 28] on span "Add new price [MEDICAL_DATA]" at bounding box center [657, 26] width 128 height 11
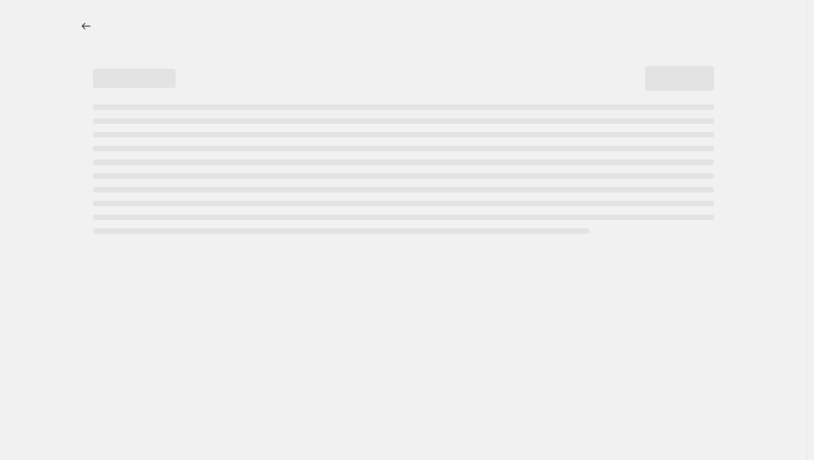
select select "percentage"
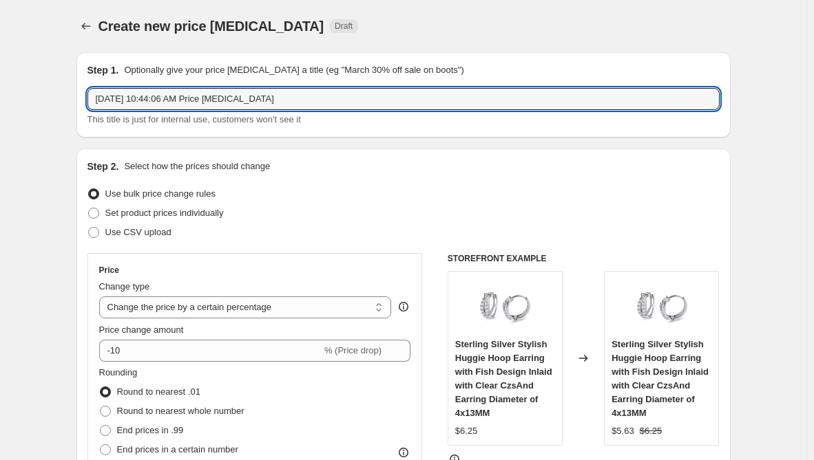
drag, startPoint x: 312, startPoint y: 105, endPoint x: 55, endPoint y: 120, distance: 257.9
paste input "LEWG9GL"
type input "LEWG9GL"
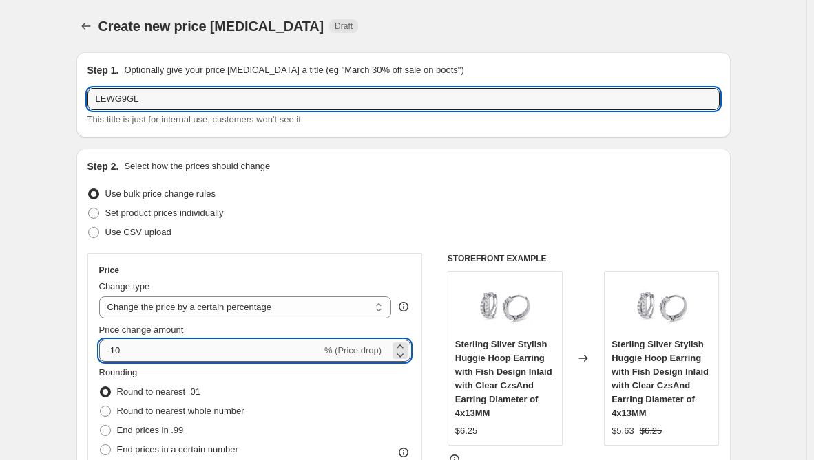
click at [116, 353] on input "-10" at bounding box center [210, 351] width 222 height 22
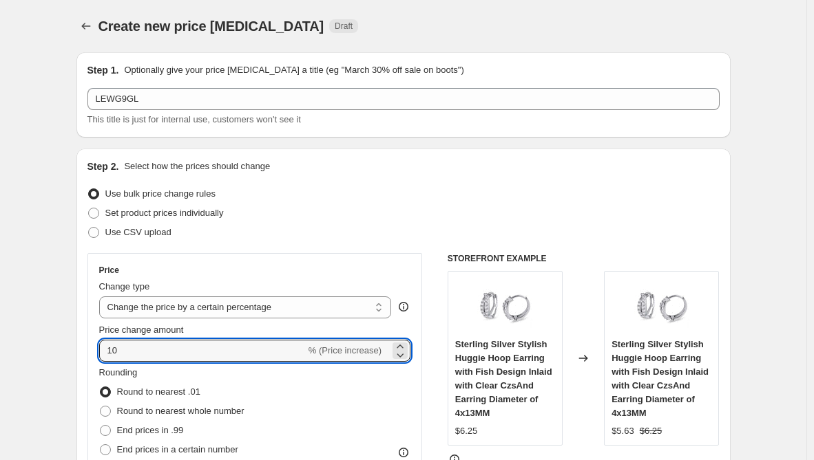
type input "10"
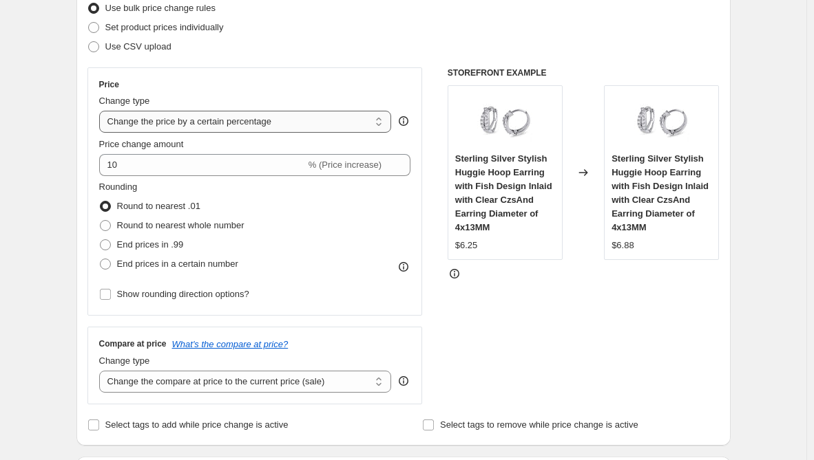
scroll to position [206, 0]
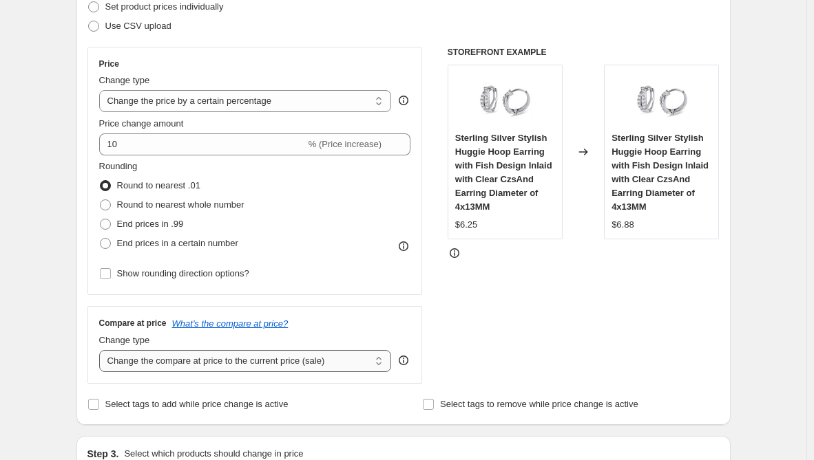
click at [166, 372] on select "Change the compare at price to the current price (sale) Change the compare at p…" at bounding box center [245, 361] width 293 height 22
select select "remove"
click at [102, 350] on select "Change the compare at price to the current price (sale) Change the compare at p…" at bounding box center [245, 361] width 293 height 22
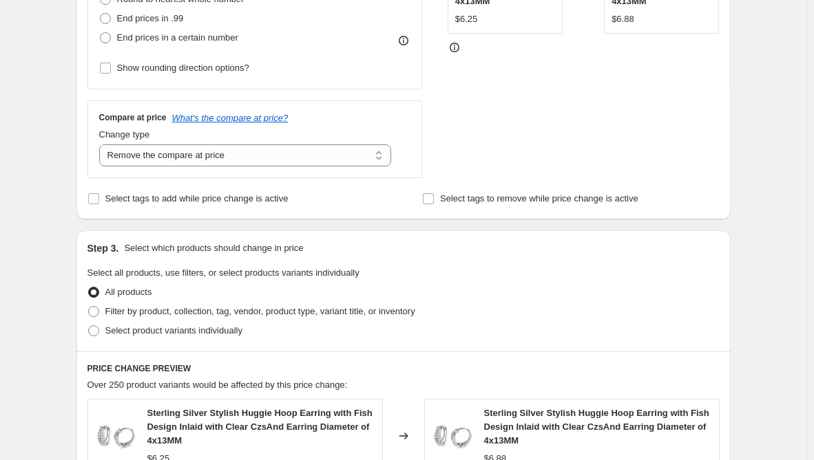
scroll to position [413, 0]
click at [230, 335] on span "Select product variants individually" at bounding box center [173, 330] width 137 height 10
click at [89, 326] on input "Select product variants individually" at bounding box center [88, 325] width 1 height 1
radio input "true"
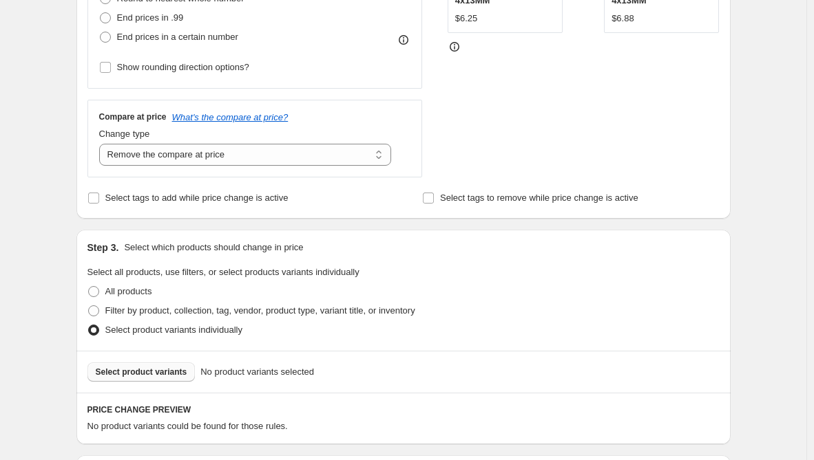
click at [177, 376] on span "Select product variants" at bounding box center [142, 372] width 92 height 11
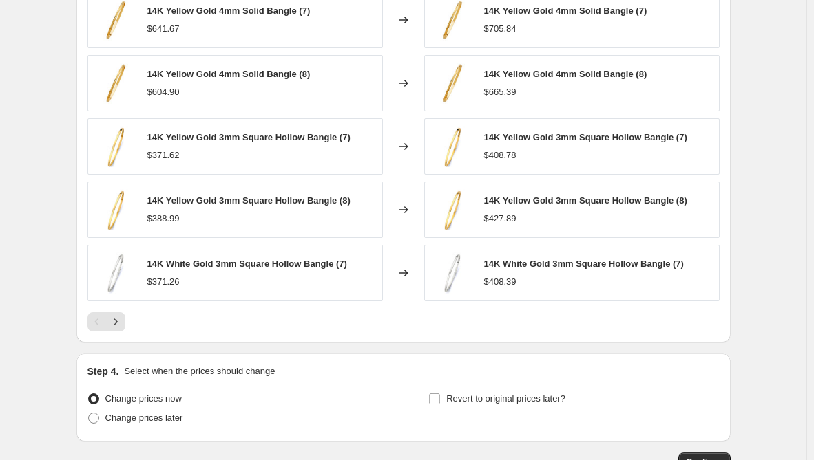
scroll to position [958, 0]
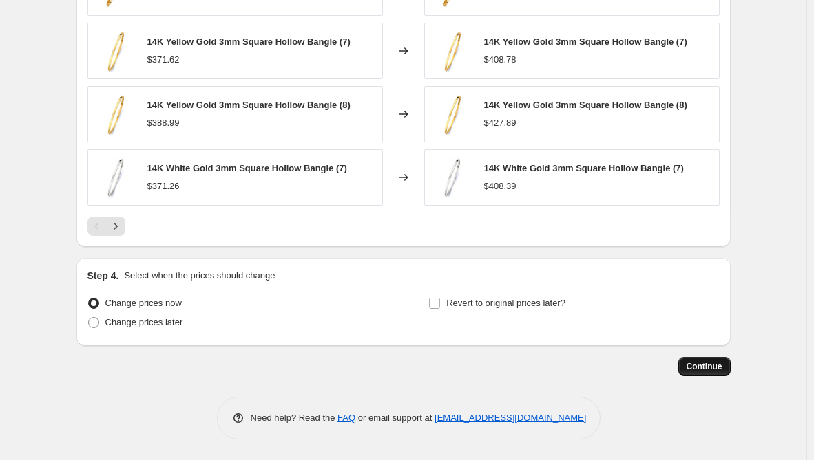
click at [722, 368] on span "Continue" at bounding box center [704, 366] width 36 height 11
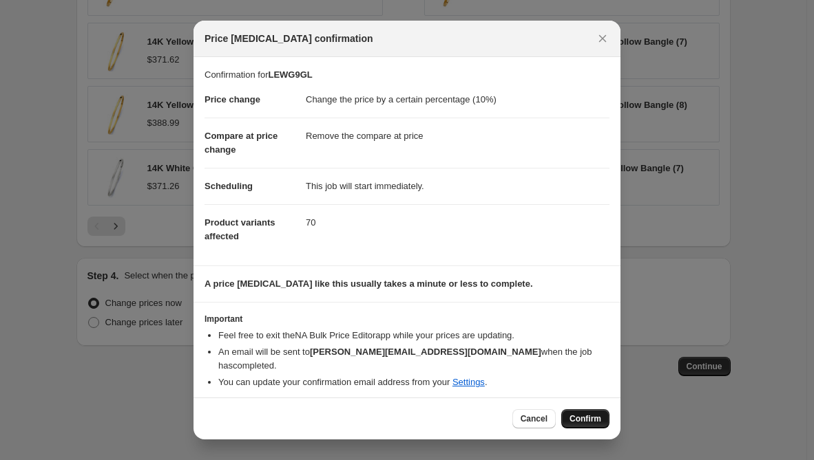
click at [578, 414] on span "Confirm" at bounding box center [585, 419] width 32 height 11
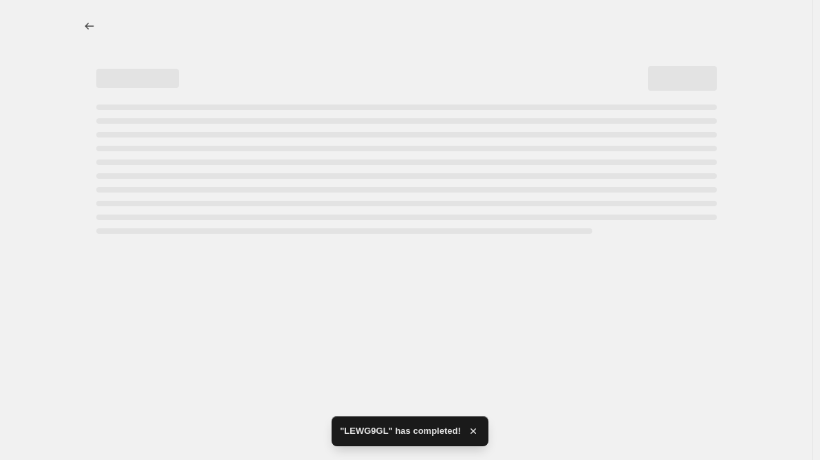
select select "percentage"
select select "remove"
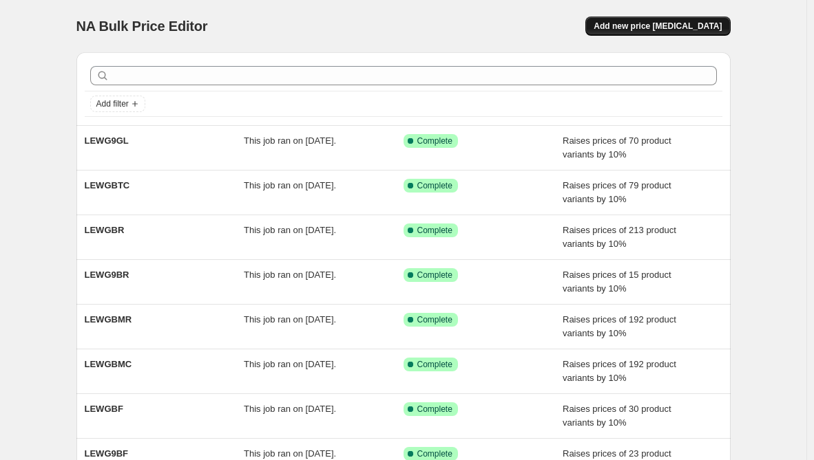
click at [678, 18] on button "Add new price [MEDICAL_DATA]" at bounding box center [657, 26] width 145 height 19
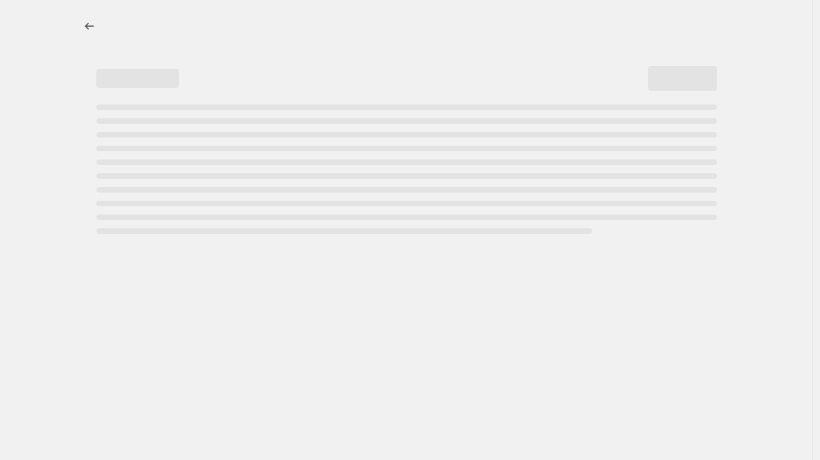
select select "percentage"
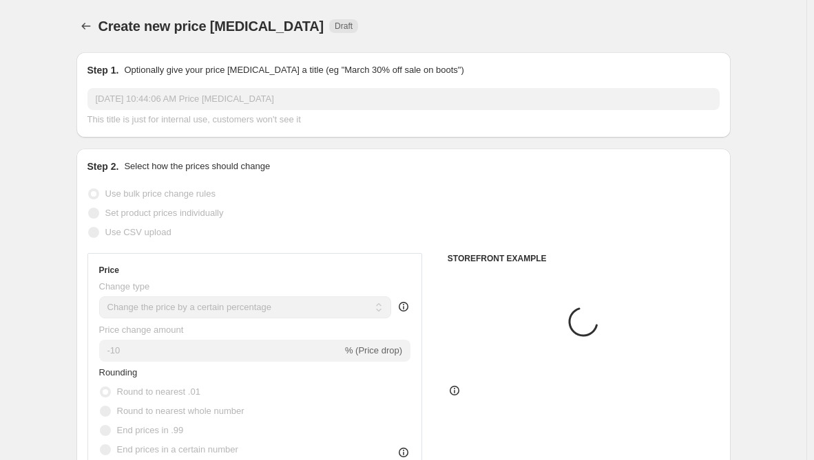
click at [270, 86] on div "Step 1. Optionally give your price [MEDICAL_DATA] a title (eg "March 30% off sa…" at bounding box center [403, 94] width 632 height 63
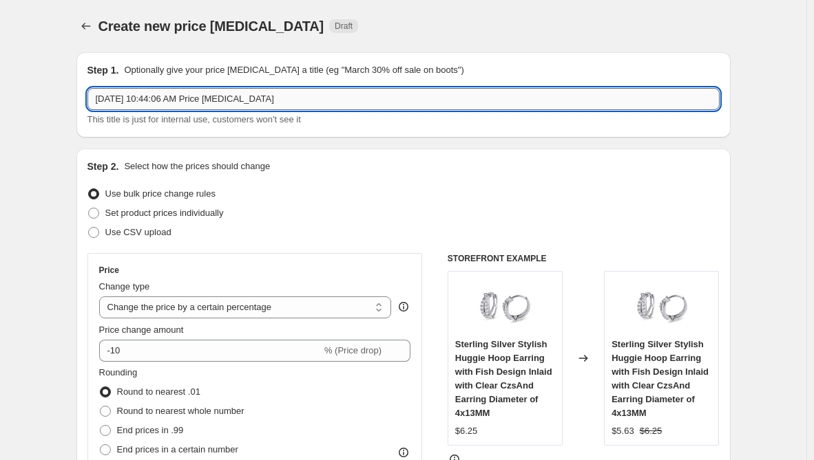
click at [313, 102] on input "[DATE] 10:44:06 AM Price [MEDICAL_DATA]" at bounding box center [403, 99] width 632 height 22
drag, startPoint x: 318, startPoint y: 102, endPoint x: -168, endPoint y: 109, distance: 486.0
click at [0, 109] on html "Home Settings Plans Skip to content Create new price [MEDICAL_DATA]. This page …" at bounding box center [407, 230] width 814 height 460
paste input "LEWGGL"
type input "LEWGGL"
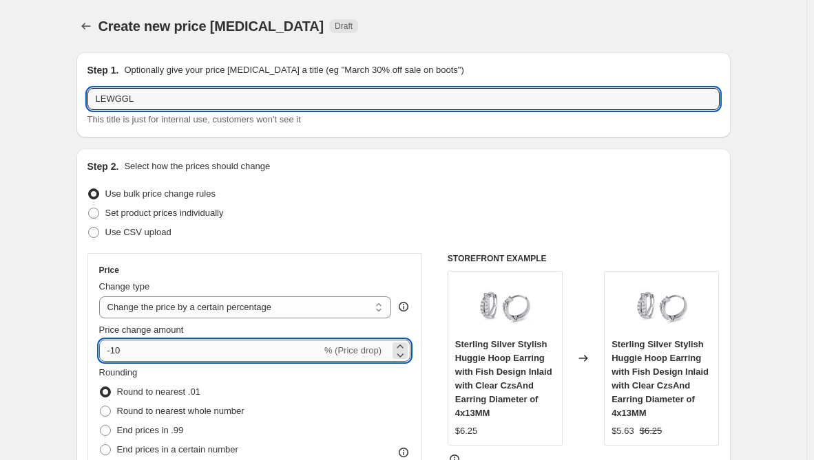
click at [117, 354] on input "-10" at bounding box center [210, 351] width 222 height 22
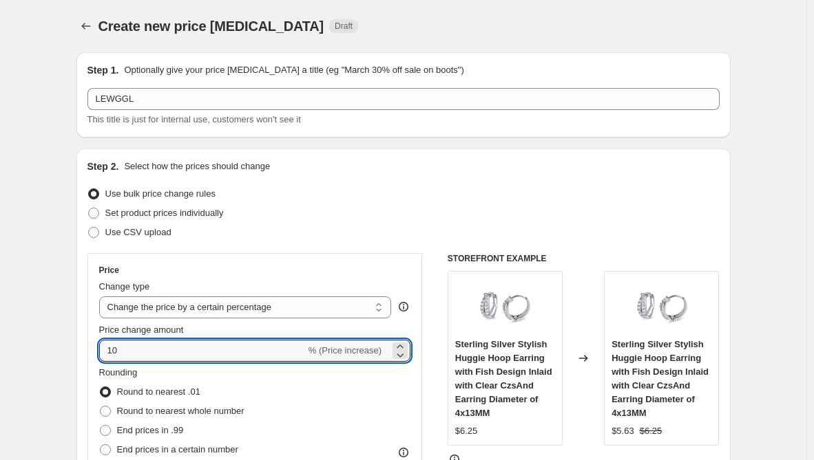
type input "10"
click at [94, 364] on div "Price Change type Change the price to a certain amount Change the price by a ce…" at bounding box center [254, 377] width 335 height 248
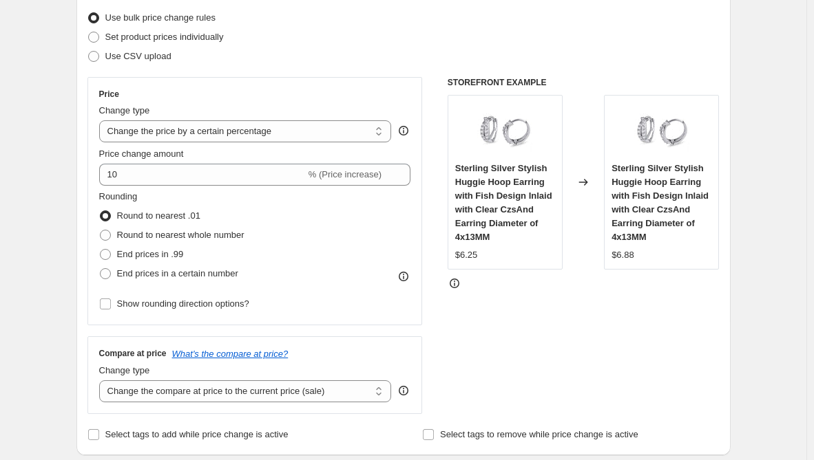
scroll to position [206, 0]
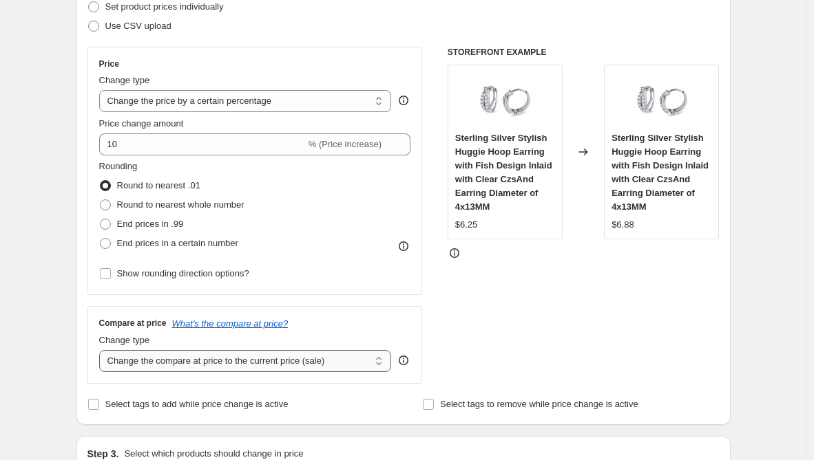
click at [211, 370] on select "Change the compare at price to the current price (sale) Change the compare at p…" at bounding box center [245, 361] width 293 height 22
select select "remove"
click at [102, 350] on select "Change the compare at price to the current price (sale) Change the compare at p…" at bounding box center [245, 361] width 293 height 22
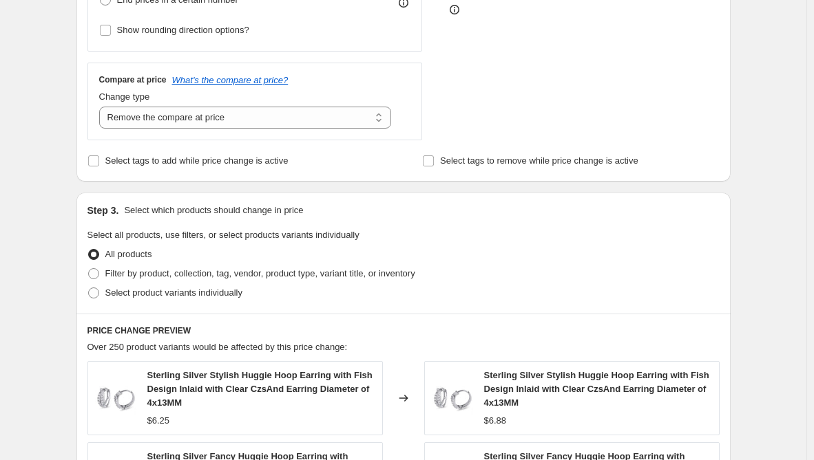
scroll to position [482, 0]
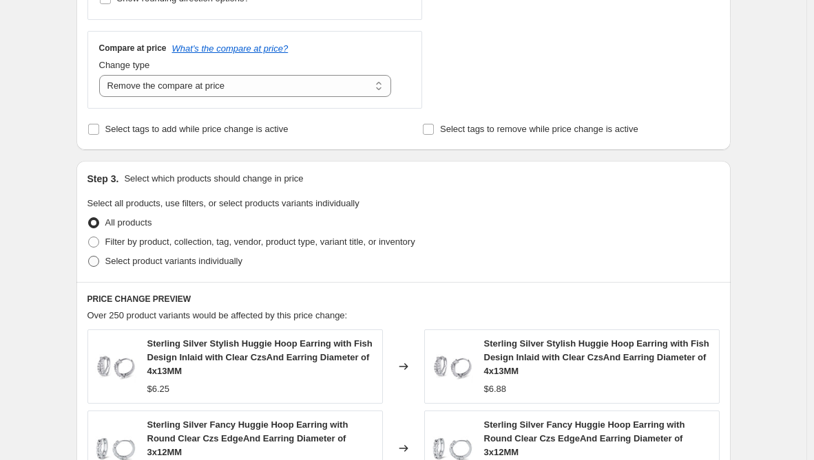
click at [175, 262] on span "Select product variants individually" at bounding box center [173, 261] width 137 height 10
click at [89, 257] on input "Select product variants individually" at bounding box center [88, 256] width 1 height 1
radio input "true"
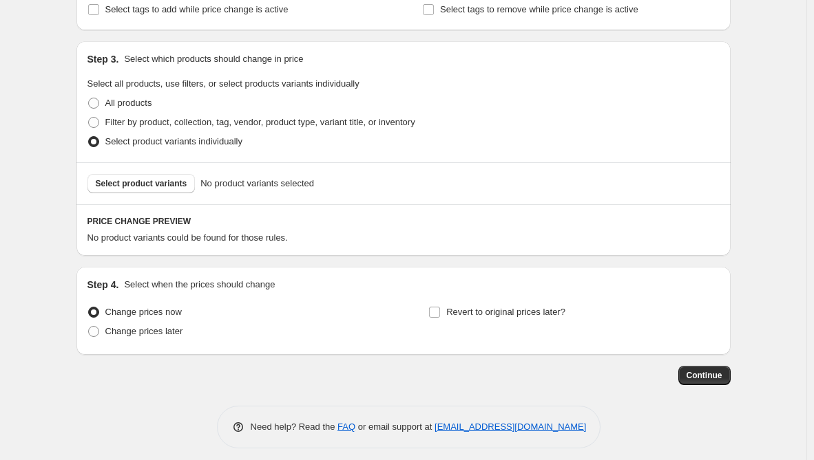
scroll to position [611, 0]
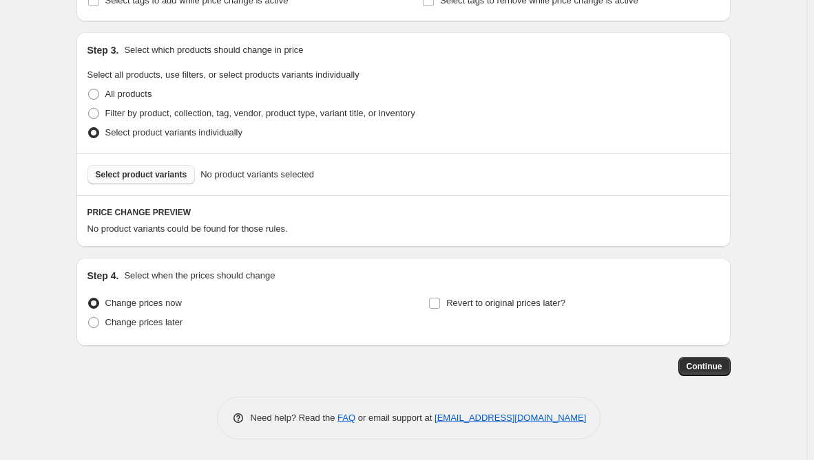
click at [170, 182] on button "Select product variants" at bounding box center [141, 174] width 108 height 19
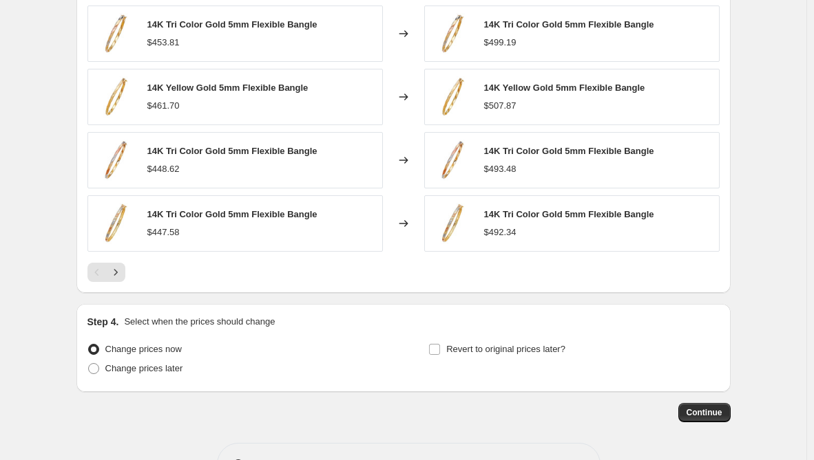
scroll to position [958, 0]
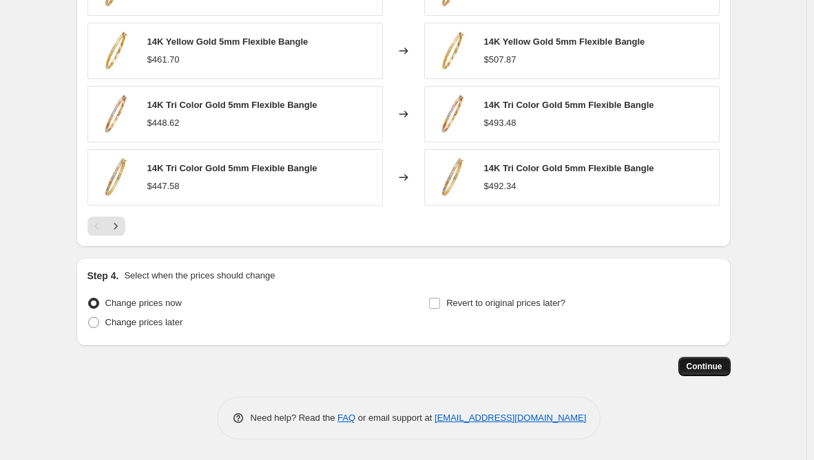
click at [703, 372] on span "Continue" at bounding box center [704, 366] width 36 height 11
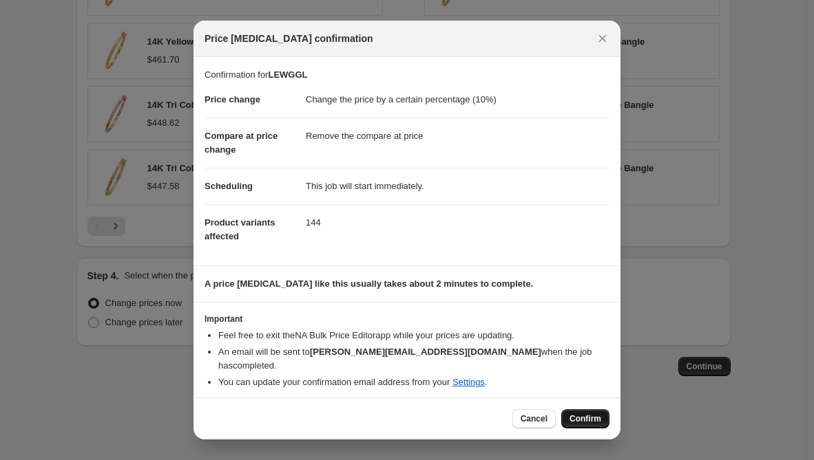
click at [572, 410] on button "Confirm" at bounding box center [585, 419] width 48 height 19
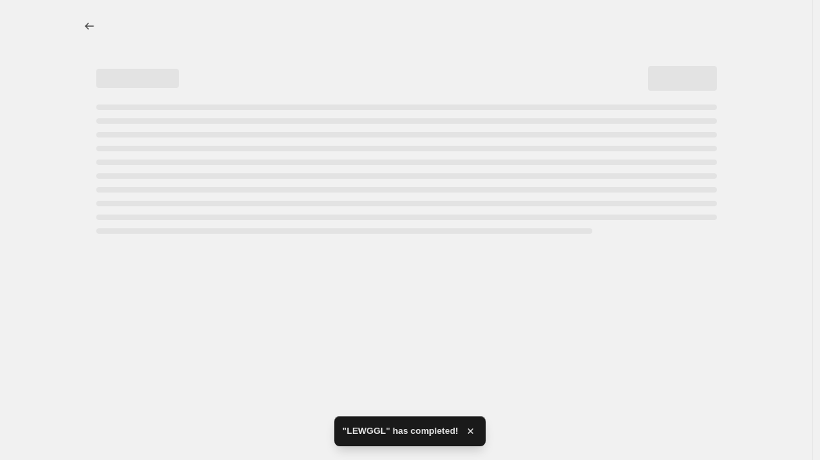
select select "percentage"
select select "remove"
